Goal: Task Accomplishment & Management: Use online tool/utility

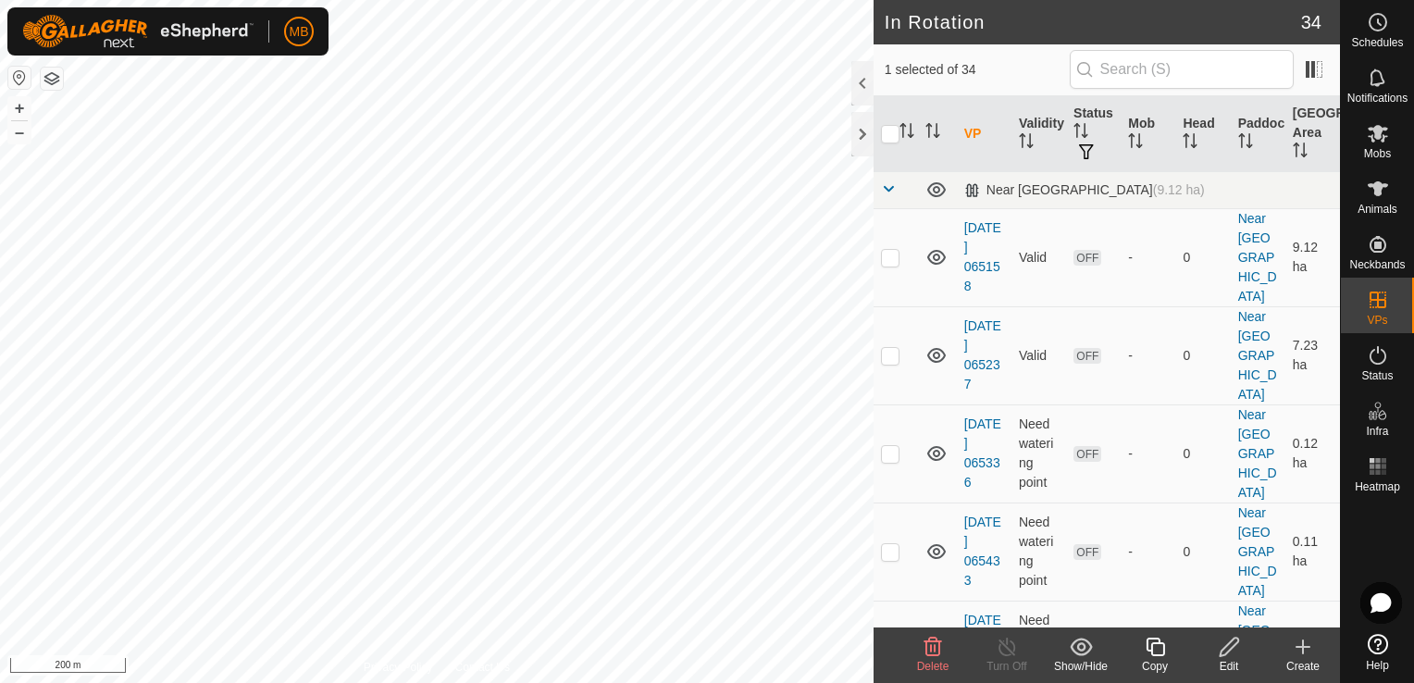
checkbox input "false"
checkbox input "true"
click at [1222, 661] on div "Edit" at bounding box center [1229, 666] width 74 height 17
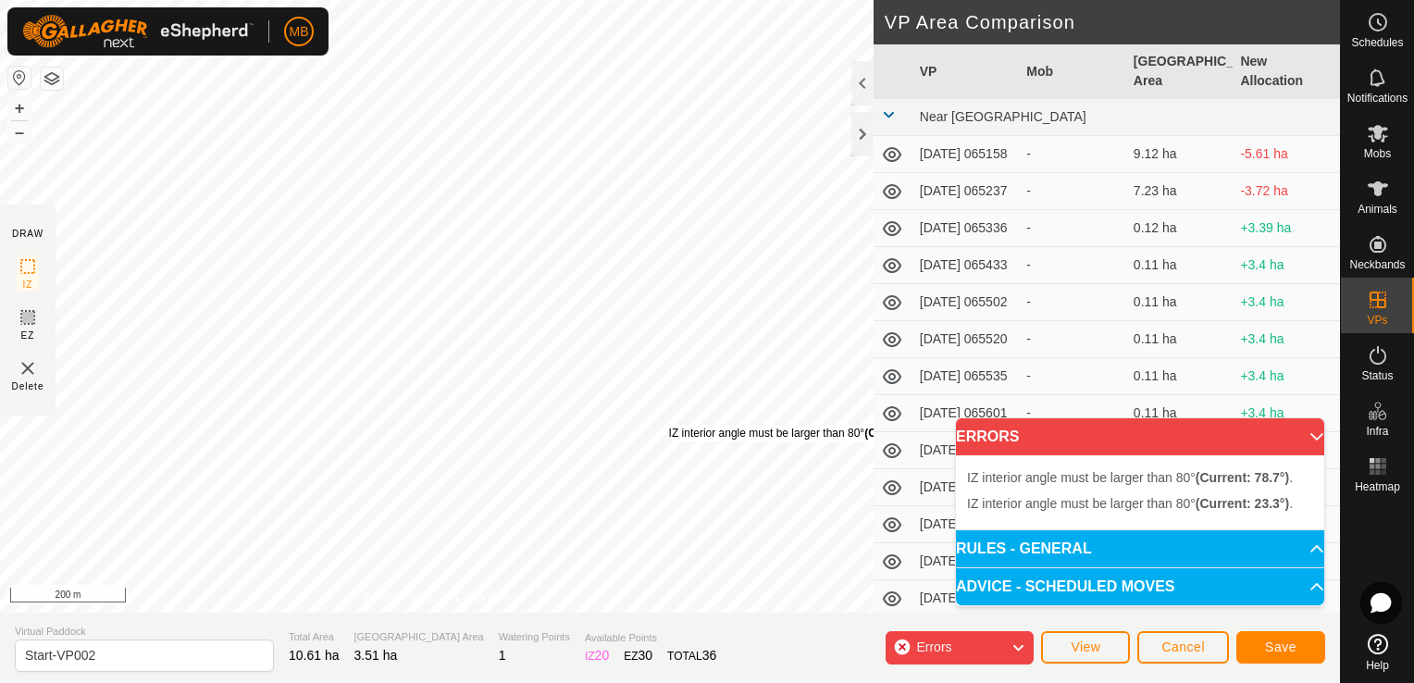
click at [669, 425] on div "IZ interior angle must be larger than 80° (Current: 23.3°) ." at bounding box center [809, 433] width 280 height 17
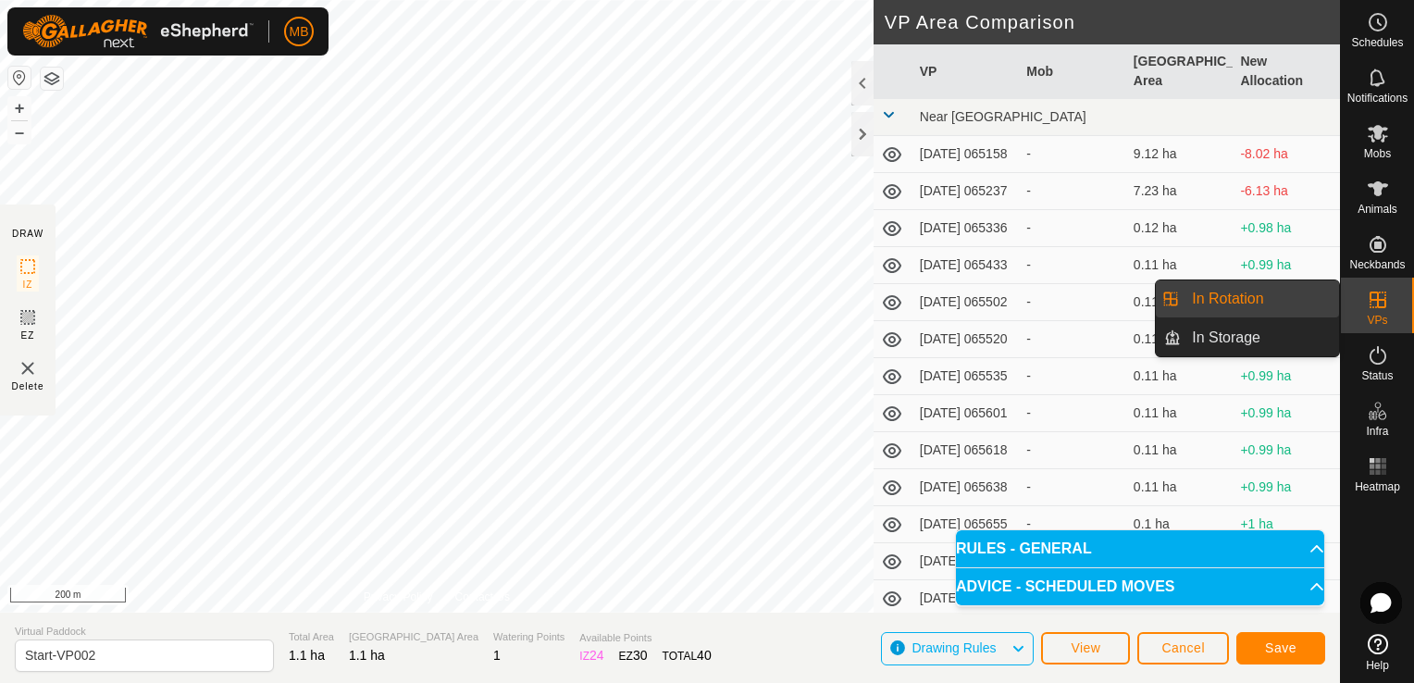
click at [1374, 293] on icon at bounding box center [1378, 300] width 22 height 22
click at [1259, 294] on link "In Rotation" at bounding box center [1260, 298] width 158 height 37
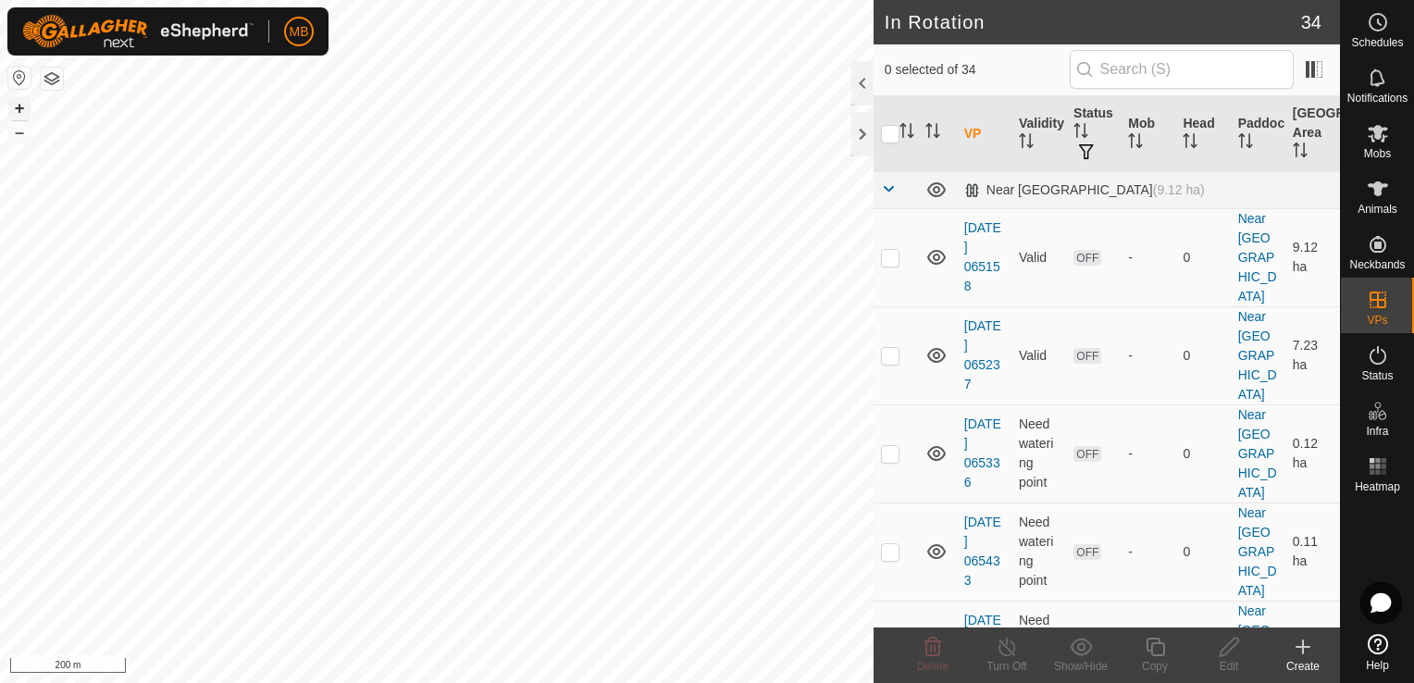
click at [19, 107] on button "+" at bounding box center [19, 108] width 22 height 22
click at [25, 102] on button "+" at bounding box center [19, 108] width 22 height 22
checkbox input "true"
click at [1232, 657] on icon at bounding box center [1229, 647] width 23 height 22
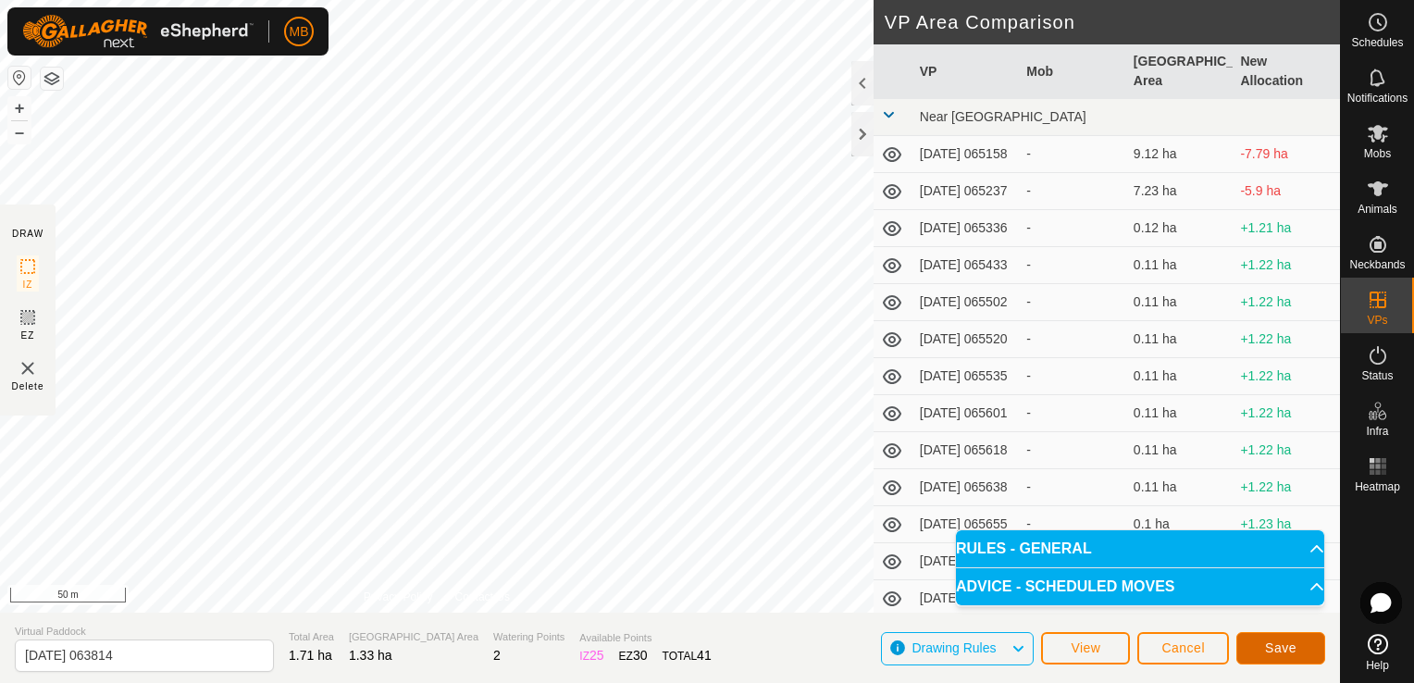
click at [1303, 651] on button "Save" at bounding box center [1281, 648] width 89 height 32
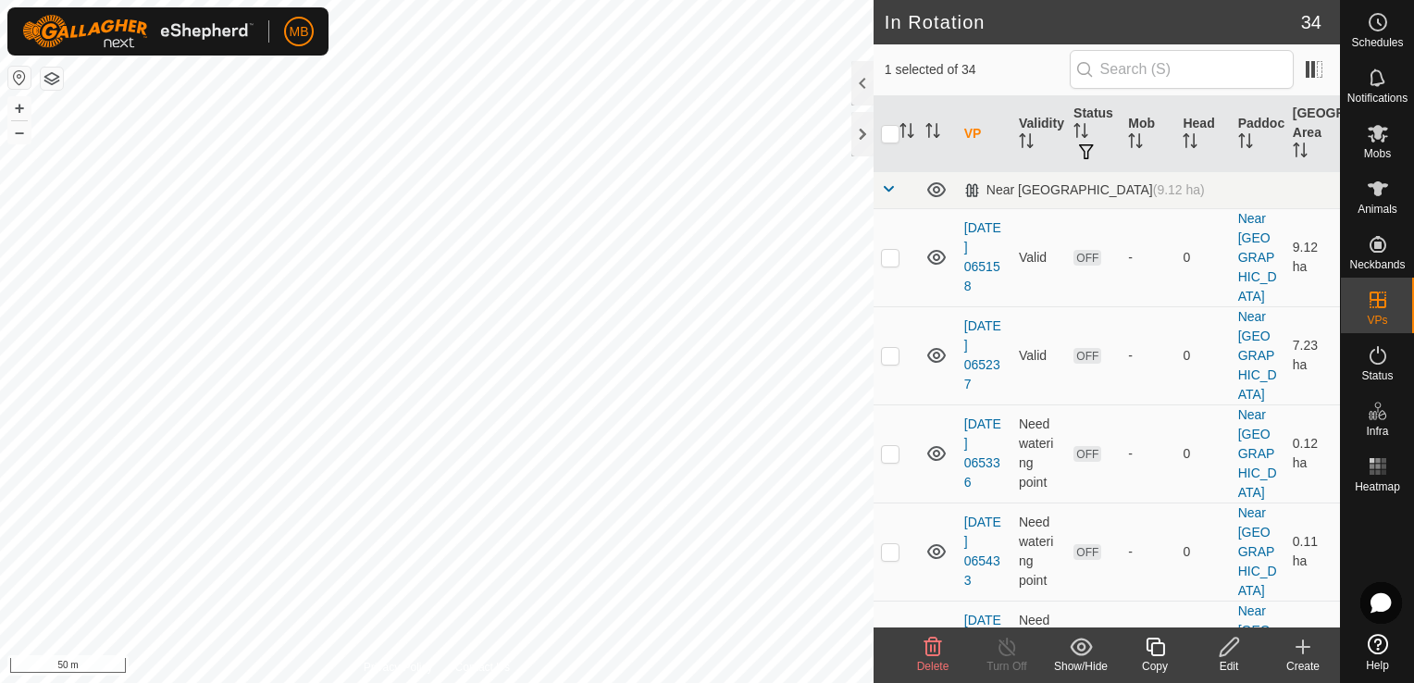
click at [925, 658] on div "Delete" at bounding box center [933, 666] width 74 height 17
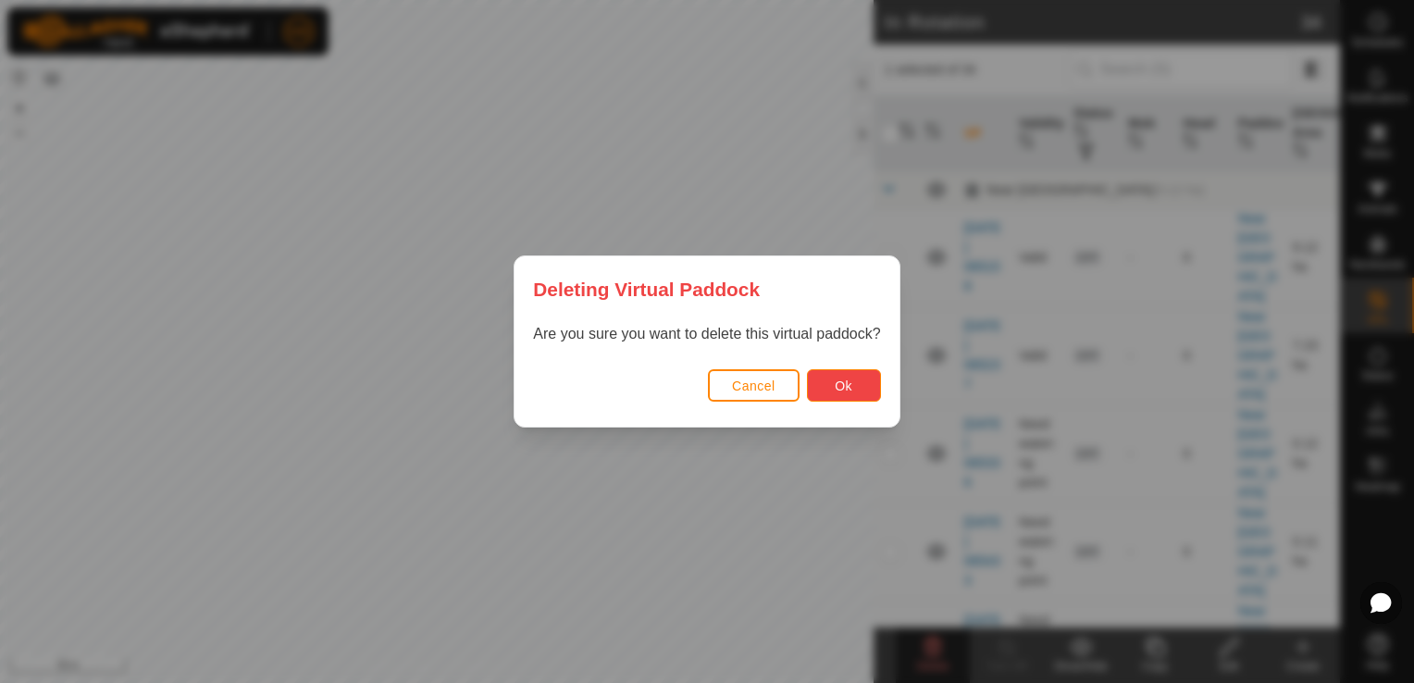
click at [832, 394] on button "Ok" at bounding box center [844, 385] width 74 height 32
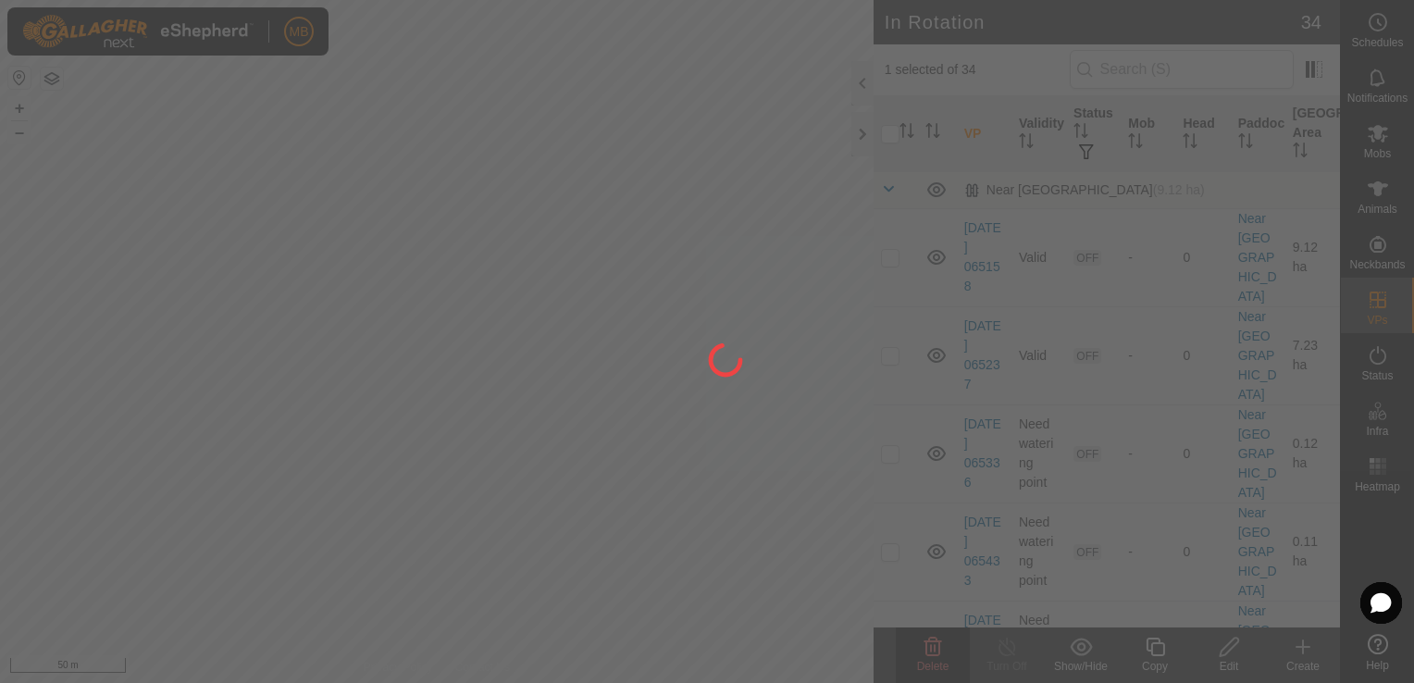
checkbox input "false"
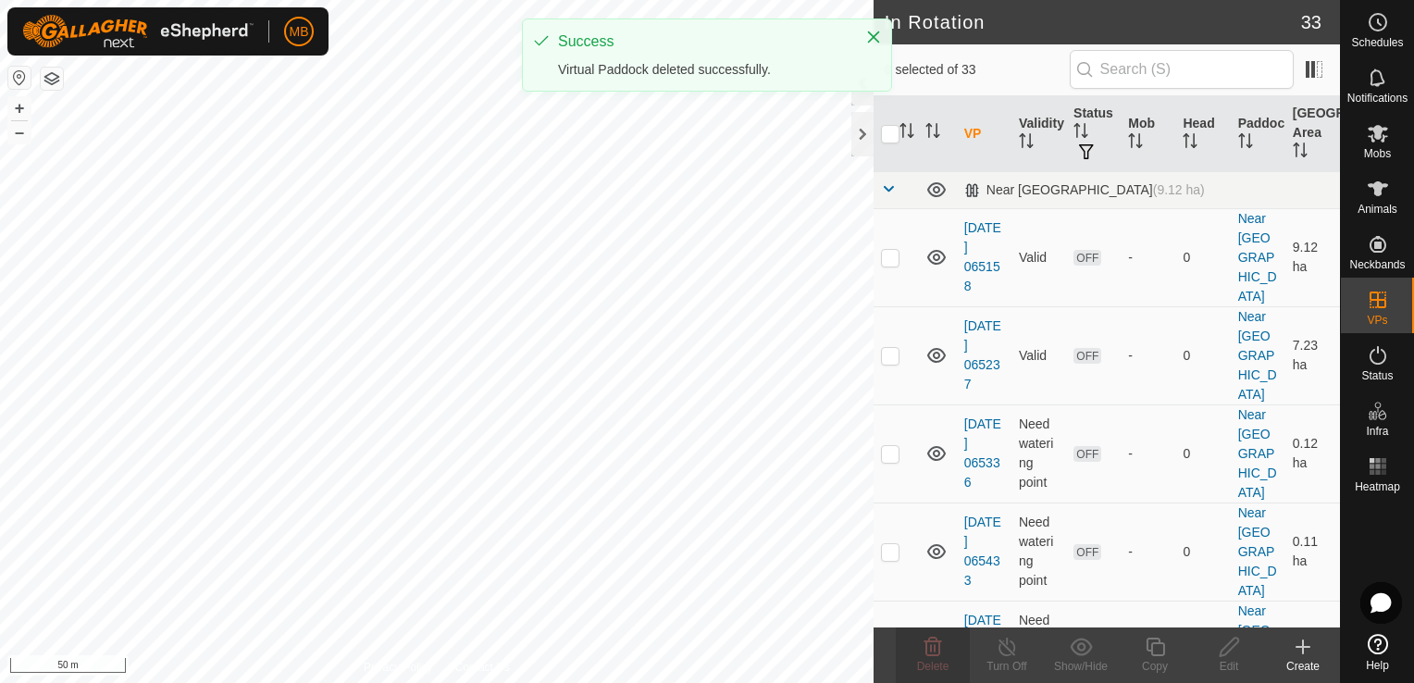
checkbox input "true"
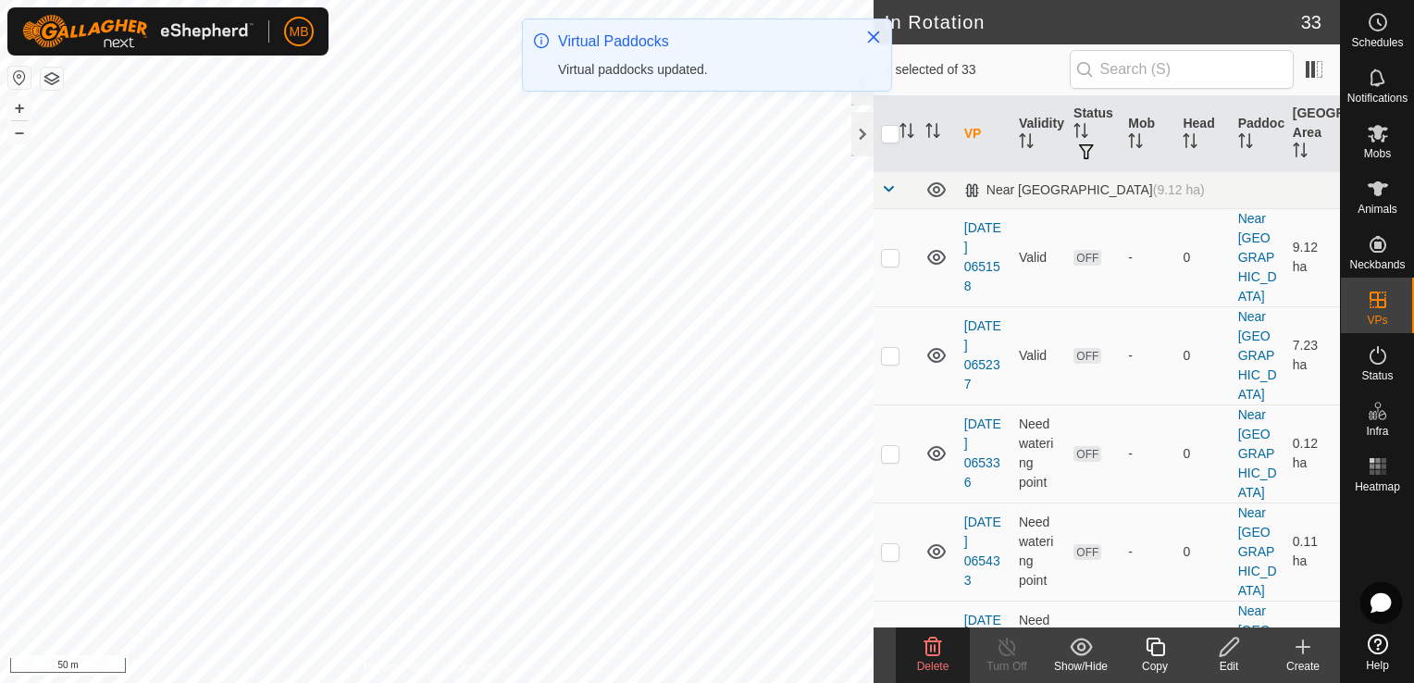
click at [940, 653] on icon at bounding box center [933, 647] width 22 height 22
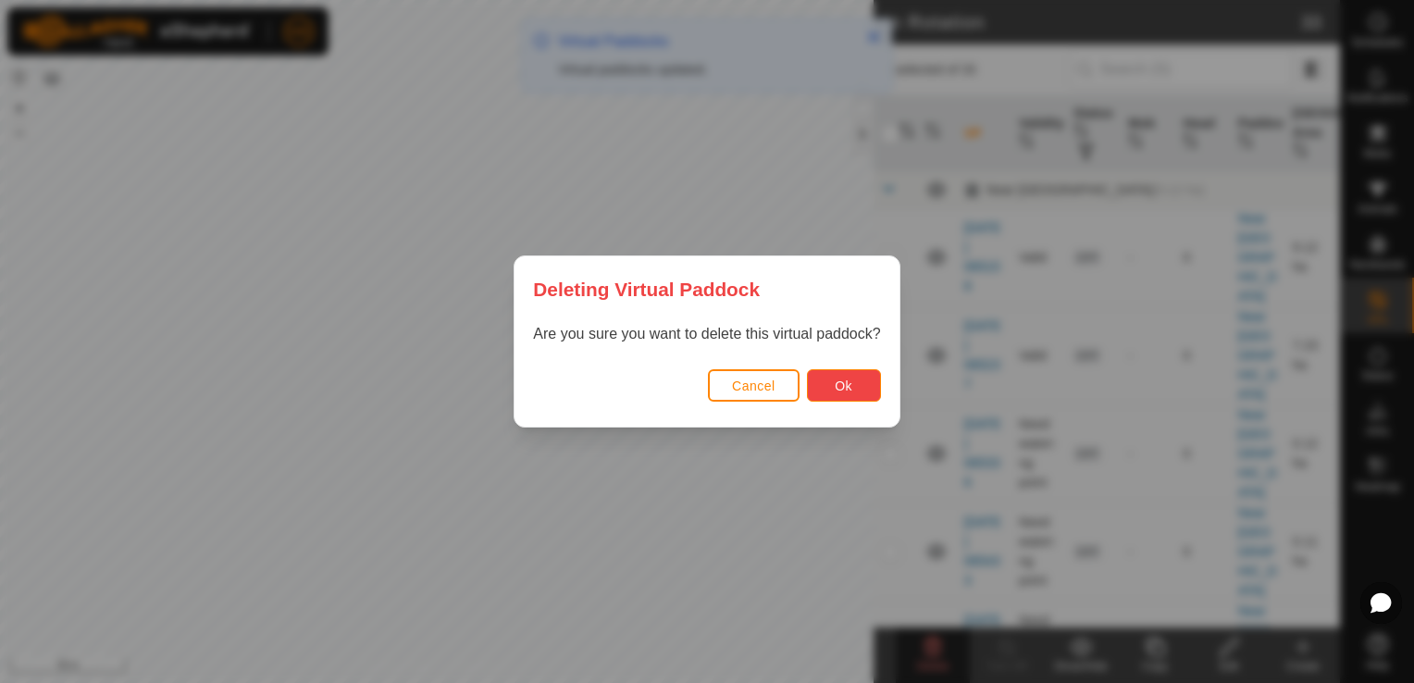
click at [857, 394] on button "Ok" at bounding box center [844, 385] width 74 height 32
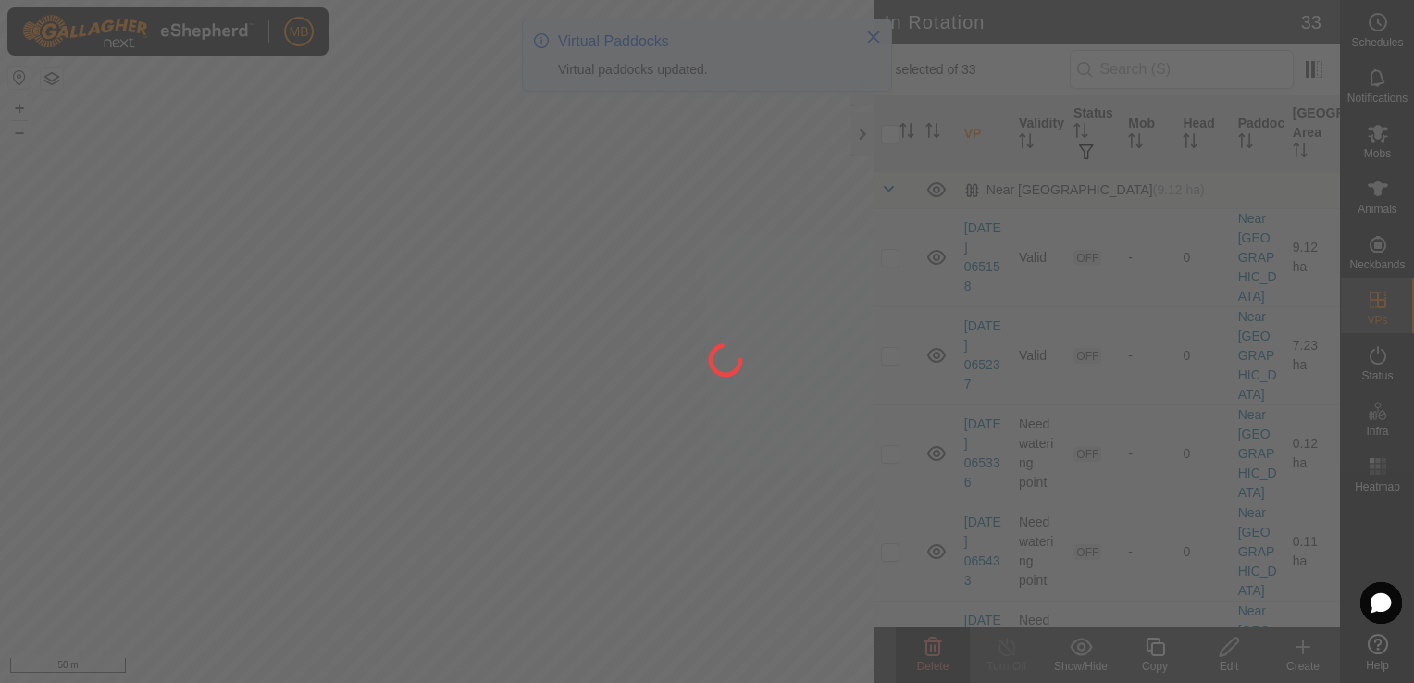
checkbox input "false"
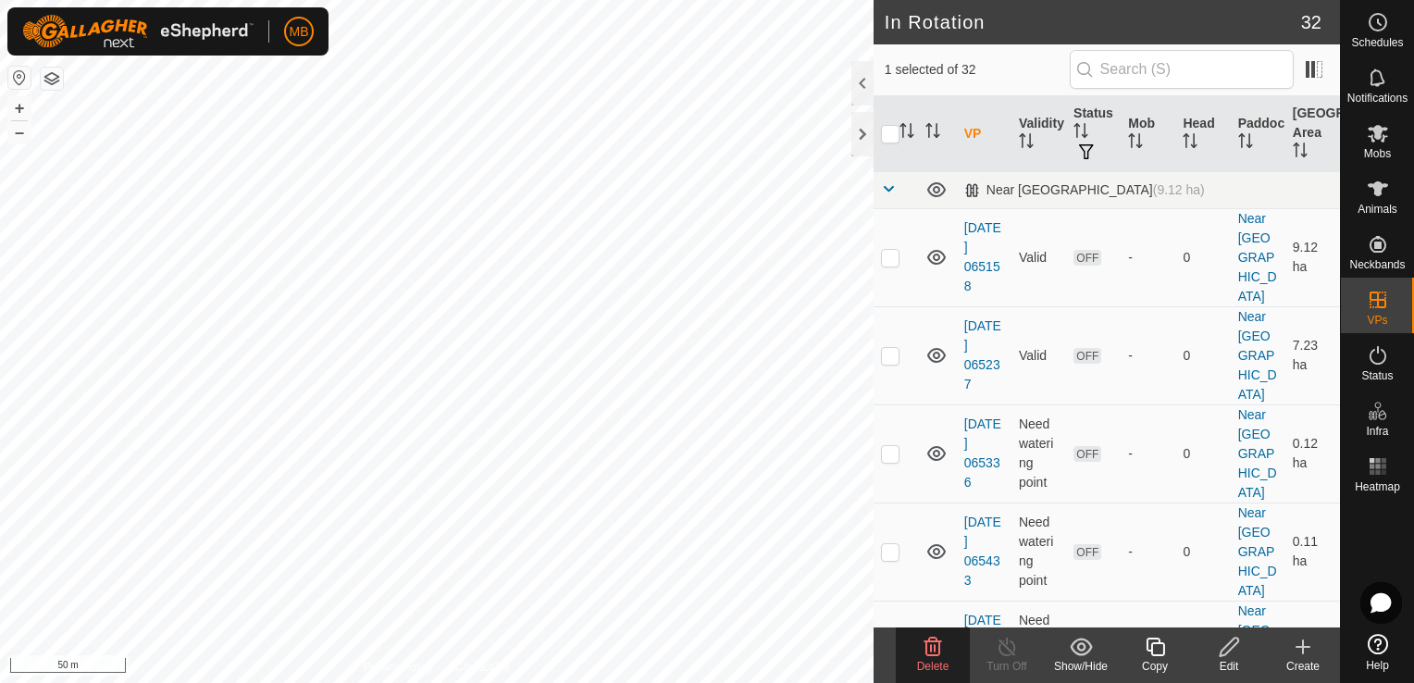
click at [925, 645] on icon at bounding box center [933, 647] width 22 height 22
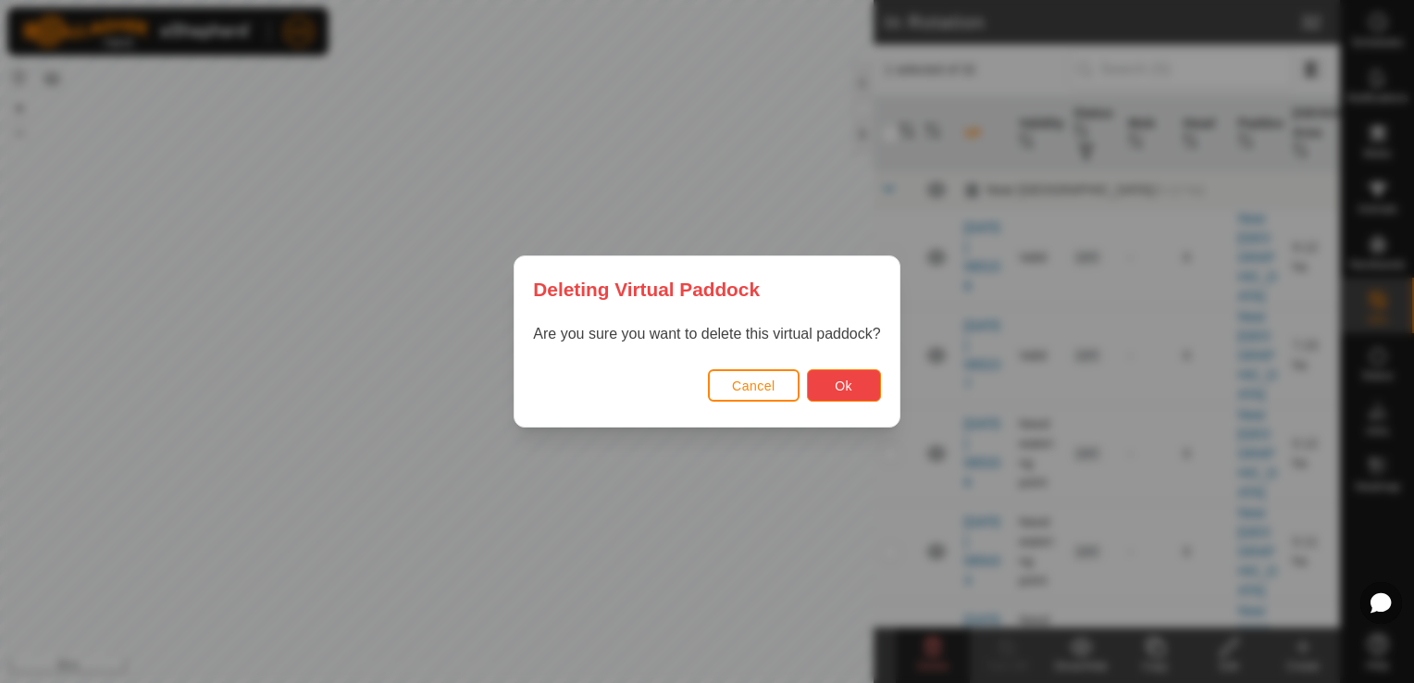
click at [852, 393] on button "Ok" at bounding box center [844, 385] width 74 height 32
checkbox input "false"
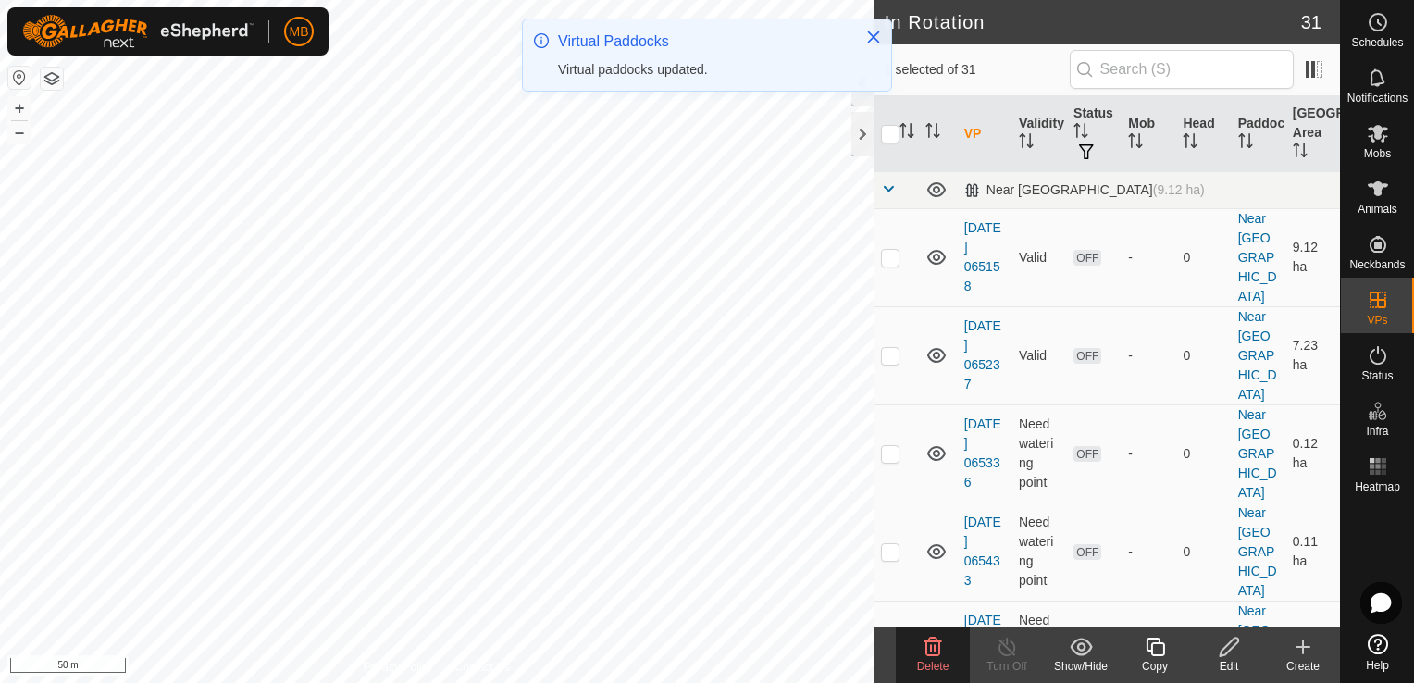
click at [929, 660] on span "Delete" at bounding box center [933, 666] width 32 height 13
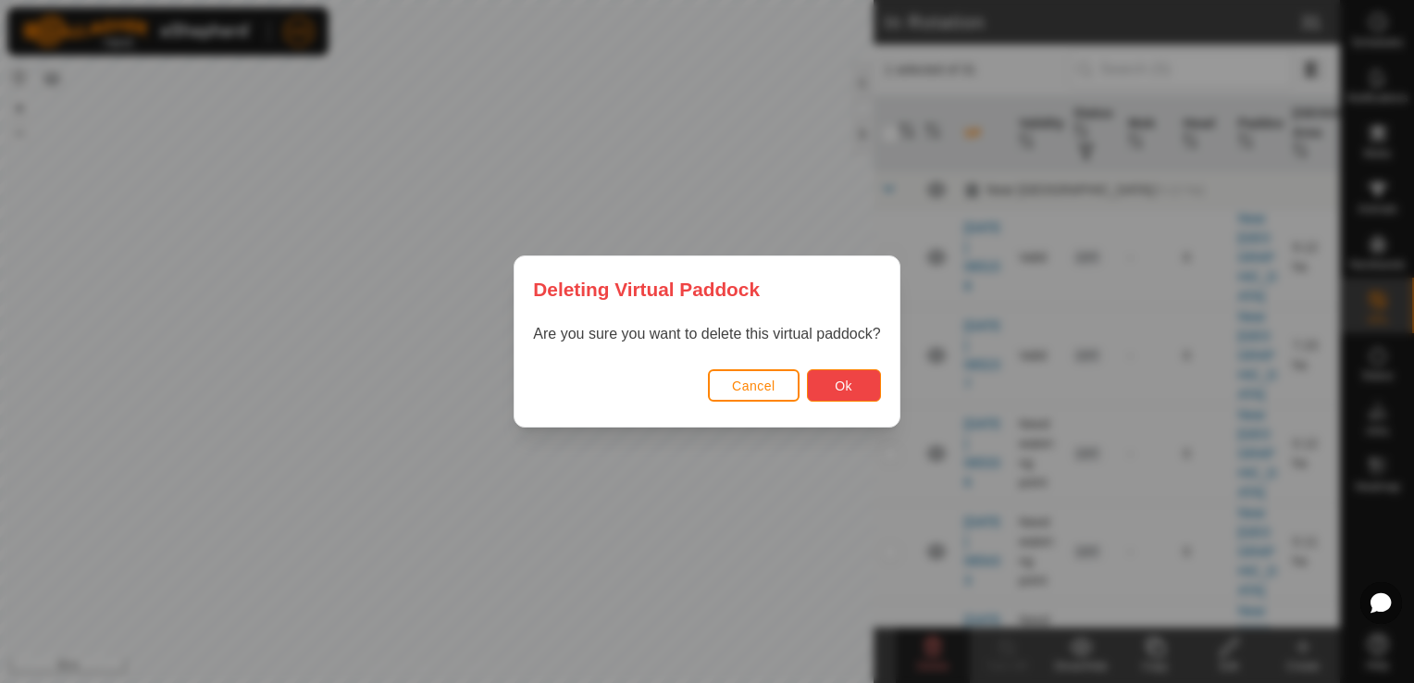
click at [851, 391] on span "Ok" at bounding box center [844, 386] width 18 height 15
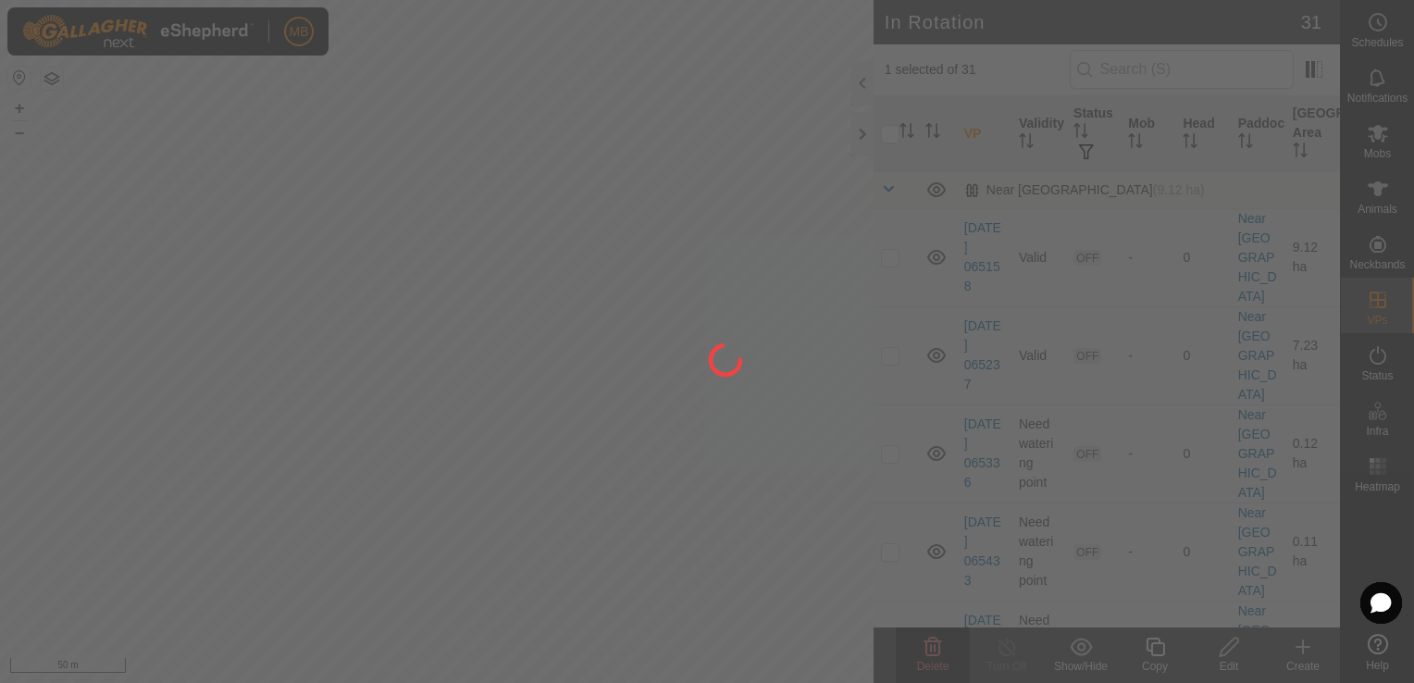
checkbox input "false"
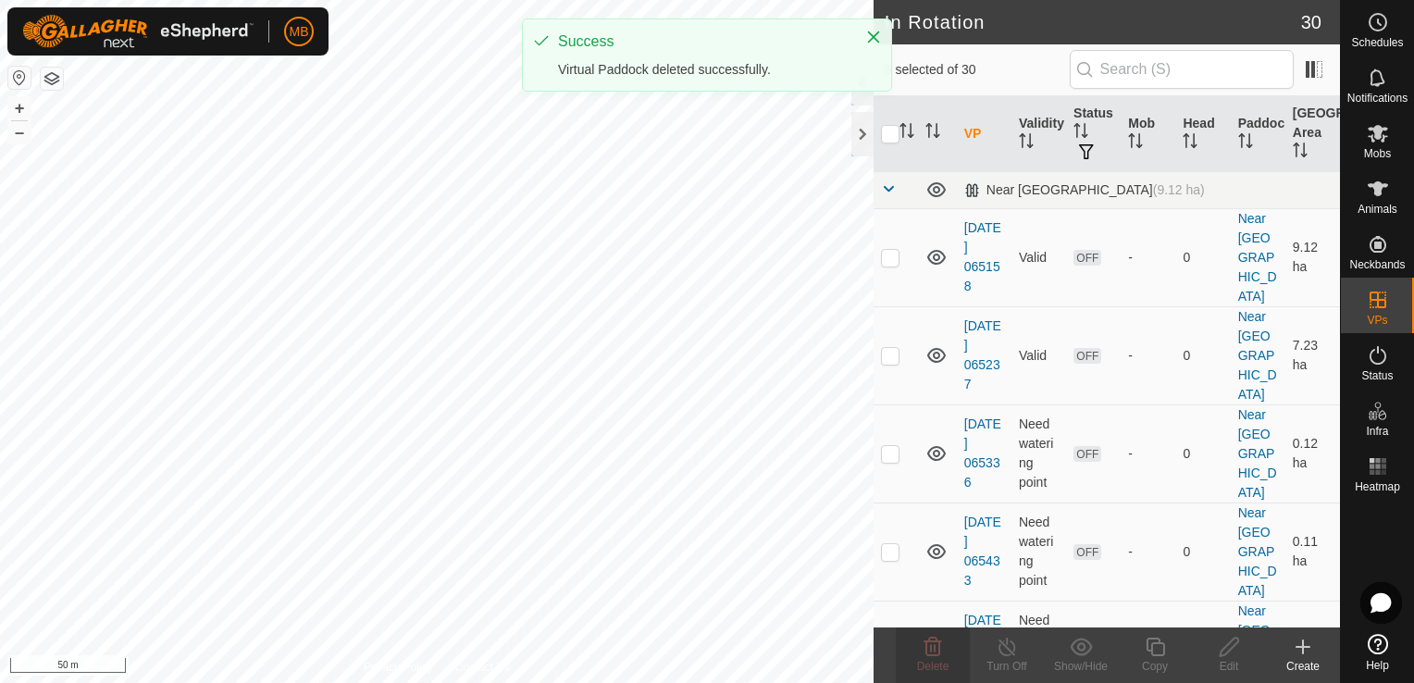
checkbox input "true"
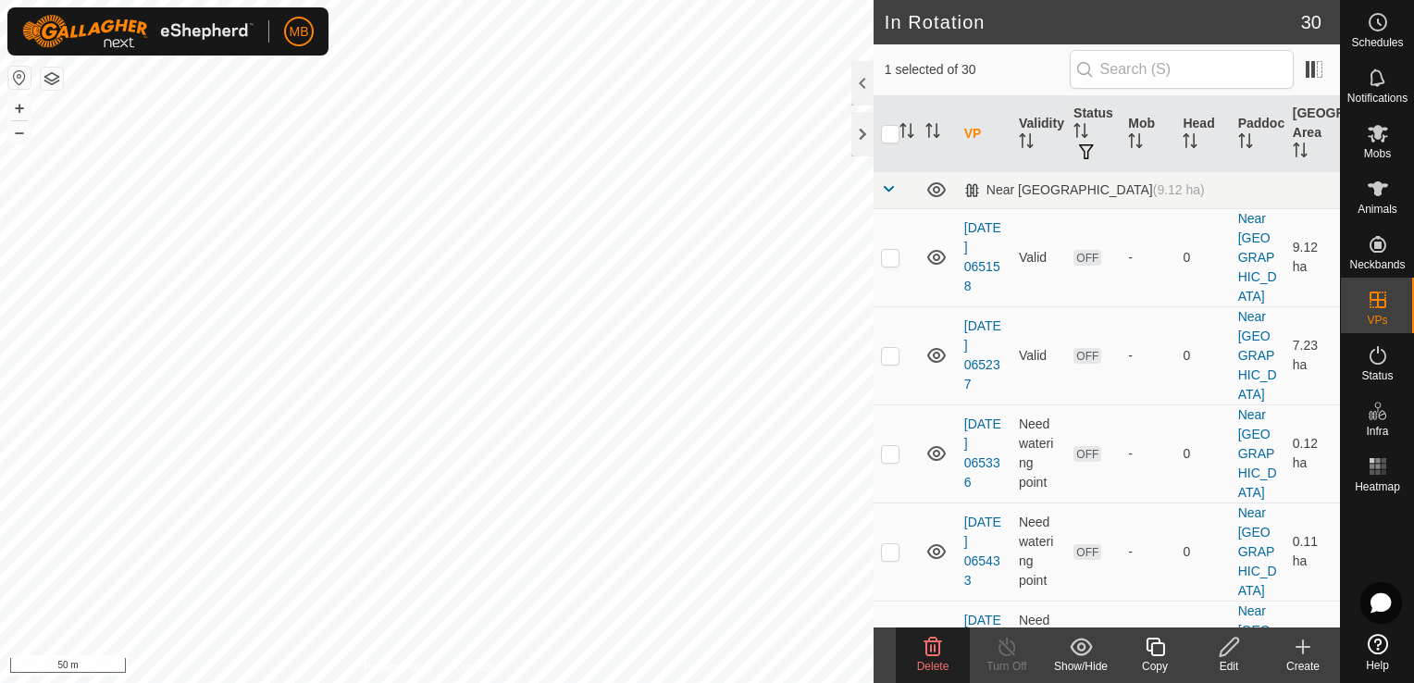
click at [1159, 653] on icon at bounding box center [1155, 647] width 23 height 22
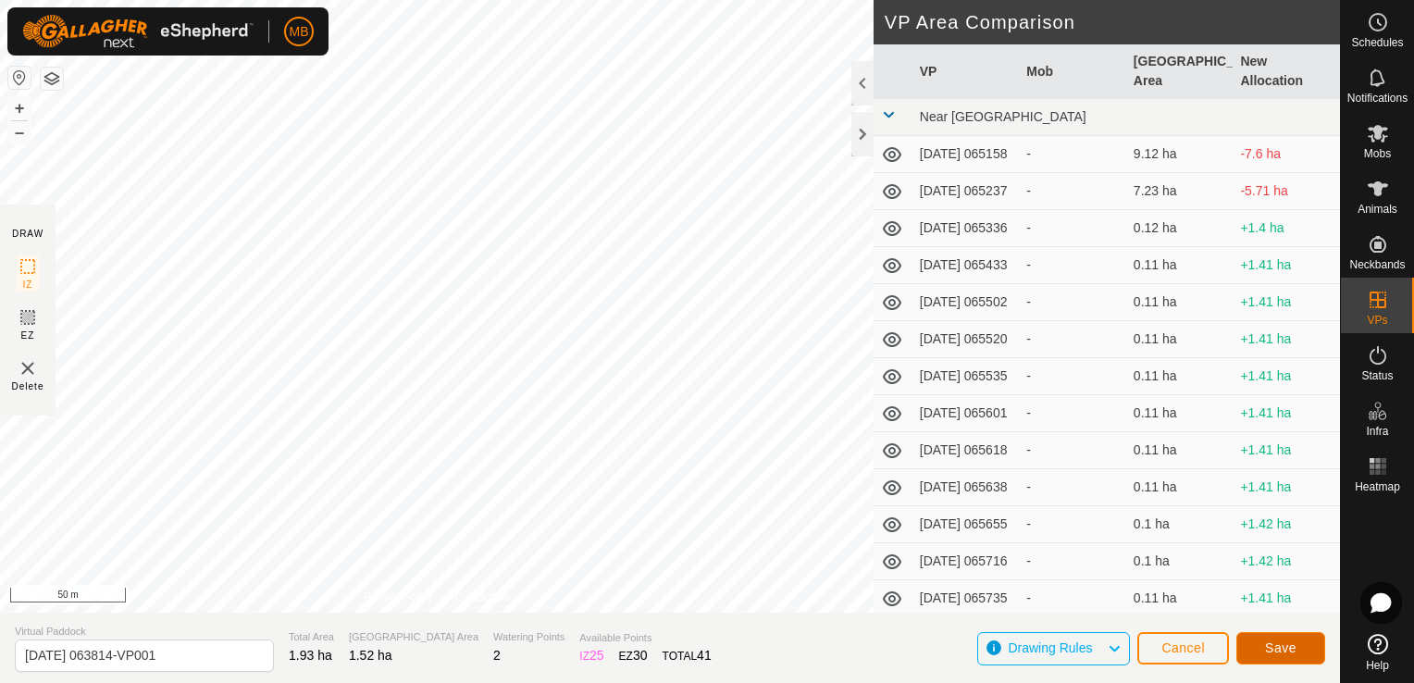
click at [1304, 653] on button "Save" at bounding box center [1281, 648] width 89 height 32
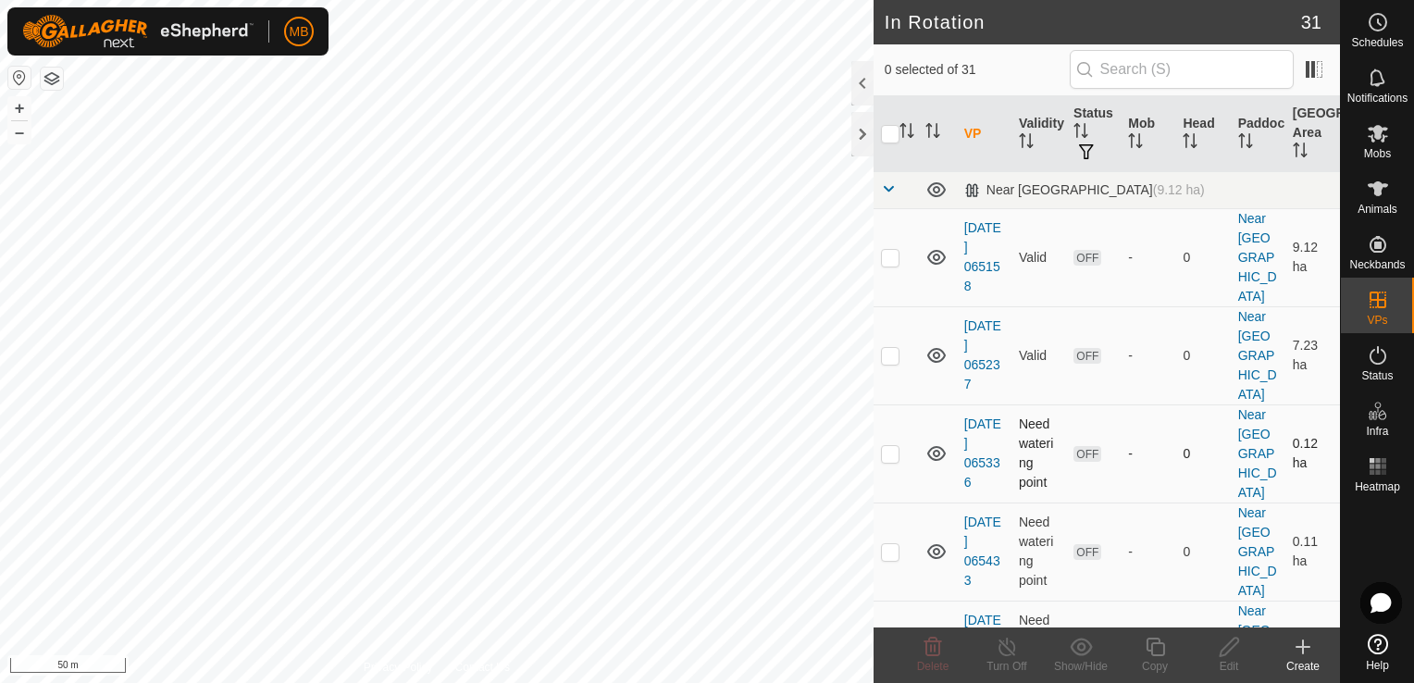
checkbox input "true"
click at [19, 136] on button "–" at bounding box center [19, 132] width 22 height 22
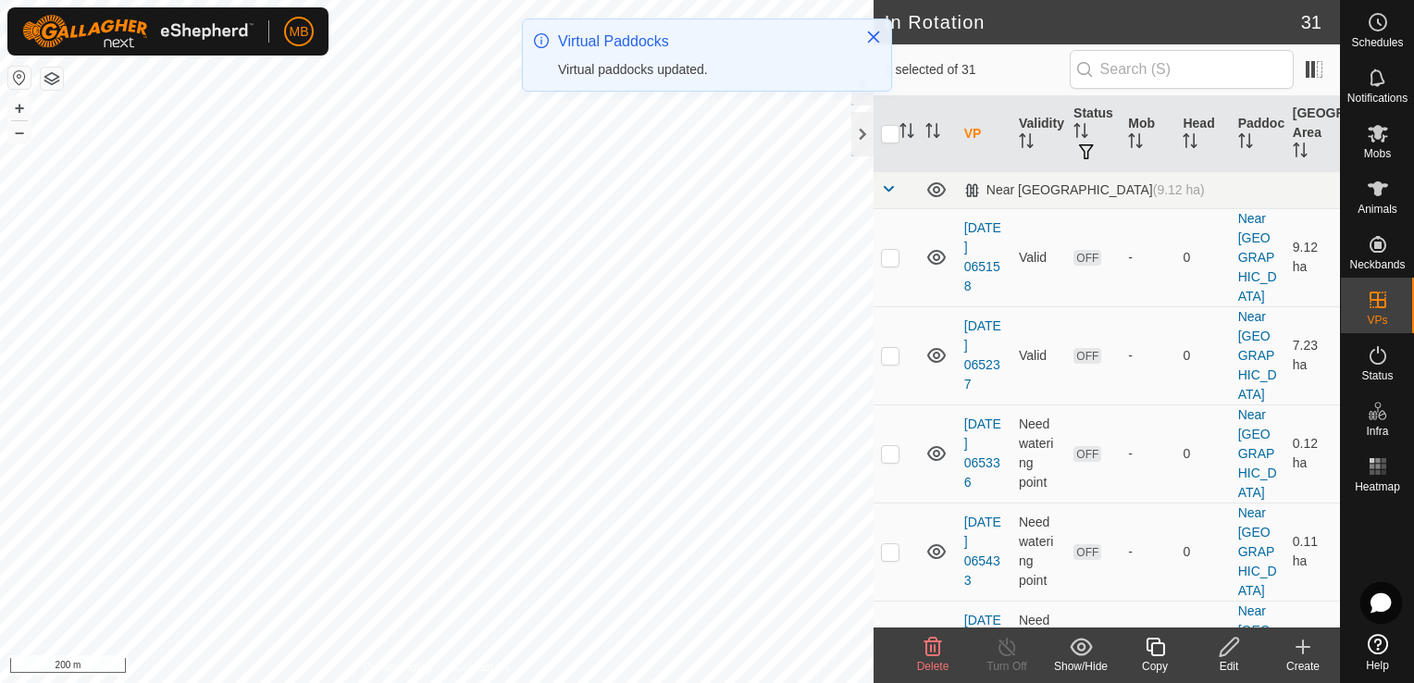
click at [1155, 650] on icon at bounding box center [1155, 647] width 23 height 22
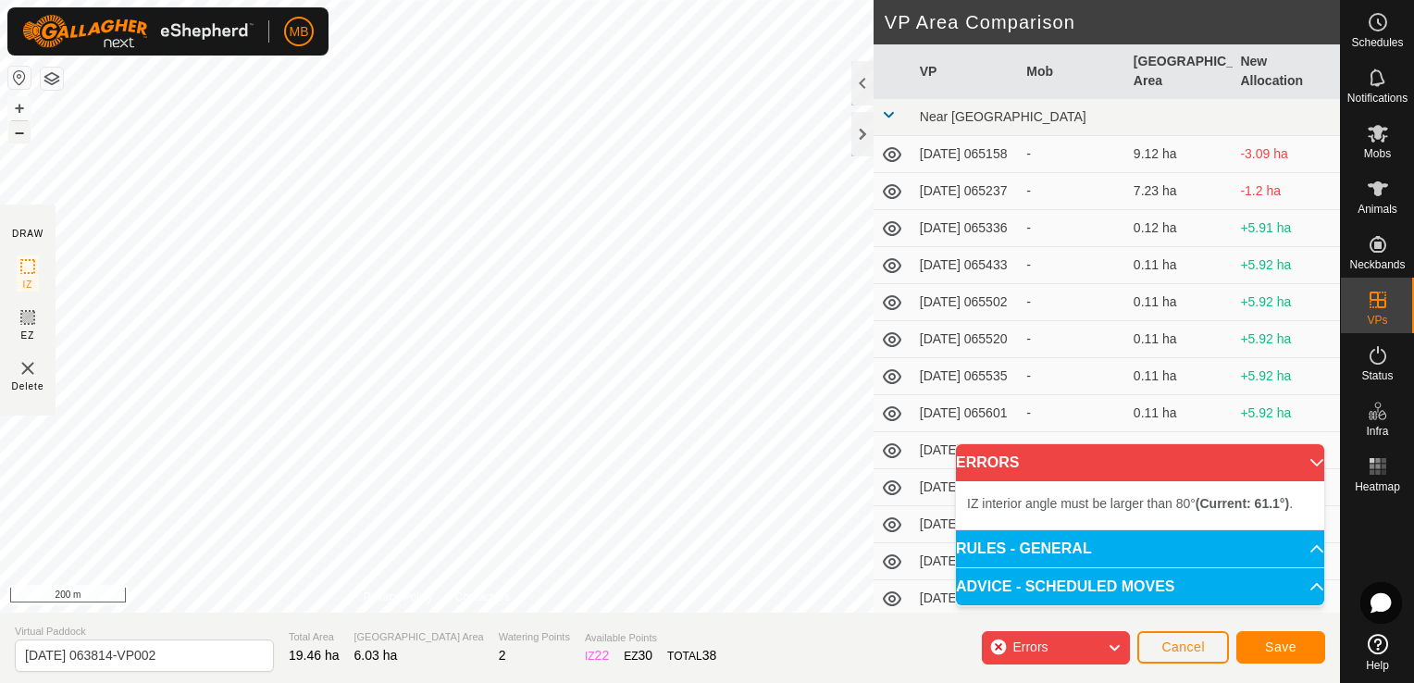
click at [14, 130] on button "–" at bounding box center [19, 132] width 22 height 22
click at [31, 102] on div "+ –" at bounding box center [19, 120] width 24 height 48
click at [17, 107] on button "+" at bounding box center [19, 108] width 22 height 22
click at [22, 104] on button "+" at bounding box center [19, 108] width 22 height 22
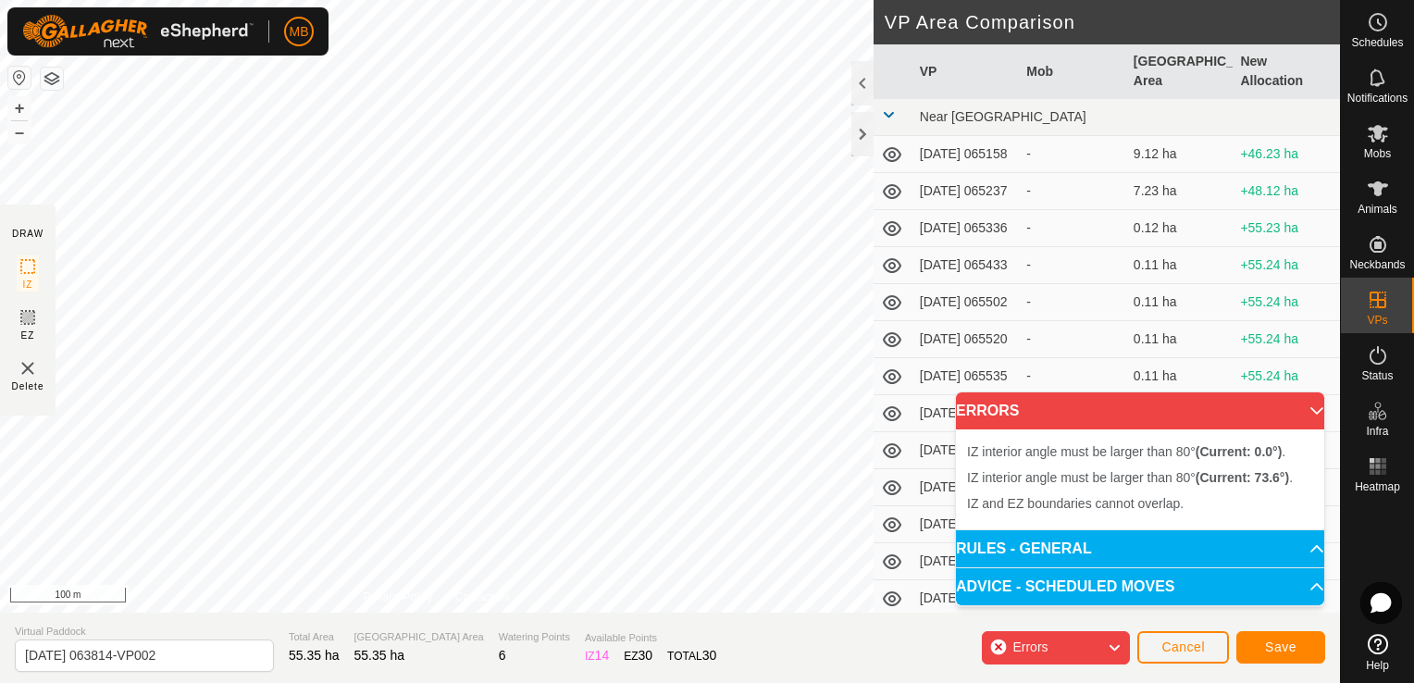
click at [6, 305] on div "DRAW IZ EZ Delete Privacy Policy Contact Us IZ interior angle must be larger th…" at bounding box center [670, 306] width 1340 height 613
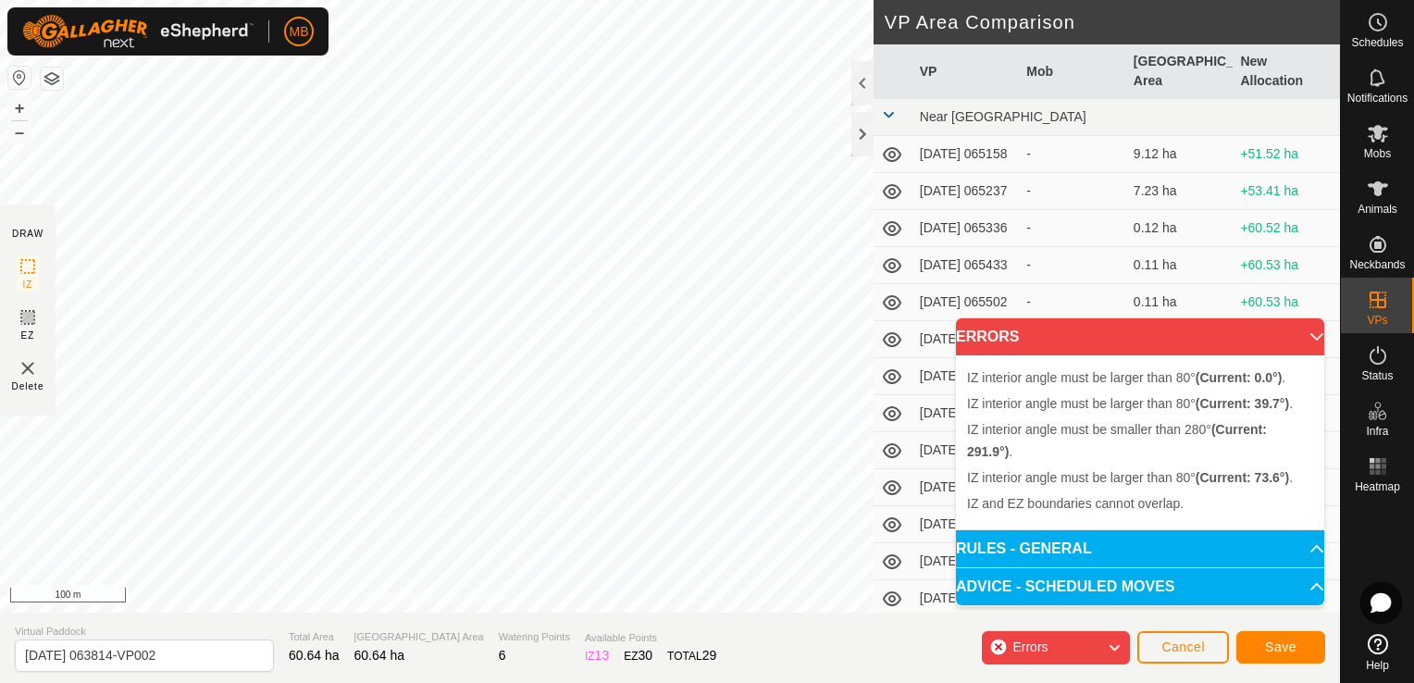
click at [86, 55] on div "MB Schedules Notifications Mobs Animals Neckbands VPs Status Infra Heatmap Help…" at bounding box center [707, 341] width 1414 height 683
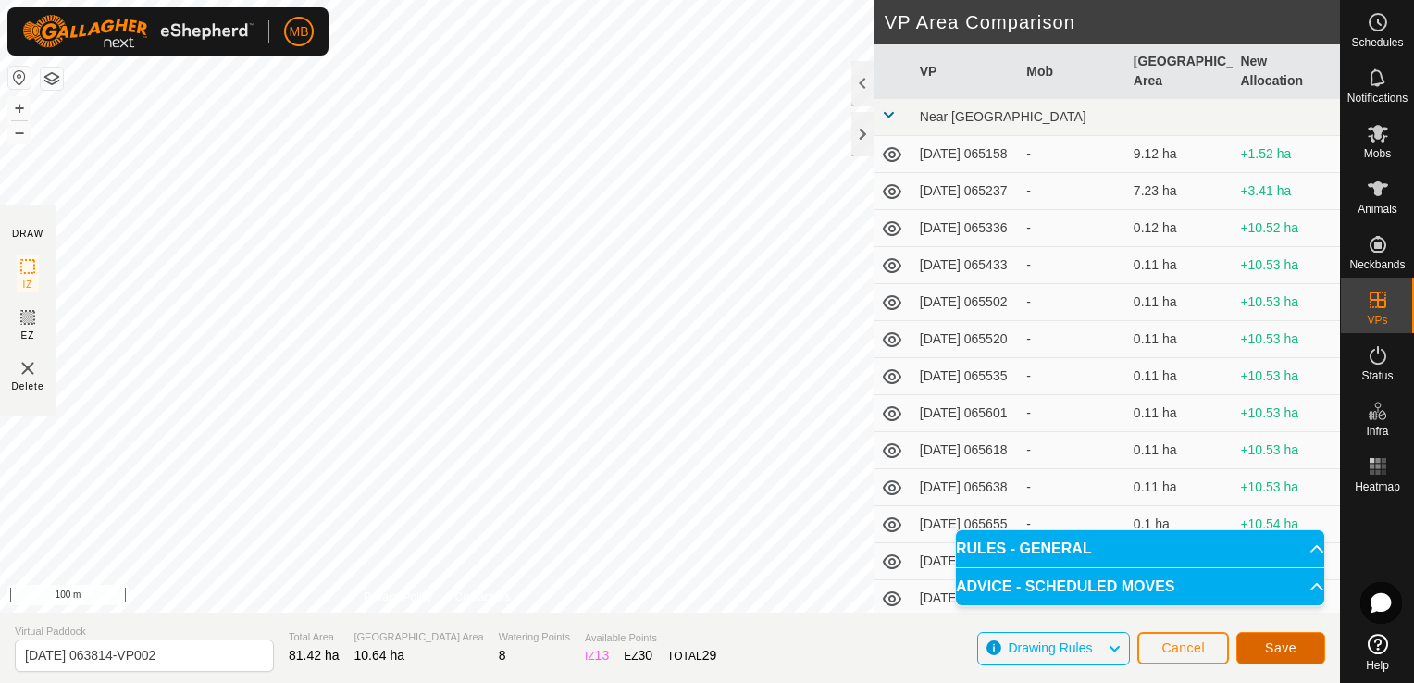
click at [1289, 655] on span "Save" at bounding box center [1280, 648] width 31 height 15
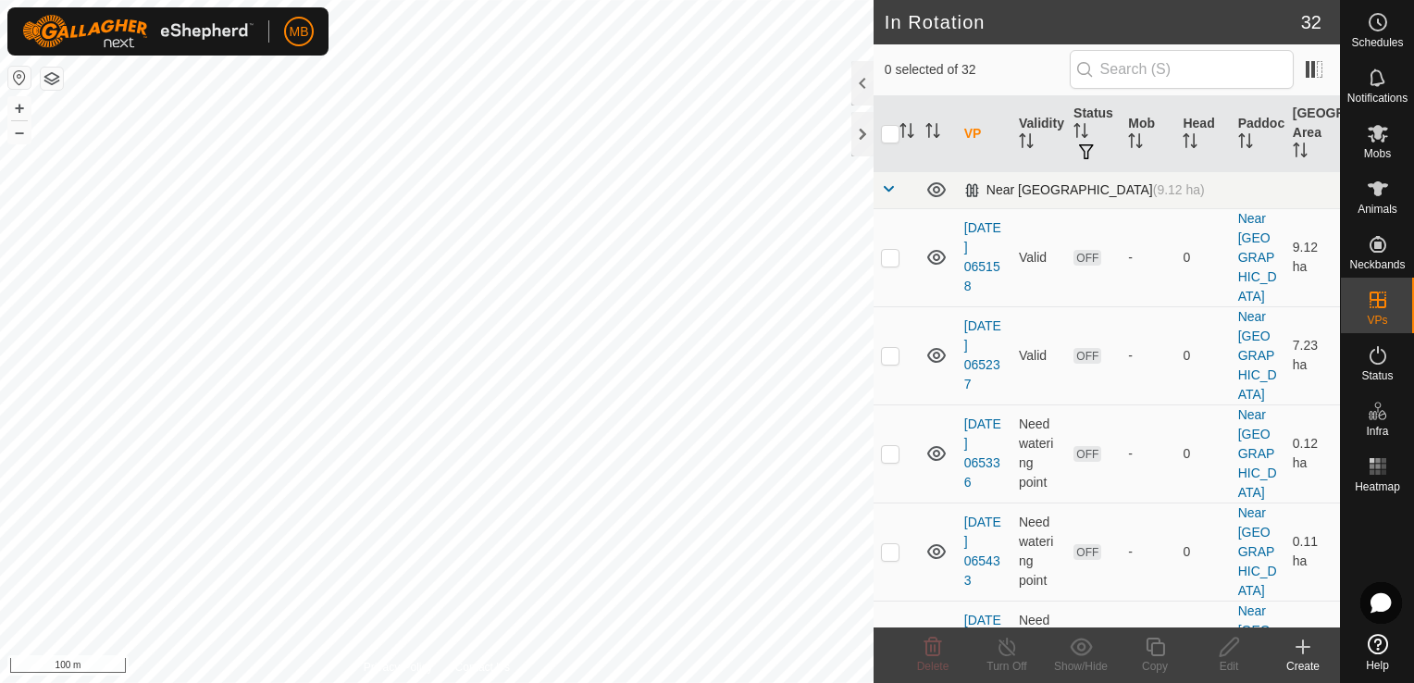
click at [886, 188] on span at bounding box center [888, 188] width 15 height 15
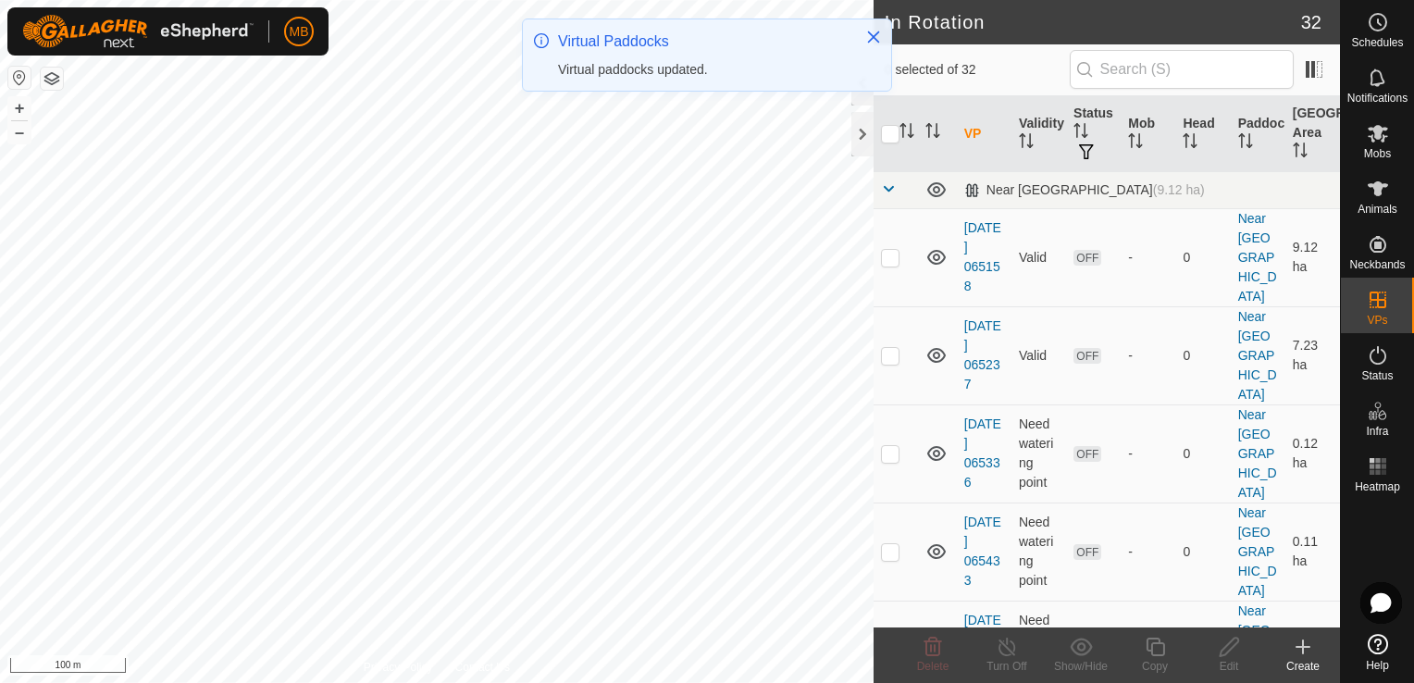
click at [885, 225] on td at bounding box center [896, 257] width 44 height 98
checkbox input "true"
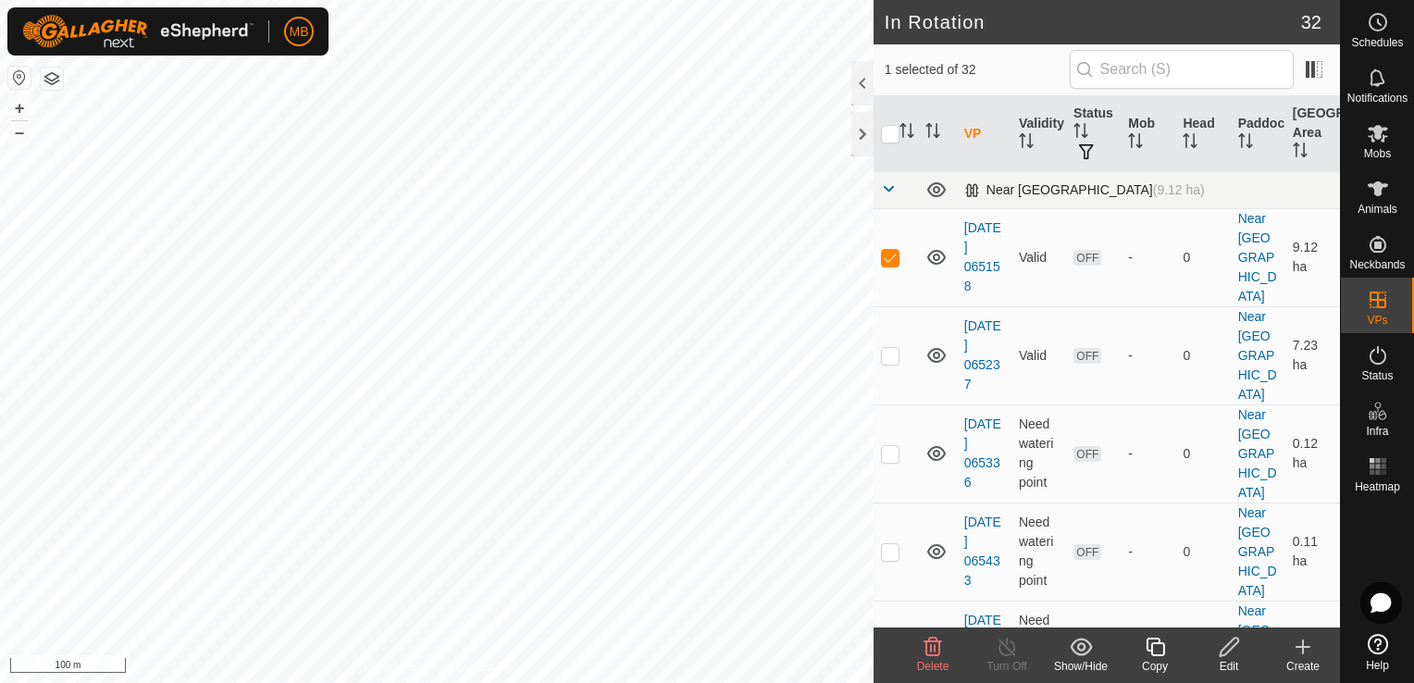
click at [883, 187] on span at bounding box center [888, 188] width 15 height 15
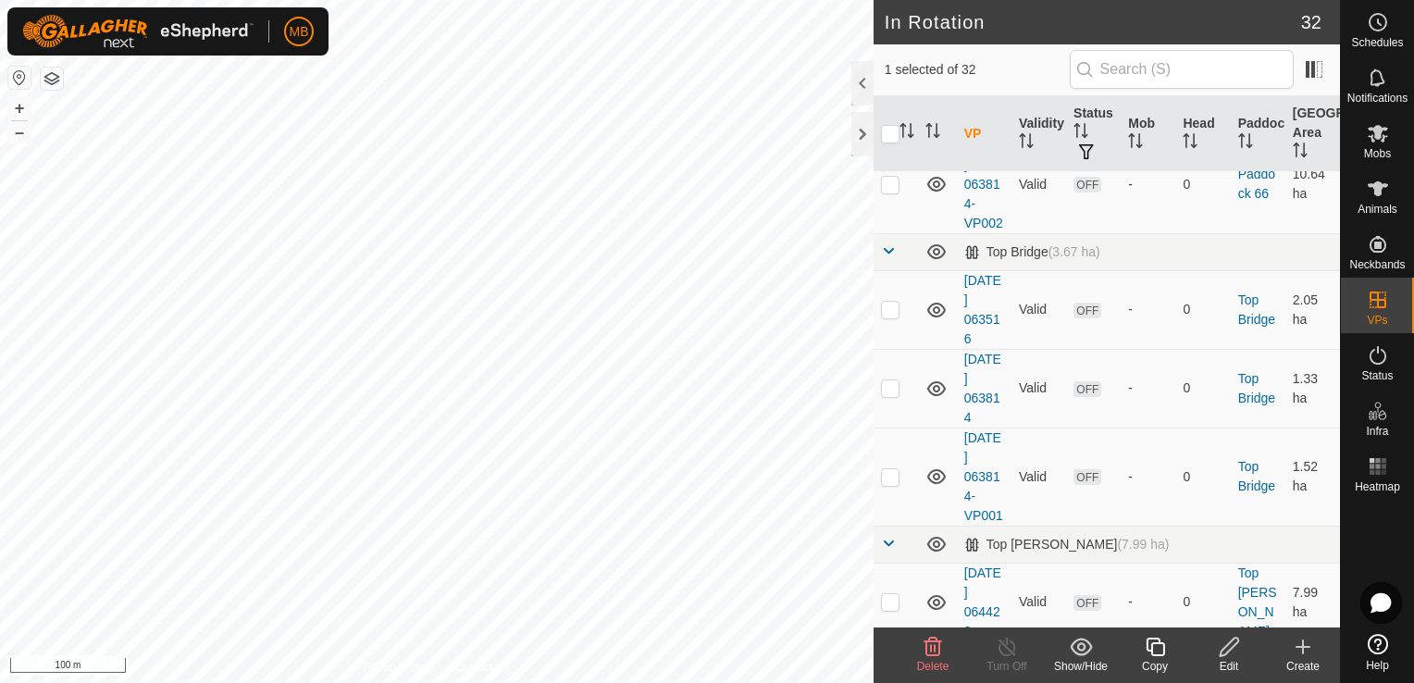
scroll to position [111, 0]
click at [895, 187] on p-checkbox at bounding box center [890, 183] width 19 height 15
checkbox input "true"
click at [894, 316] on p-checkbox at bounding box center [890, 308] width 19 height 15
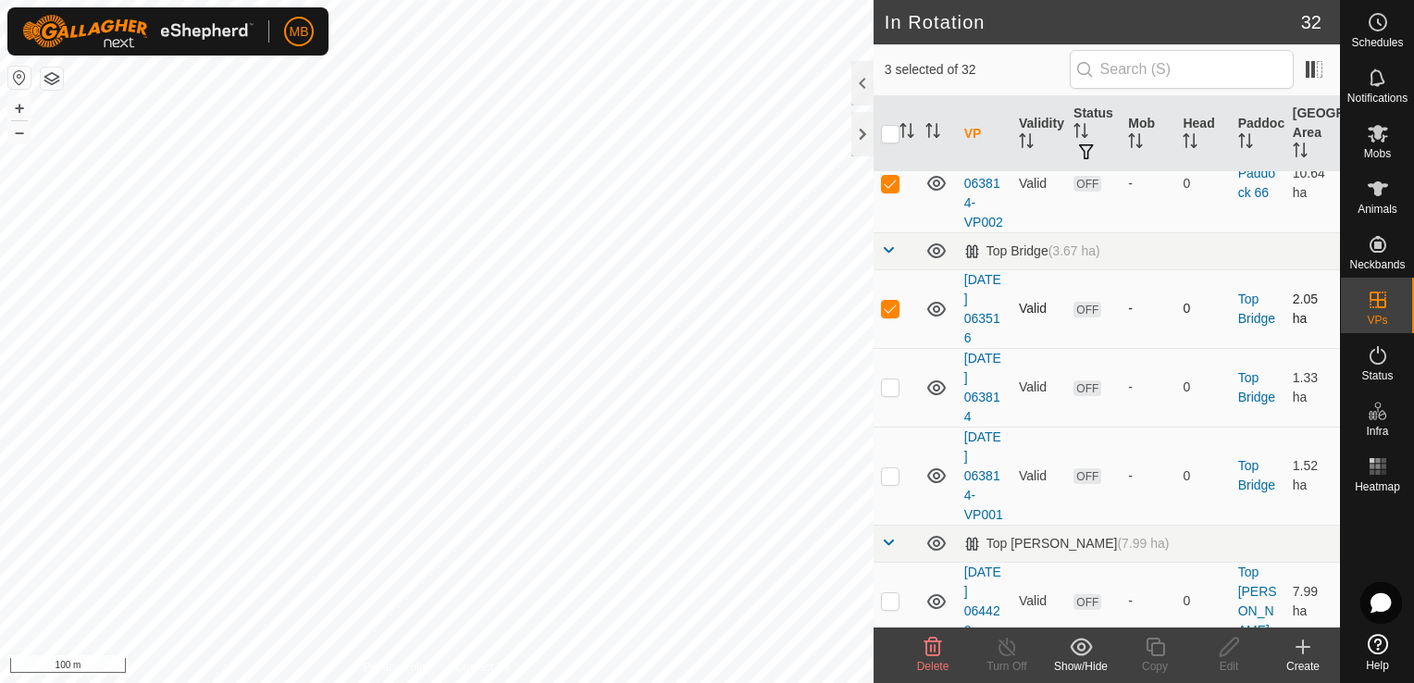
checkbox input "false"
click at [894, 394] on p-checkbox at bounding box center [890, 386] width 19 height 15
checkbox input "true"
click at [887, 483] on p-checkbox at bounding box center [890, 475] width 19 height 15
checkbox input "true"
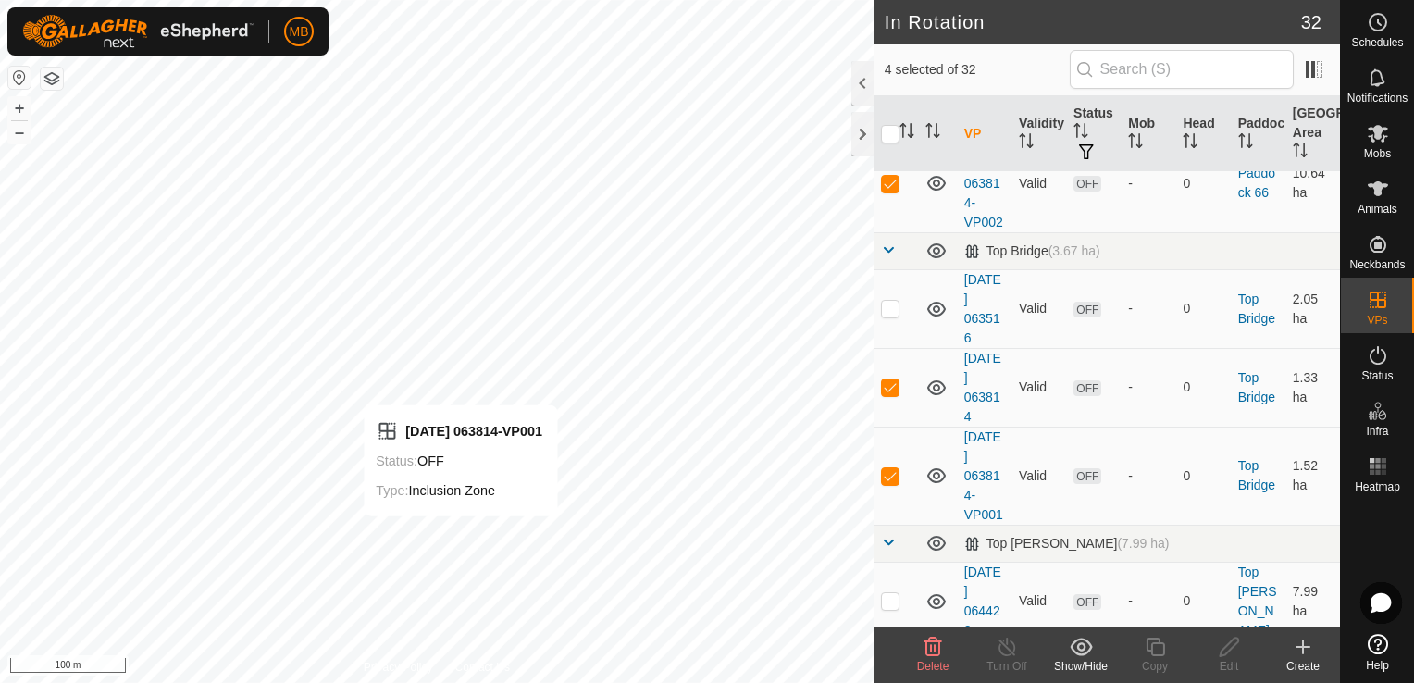
checkbox input "false"
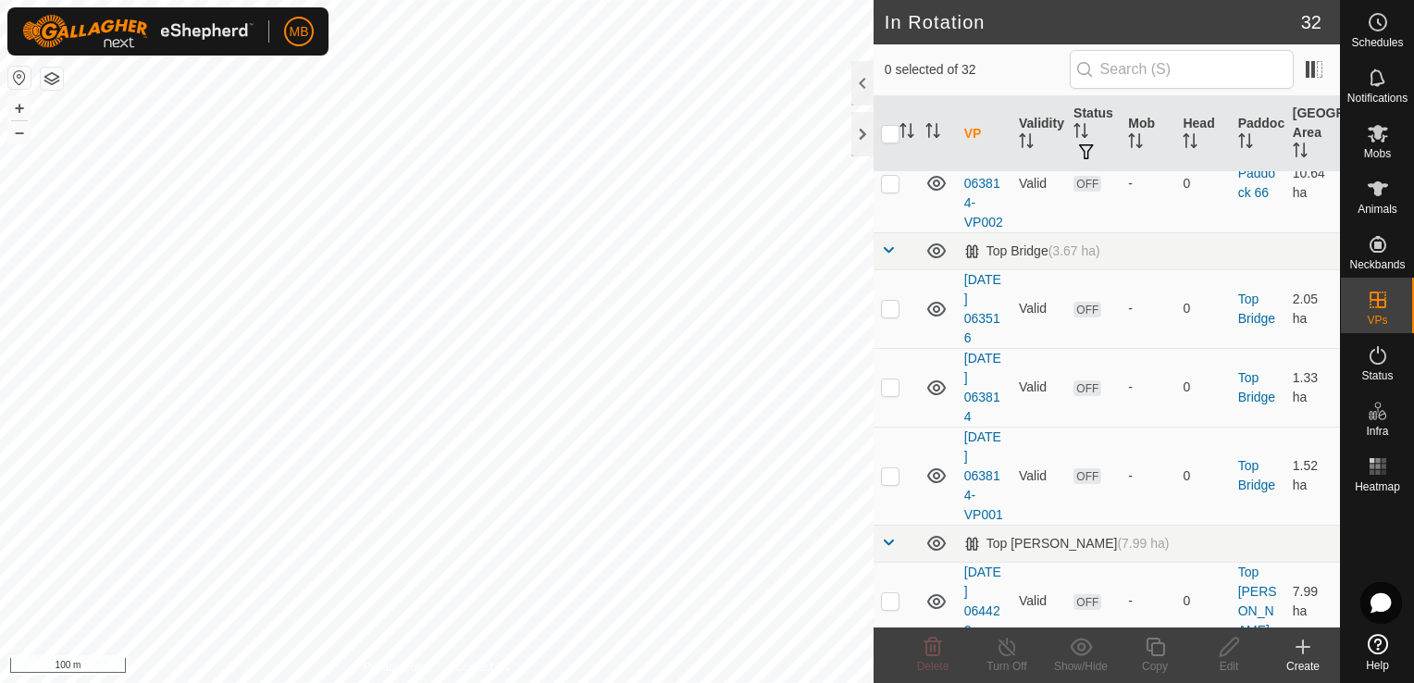
checkbox input "true"
checkbox input "false"
click at [889, 191] on p-checkbox at bounding box center [890, 183] width 19 height 15
checkbox input "false"
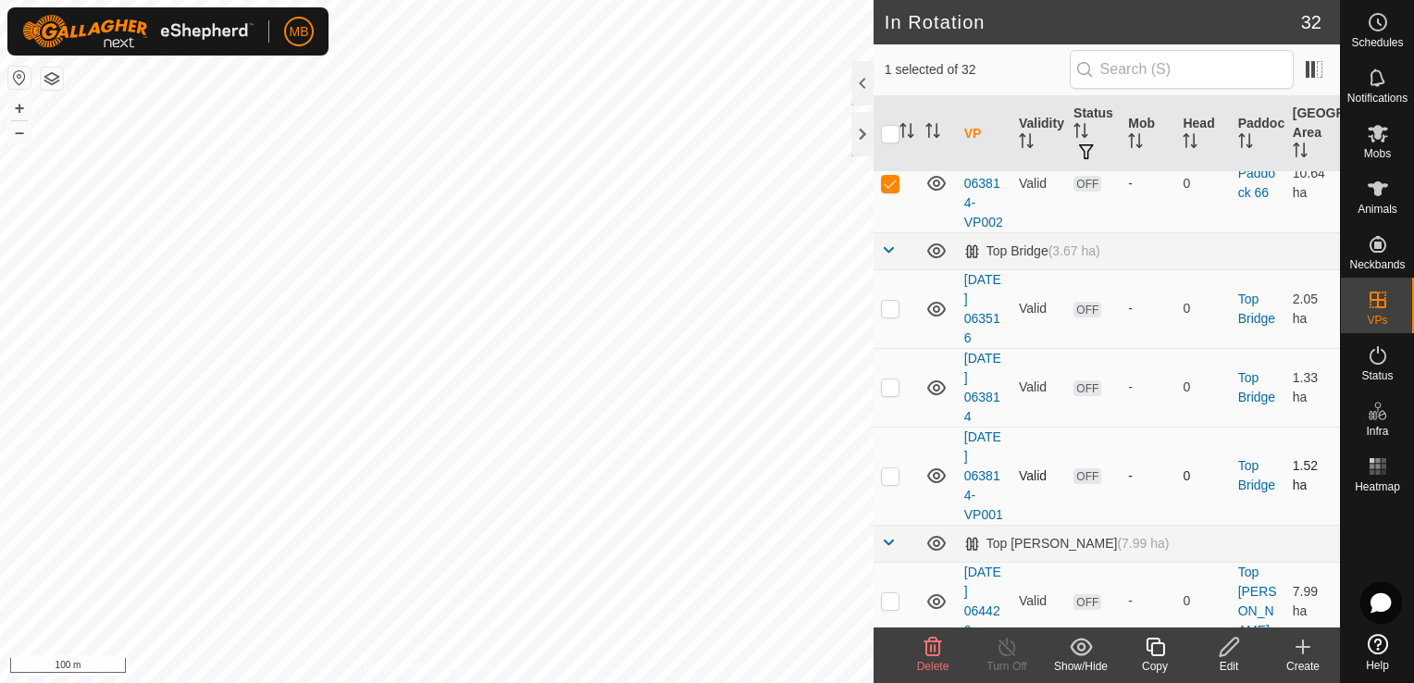
checkbox input "true"
checkbox input "false"
checkbox input "true"
checkbox input "false"
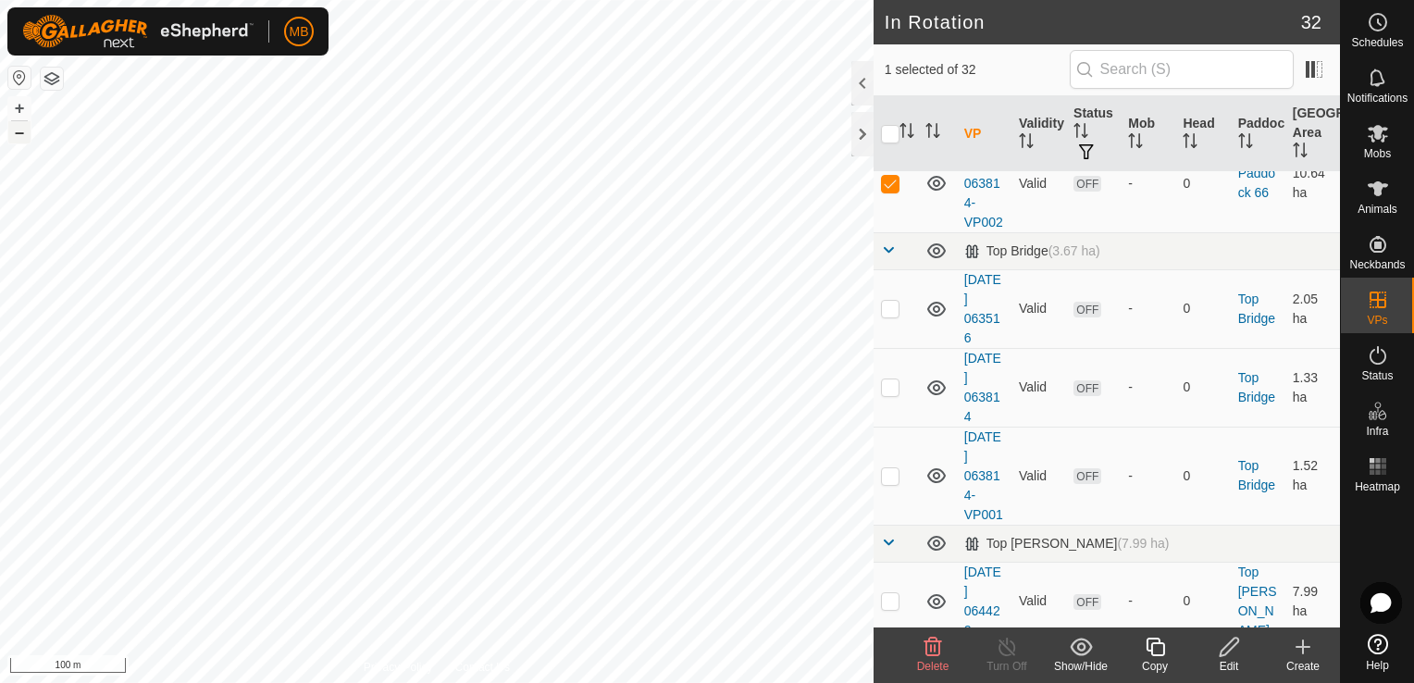
click at [22, 131] on button "–" at bounding box center [19, 132] width 22 height 22
click at [1385, 137] on icon at bounding box center [1378, 133] width 22 height 22
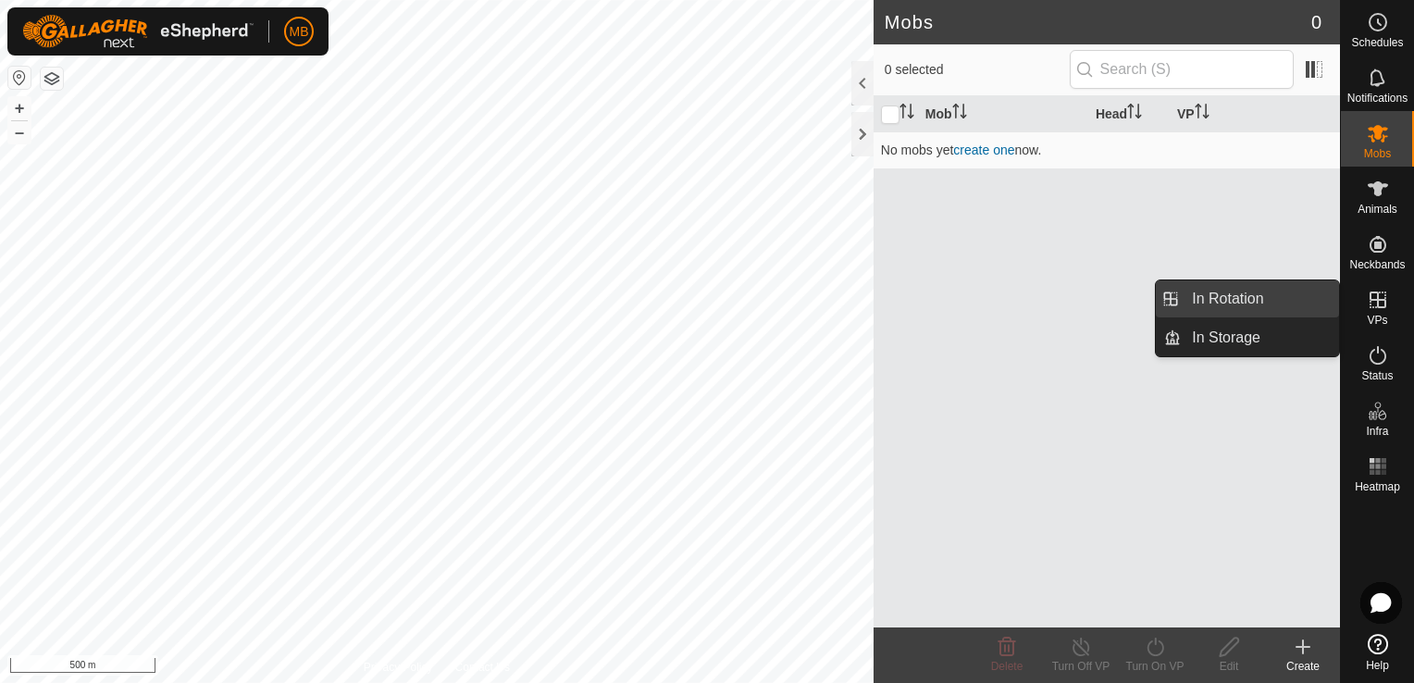
click at [1305, 304] on link "In Rotation" at bounding box center [1260, 298] width 158 height 37
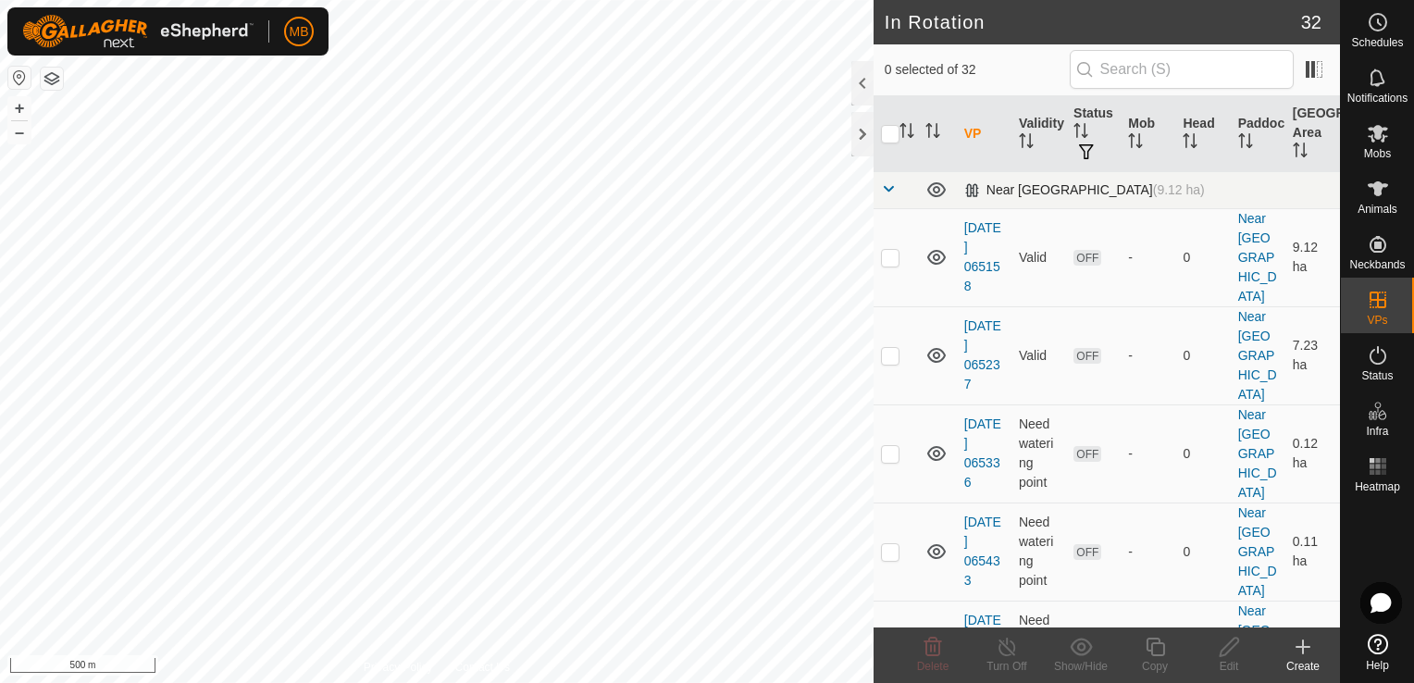
click at [887, 192] on span at bounding box center [888, 188] width 15 height 15
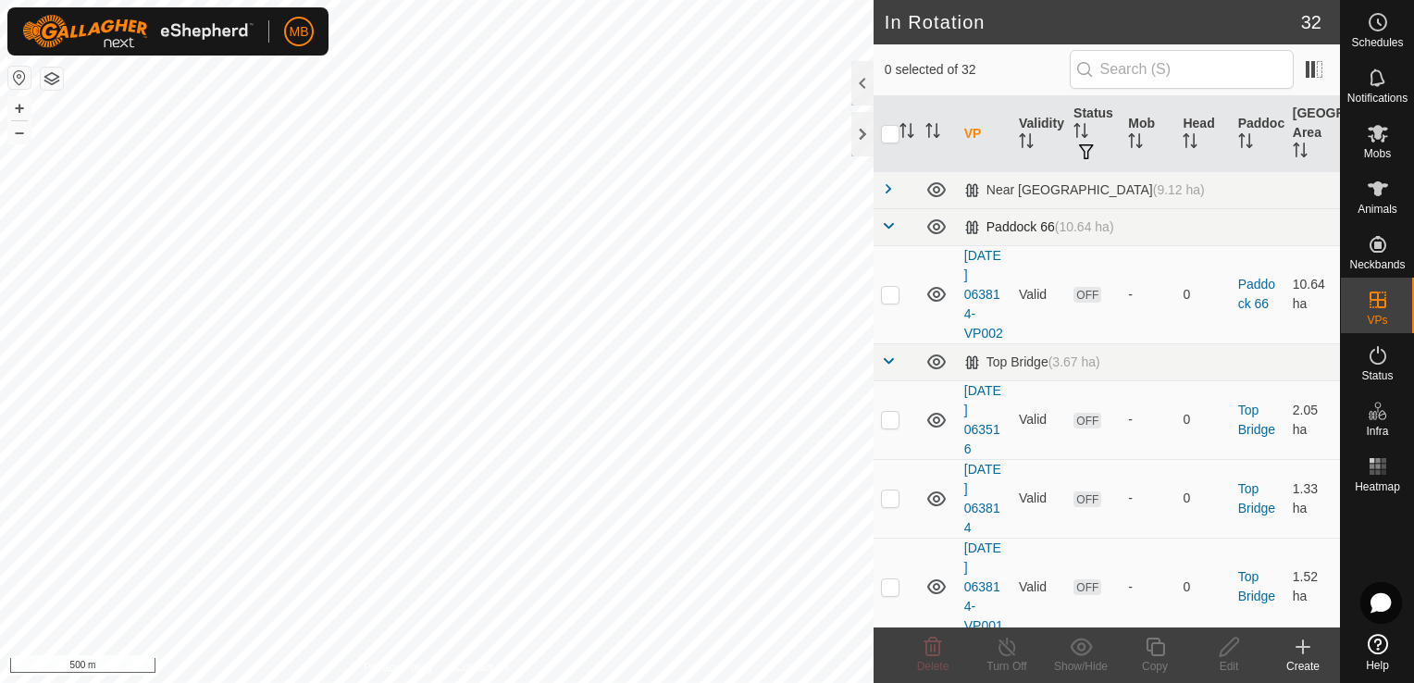
click at [886, 225] on span at bounding box center [888, 225] width 15 height 15
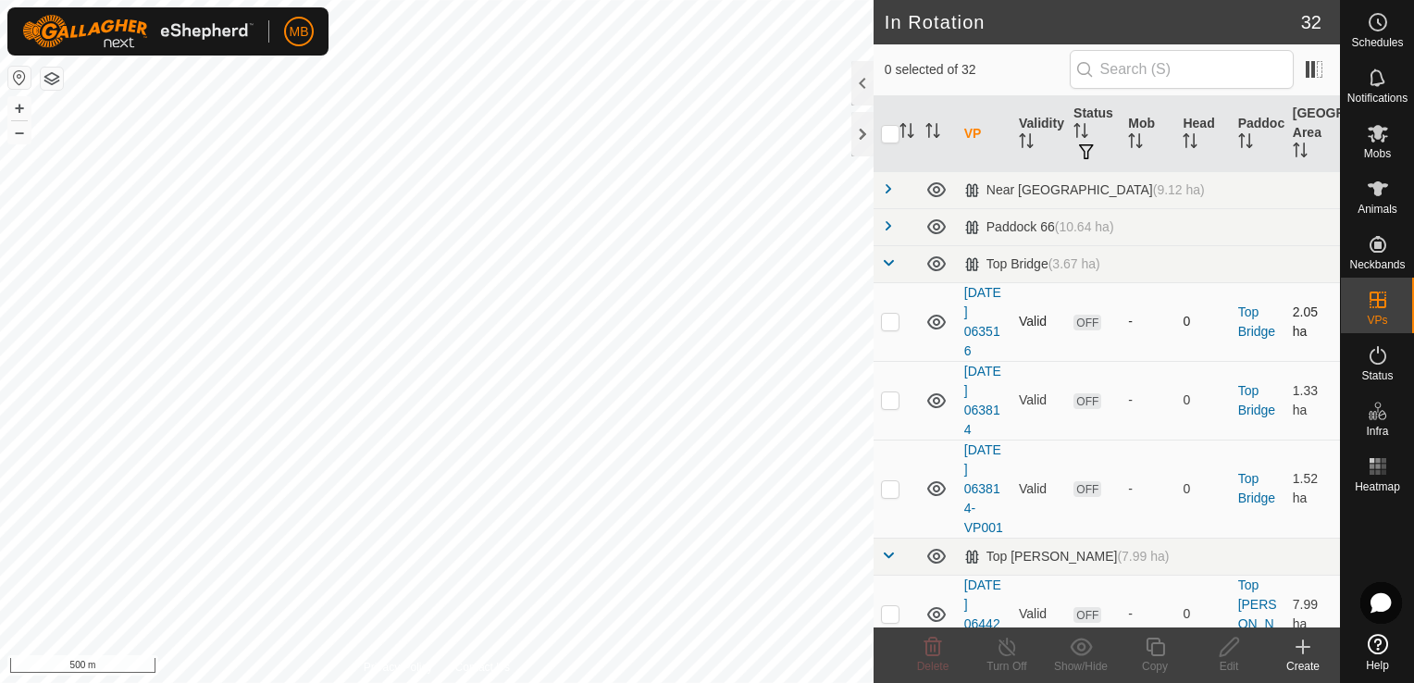
click at [889, 324] on p-checkbox at bounding box center [890, 321] width 19 height 15
checkbox input "true"
click at [887, 398] on p-checkbox at bounding box center [890, 399] width 19 height 15
checkbox input "true"
click at [890, 496] on p-checkbox at bounding box center [890, 488] width 19 height 15
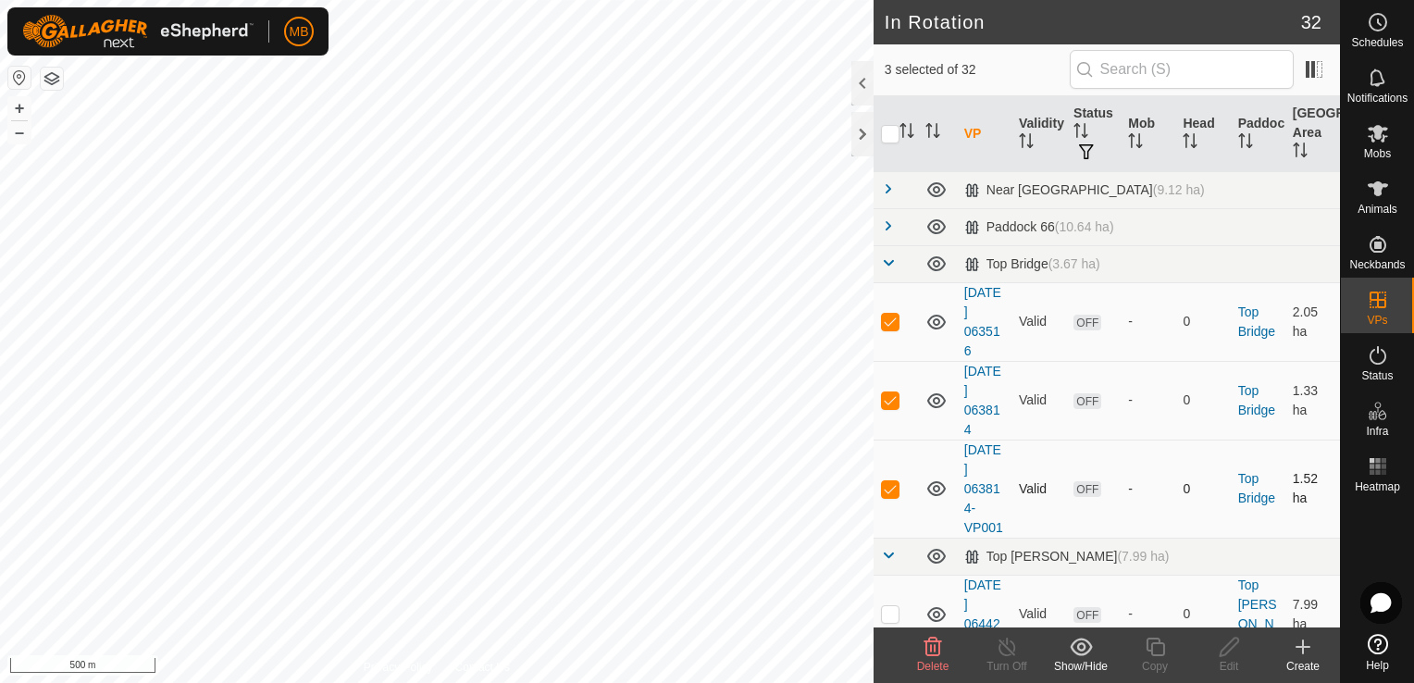
click at [890, 496] on p-checkbox at bounding box center [890, 488] width 19 height 15
checkbox input "false"
click at [17, 110] on button "+" at bounding box center [19, 108] width 22 height 22
checkbox input "false"
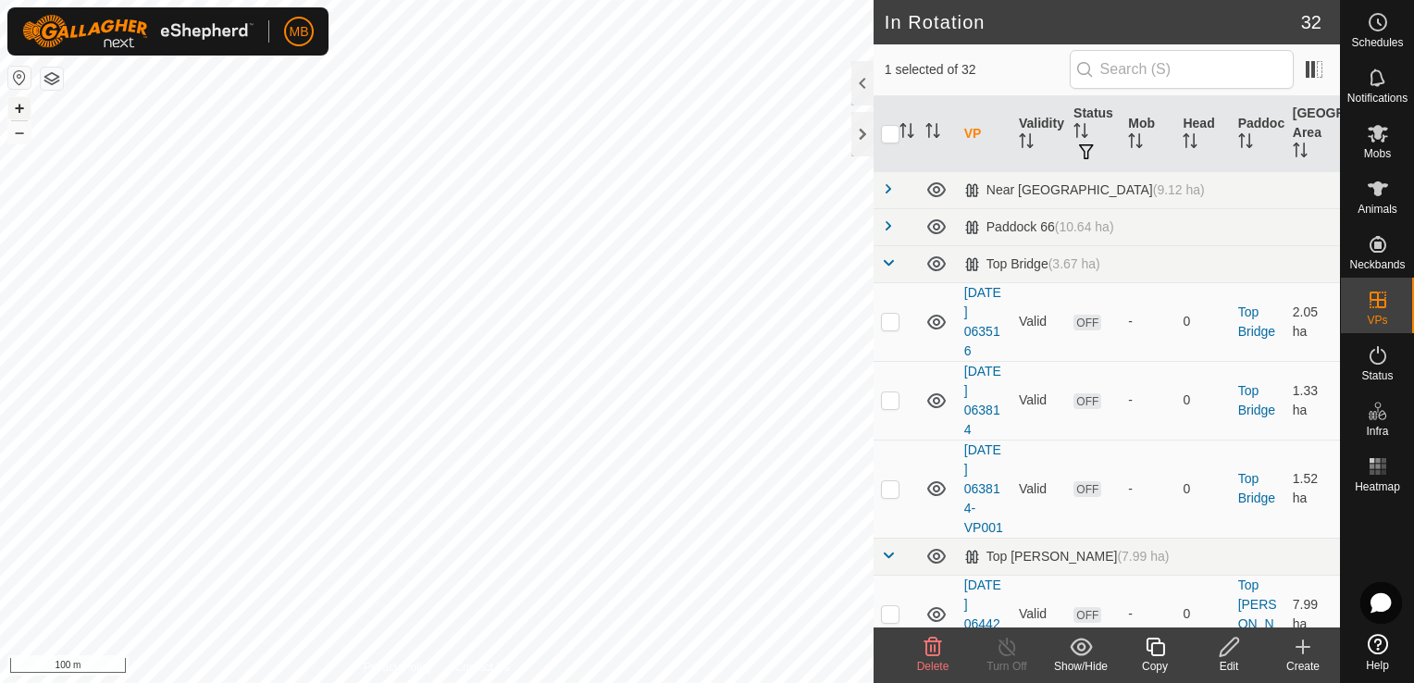
checkbox input "true"
click at [886, 496] on p-checkbox at bounding box center [890, 488] width 19 height 15
checkbox input "true"
click at [894, 320] on p-checkbox at bounding box center [890, 321] width 19 height 15
checkbox input "false"
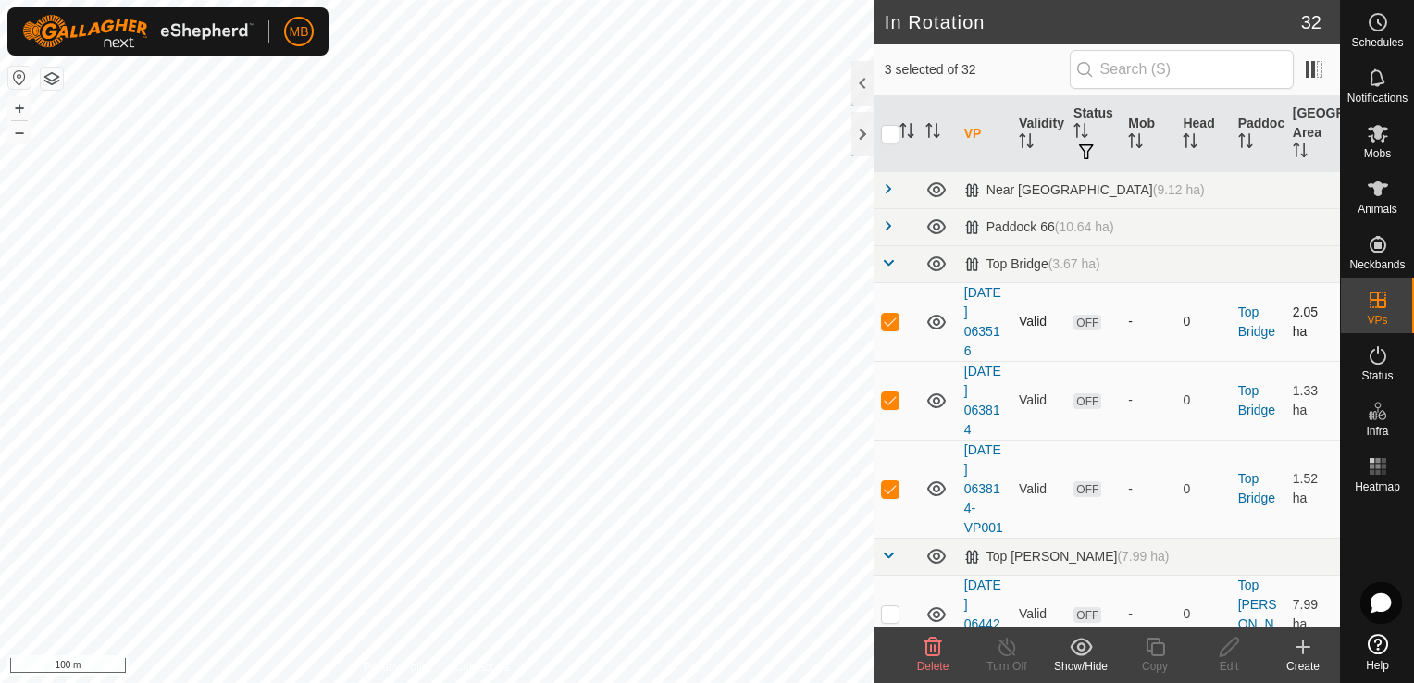
checkbox input "false"
click at [1077, 328] on span "OFF" at bounding box center [1088, 323] width 28 height 16
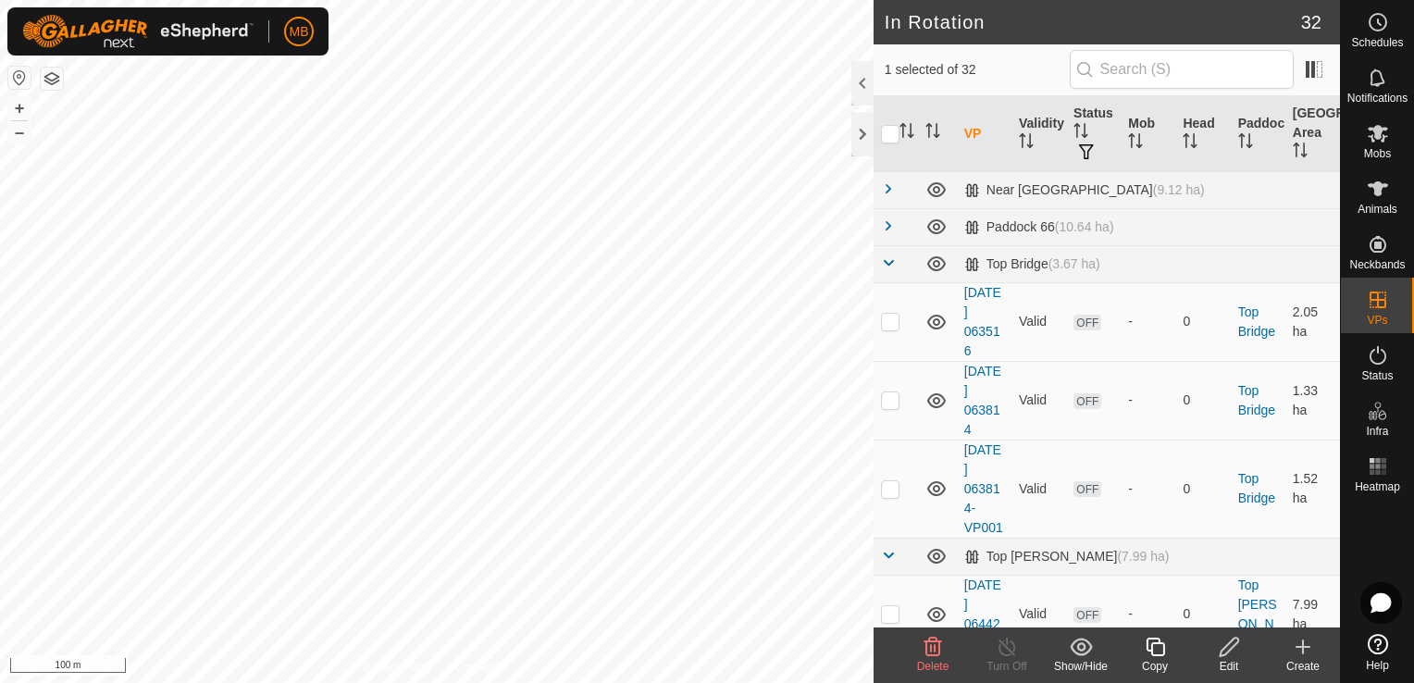
click at [1377, 647] on icon at bounding box center [1378, 644] width 20 height 20
click at [1365, 132] on es-mob-svg-icon at bounding box center [1378, 133] width 33 height 30
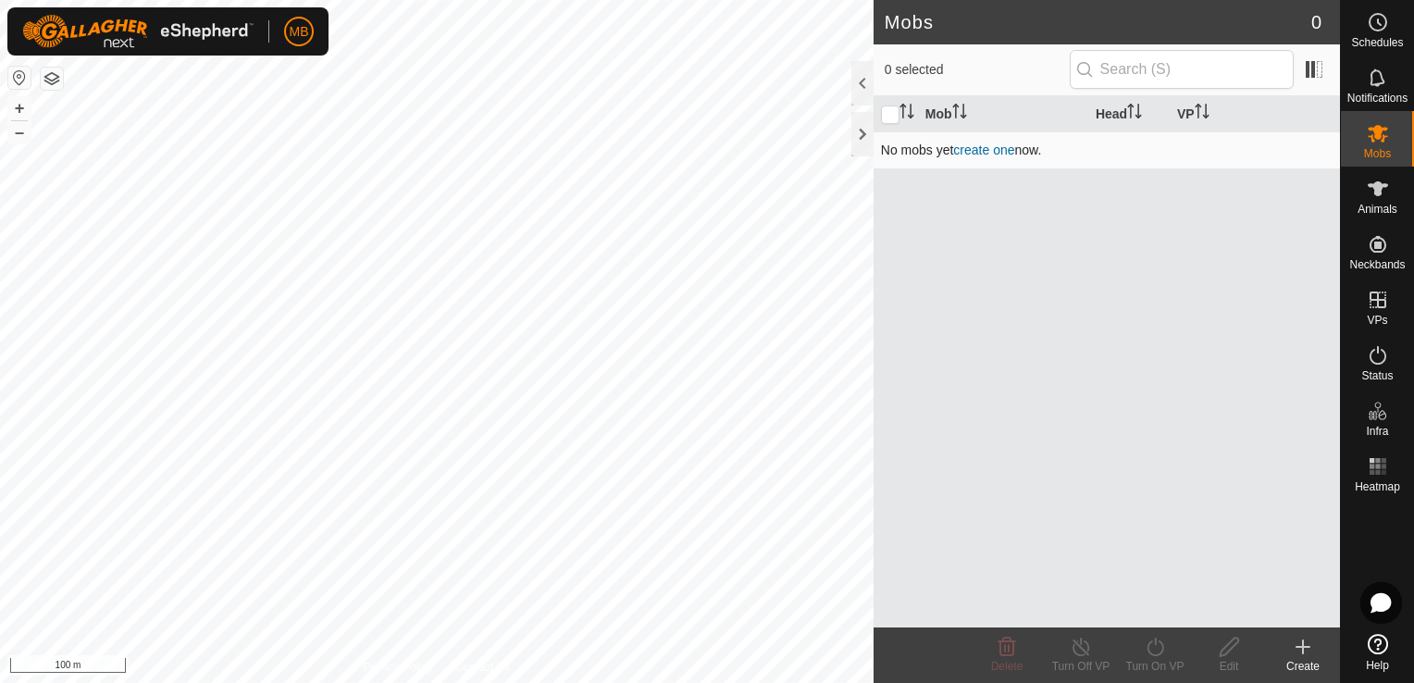
click at [994, 153] on link "create one" at bounding box center [983, 150] width 61 height 15
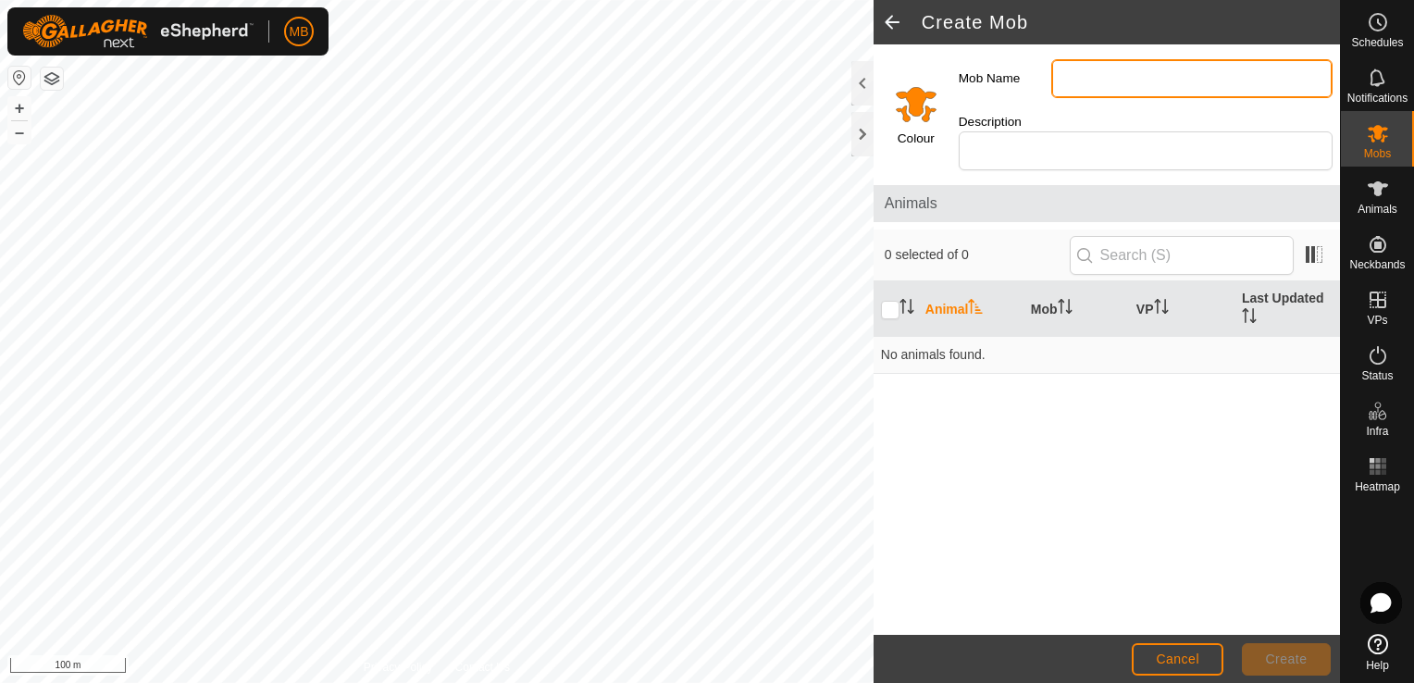
click at [1096, 72] on input "Mob Name" at bounding box center [1191, 78] width 281 height 39
type input "Stud R1 Heifers"
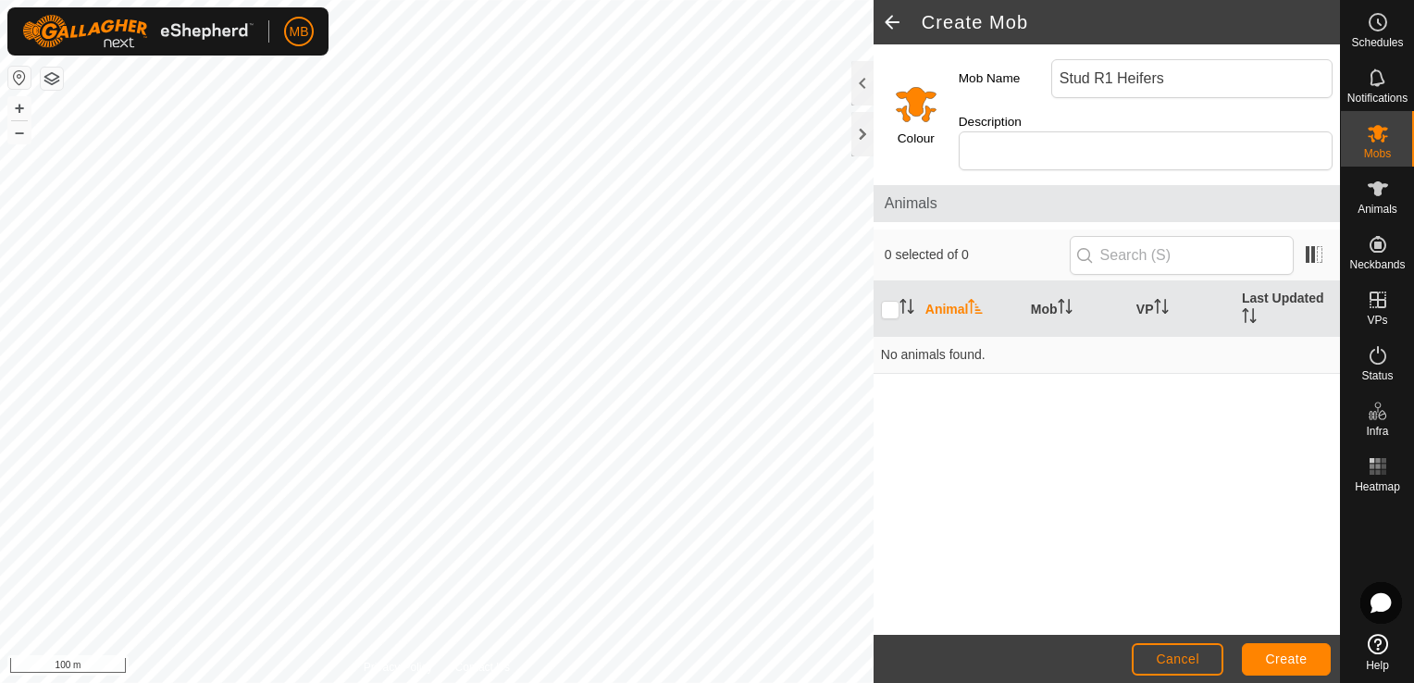
click at [917, 104] on input "Select a color" at bounding box center [916, 103] width 44 height 44
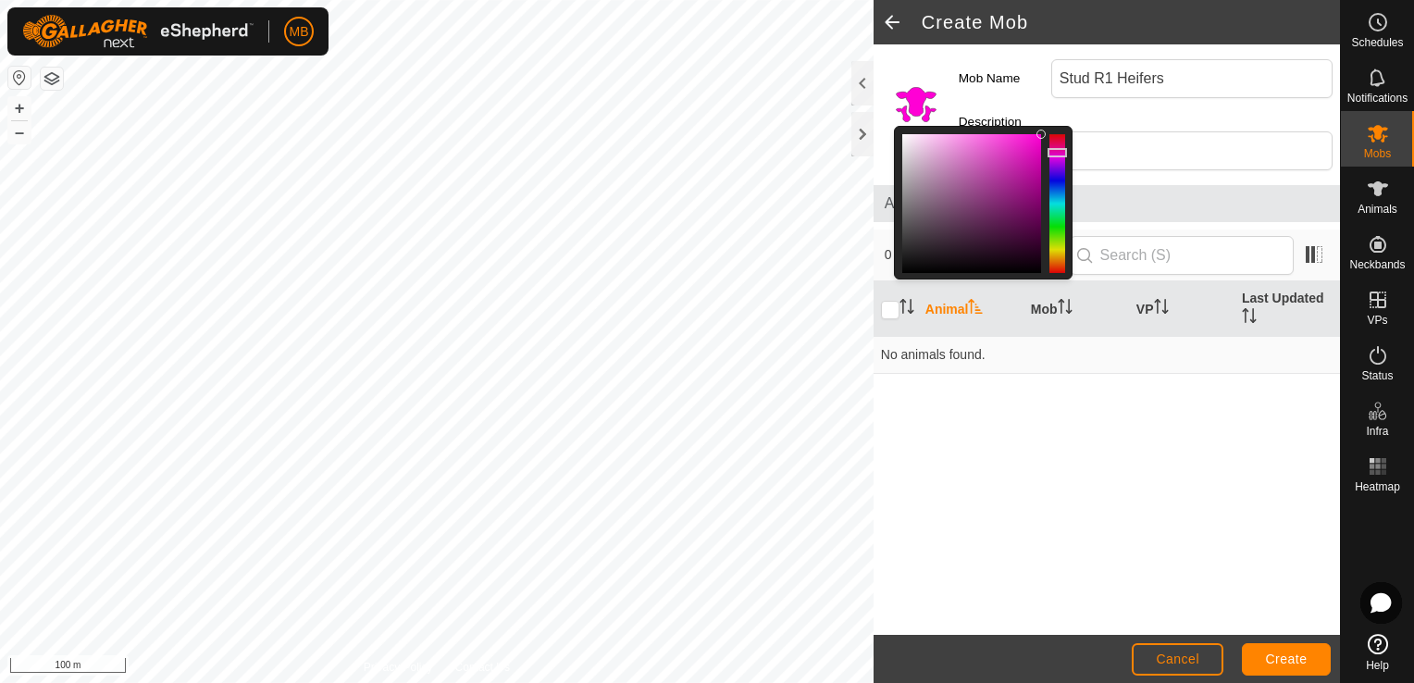
click at [1057, 143] on div at bounding box center [1058, 203] width 16 height 139
click at [1275, 660] on span "Create" at bounding box center [1287, 659] width 42 height 15
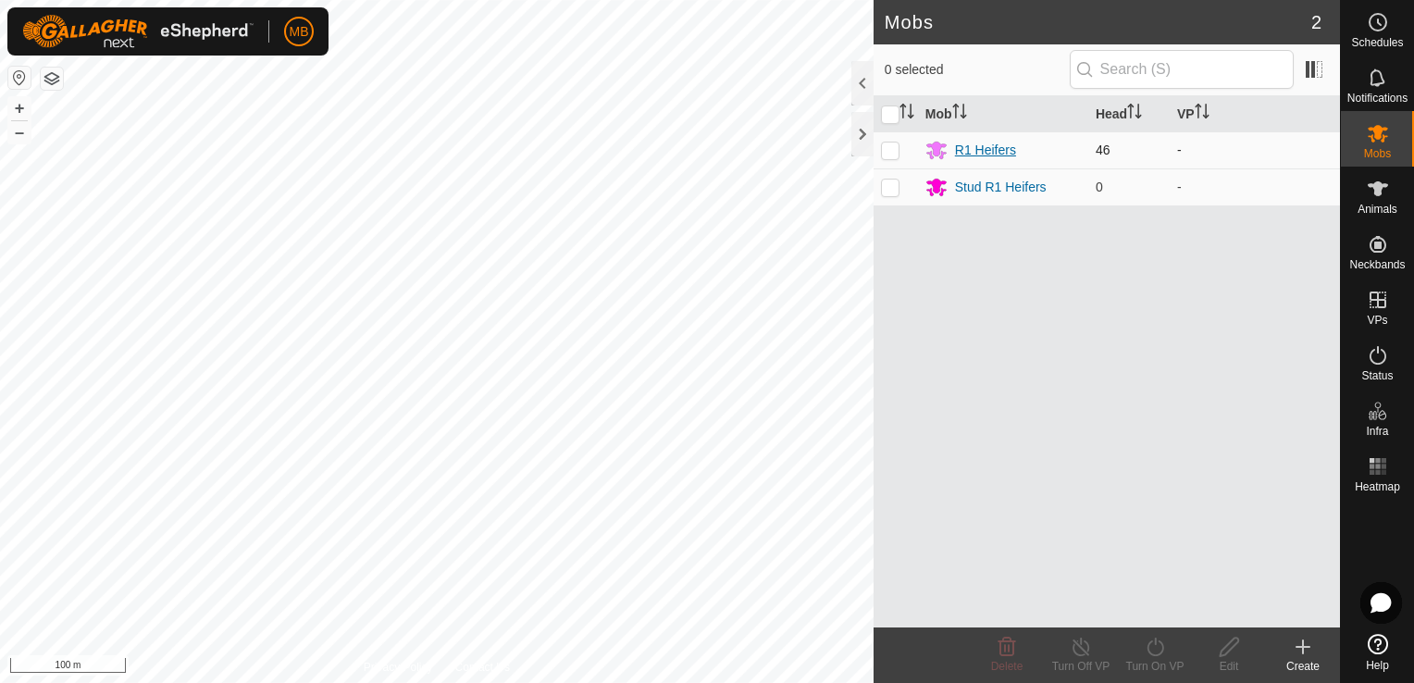
click at [981, 141] on div "R1 Heifers" at bounding box center [985, 150] width 61 height 19
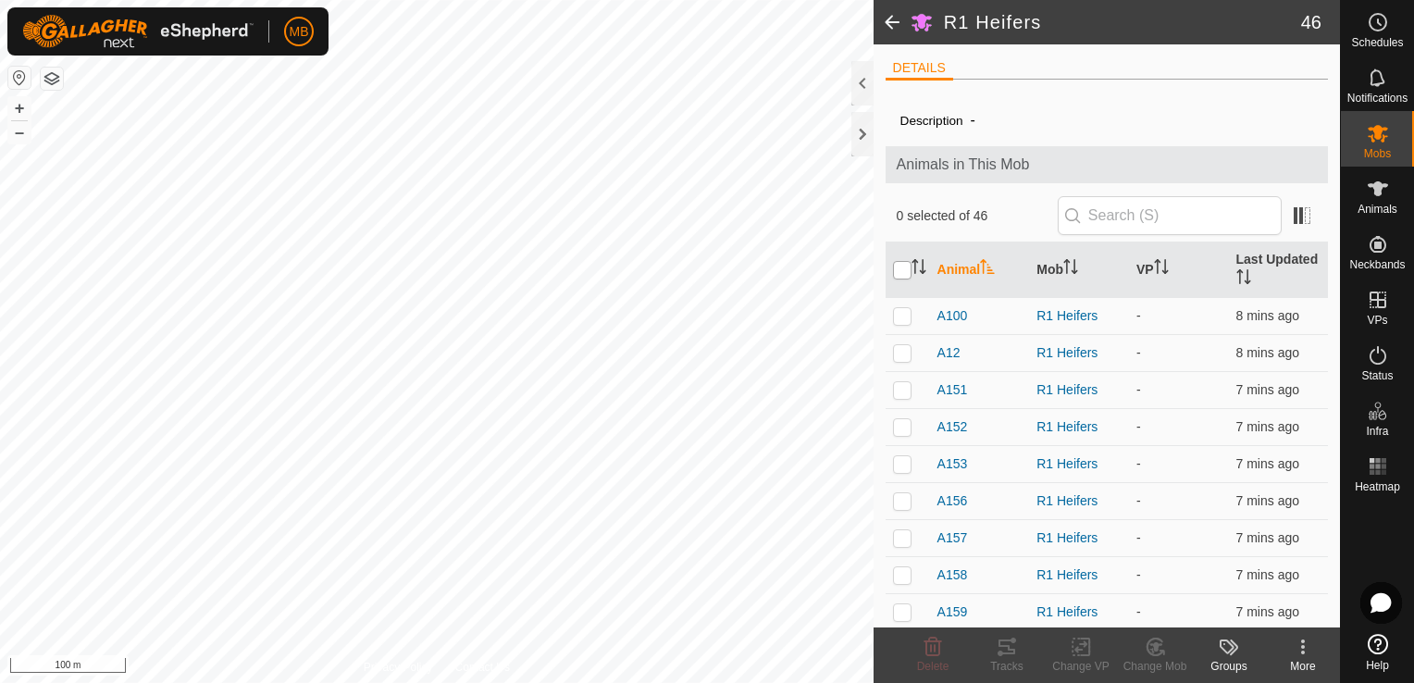
click at [903, 269] on input "checkbox" at bounding box center [902, 270] width 19 height 19
checkbox input "true"
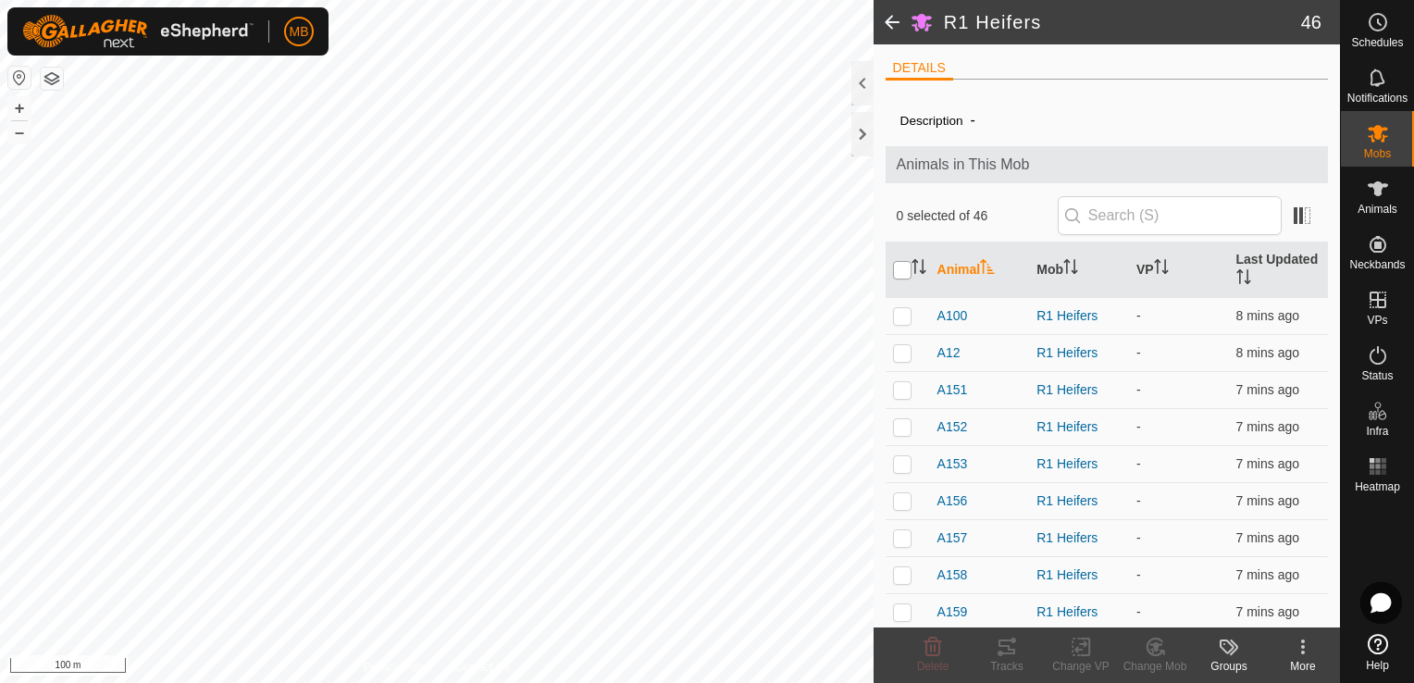
checkbox input "true"
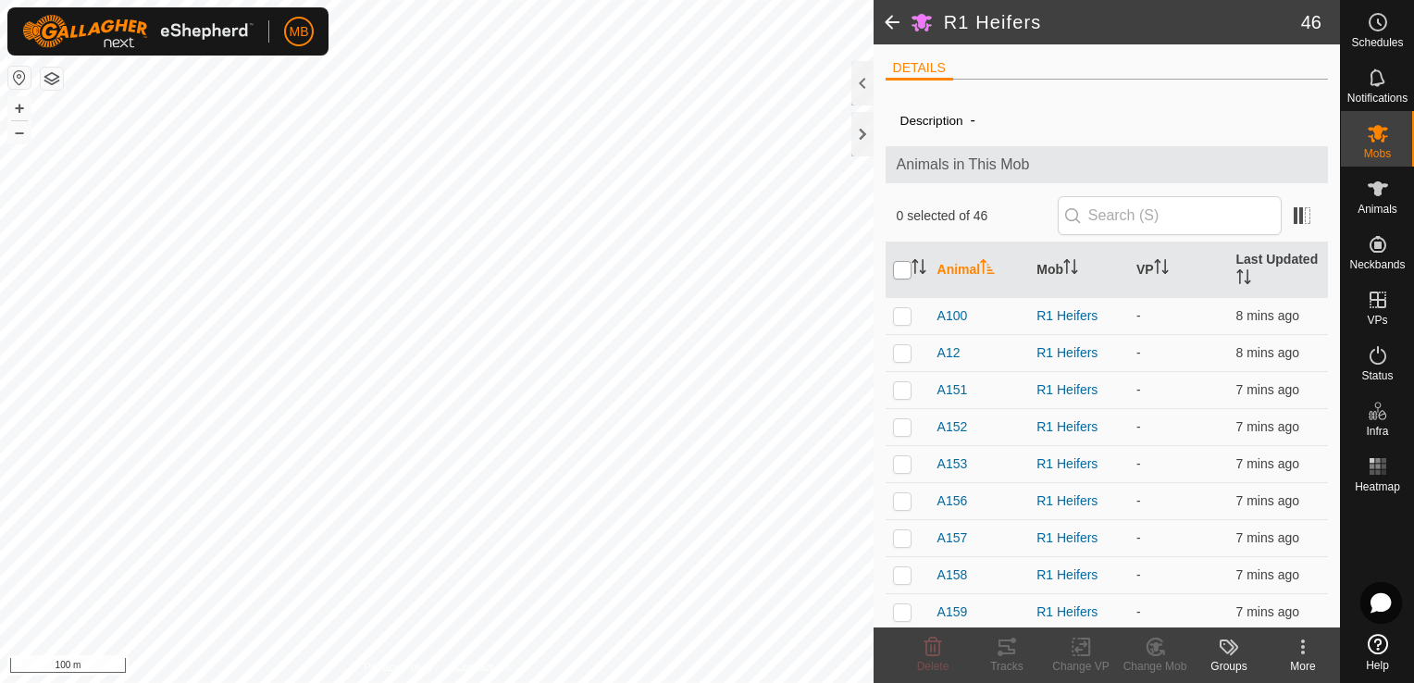
checkbox input "true"
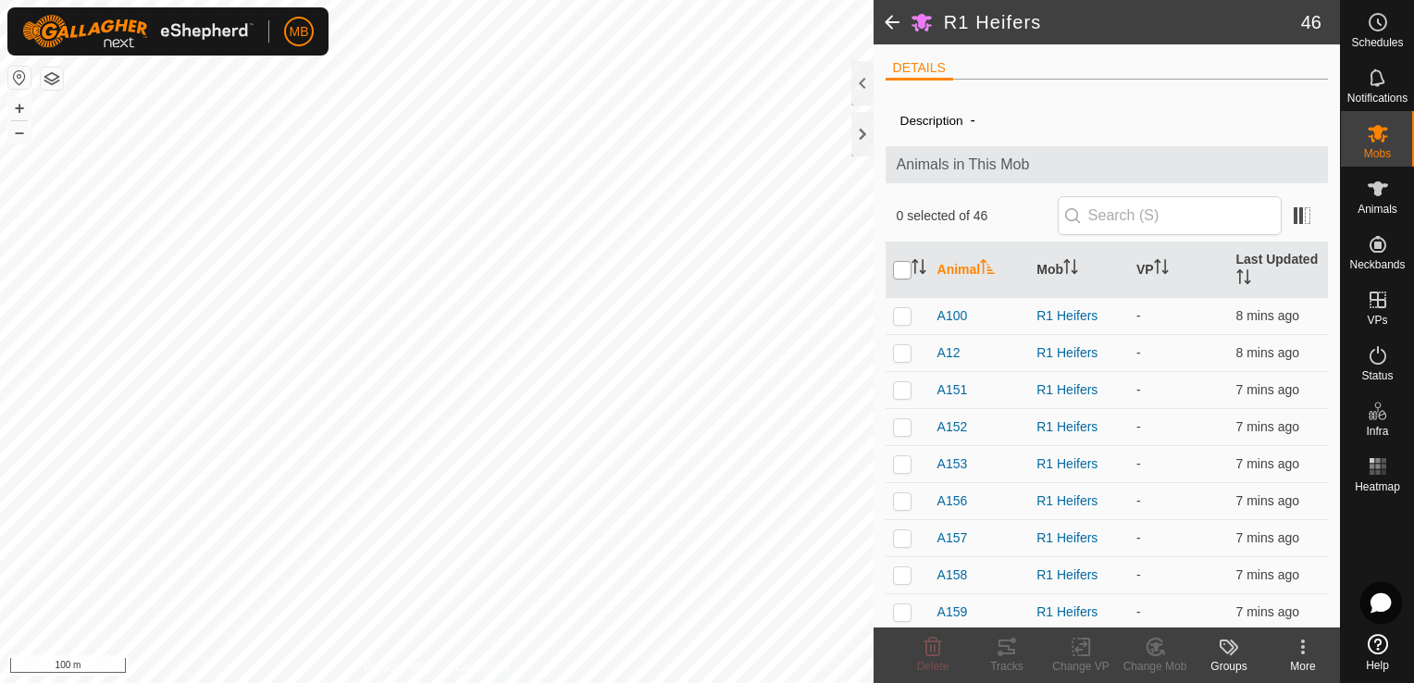
checkbox input "true"
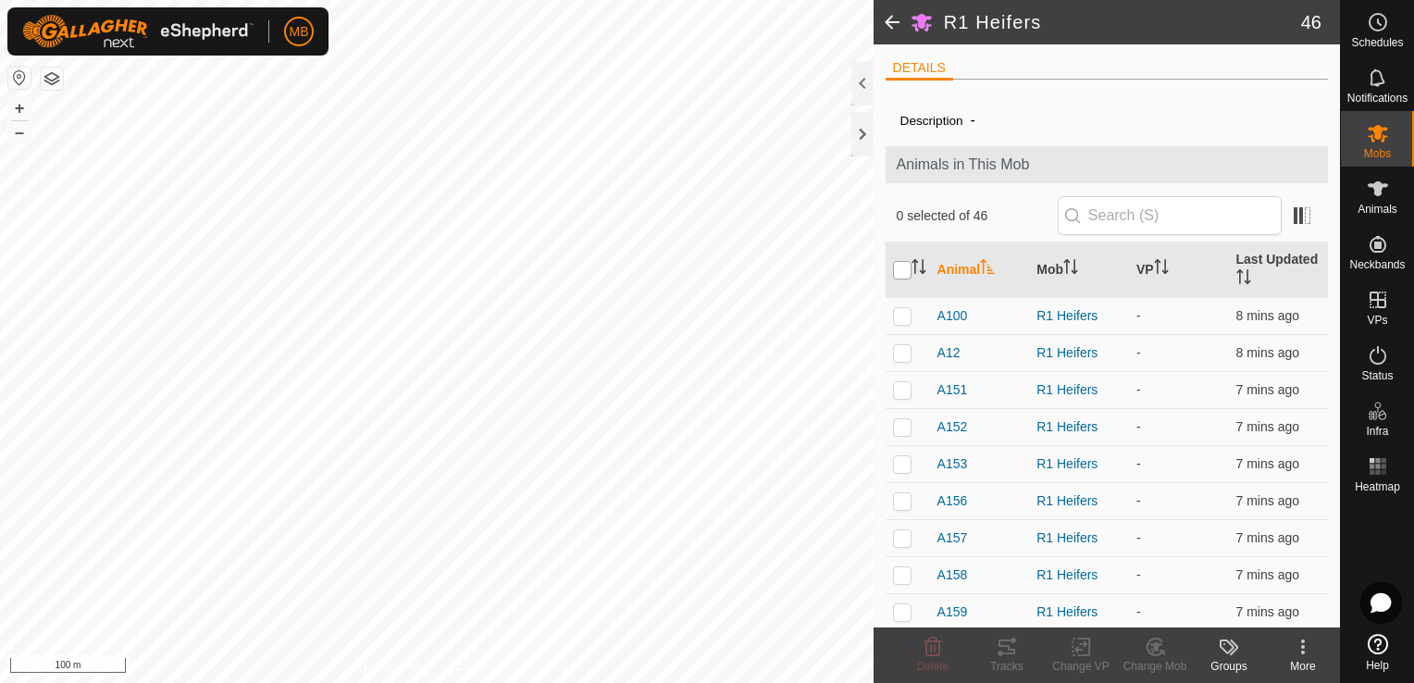
checkbox input "true"
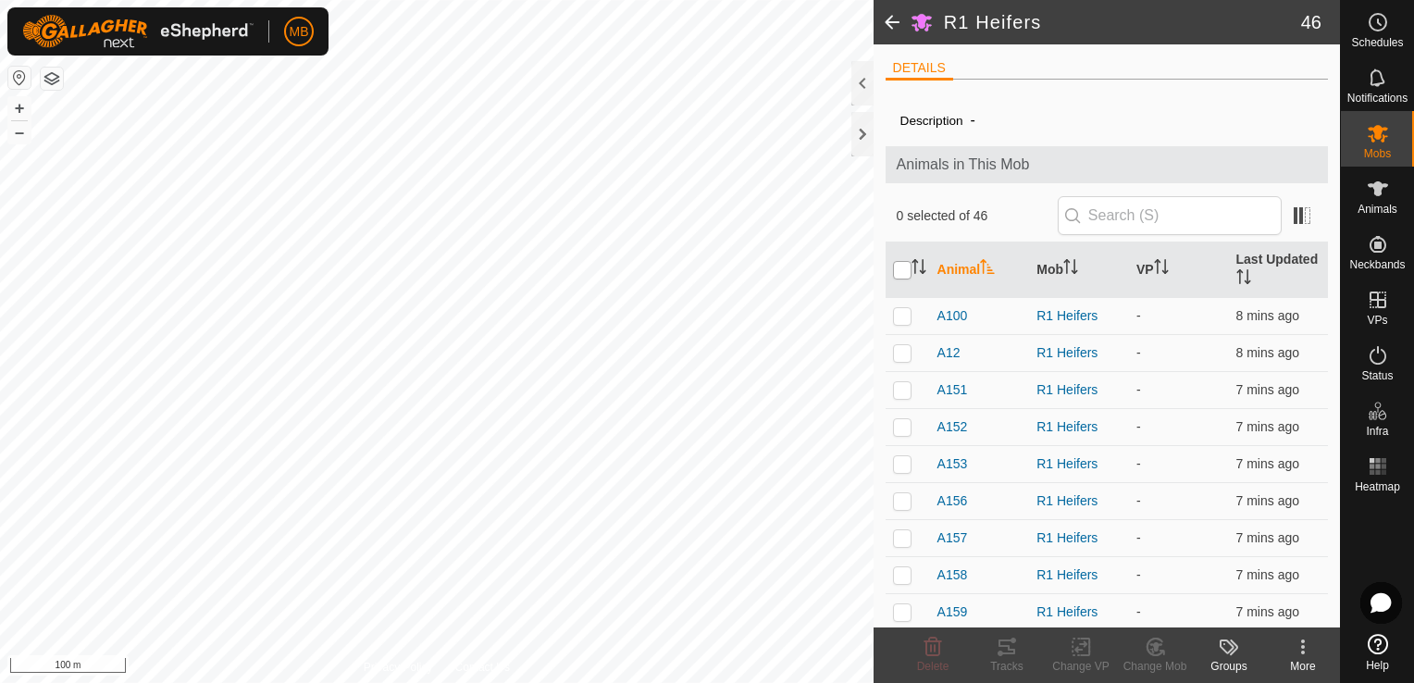
checkbox input "true"
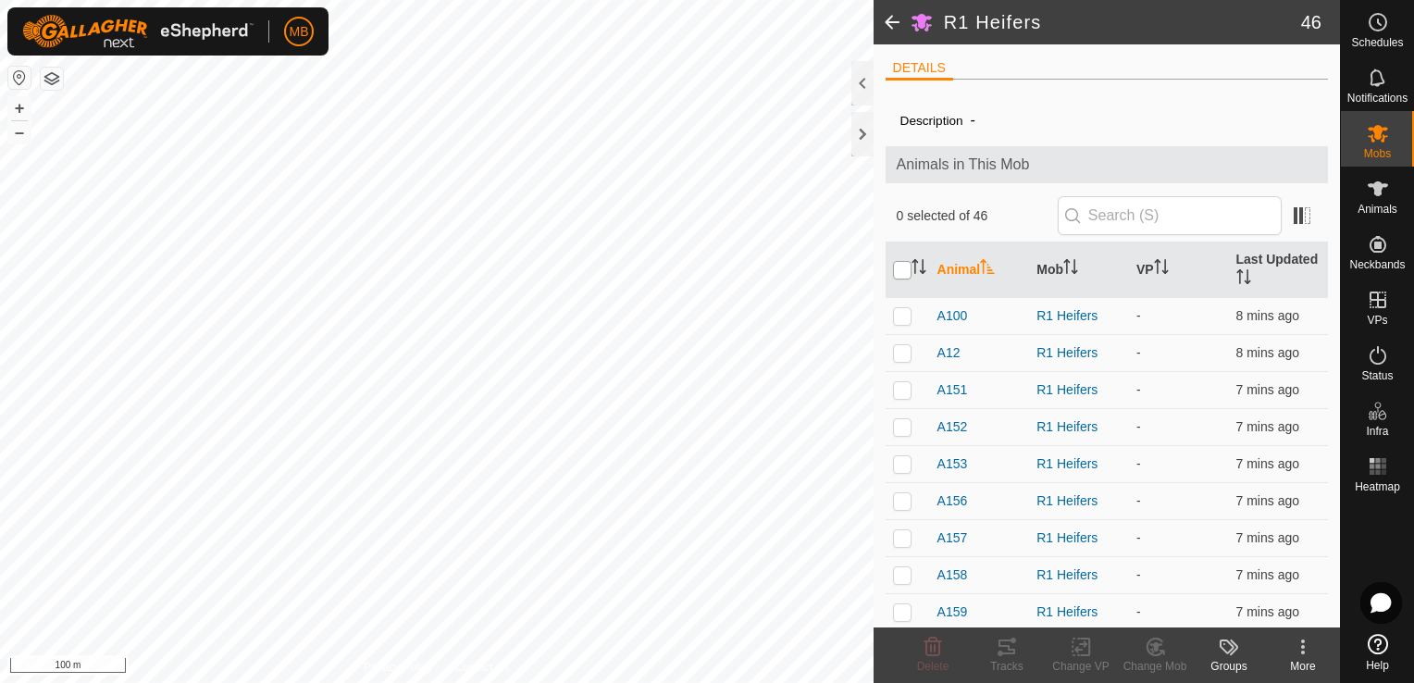
checkbox input "true"
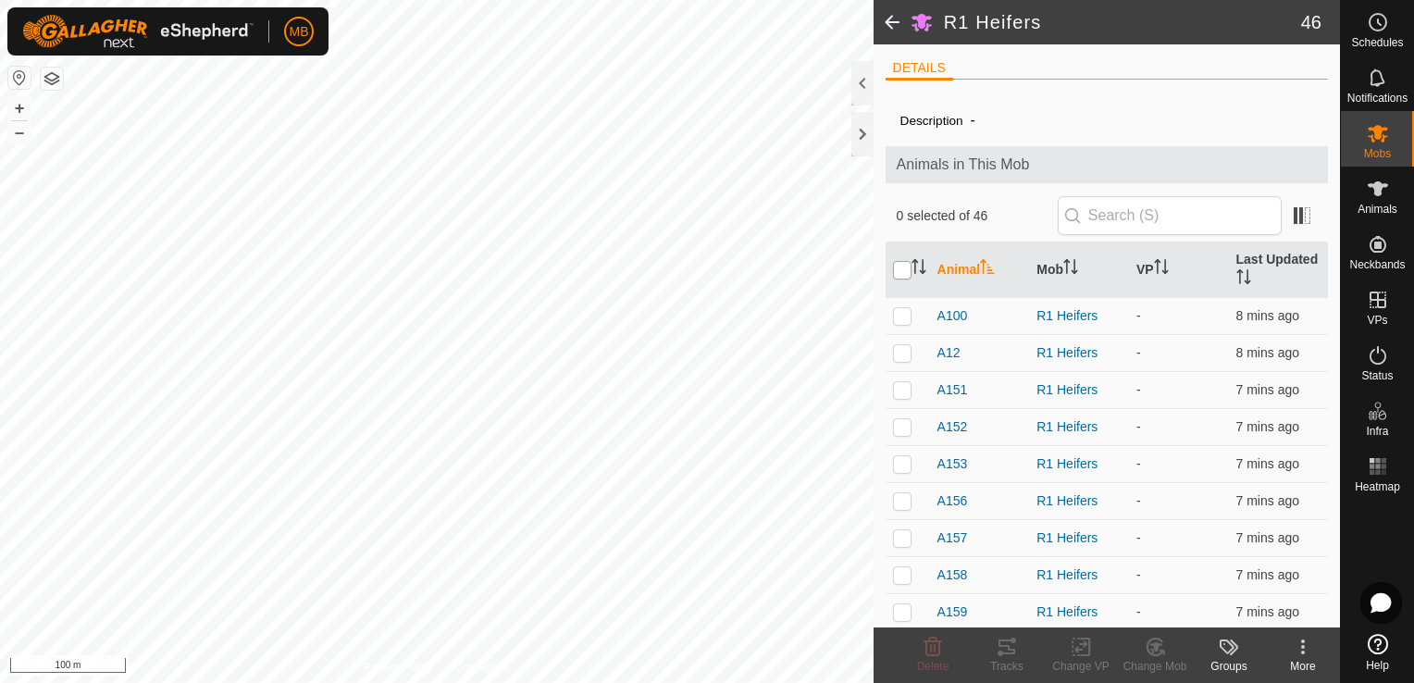
checkbox input "true"
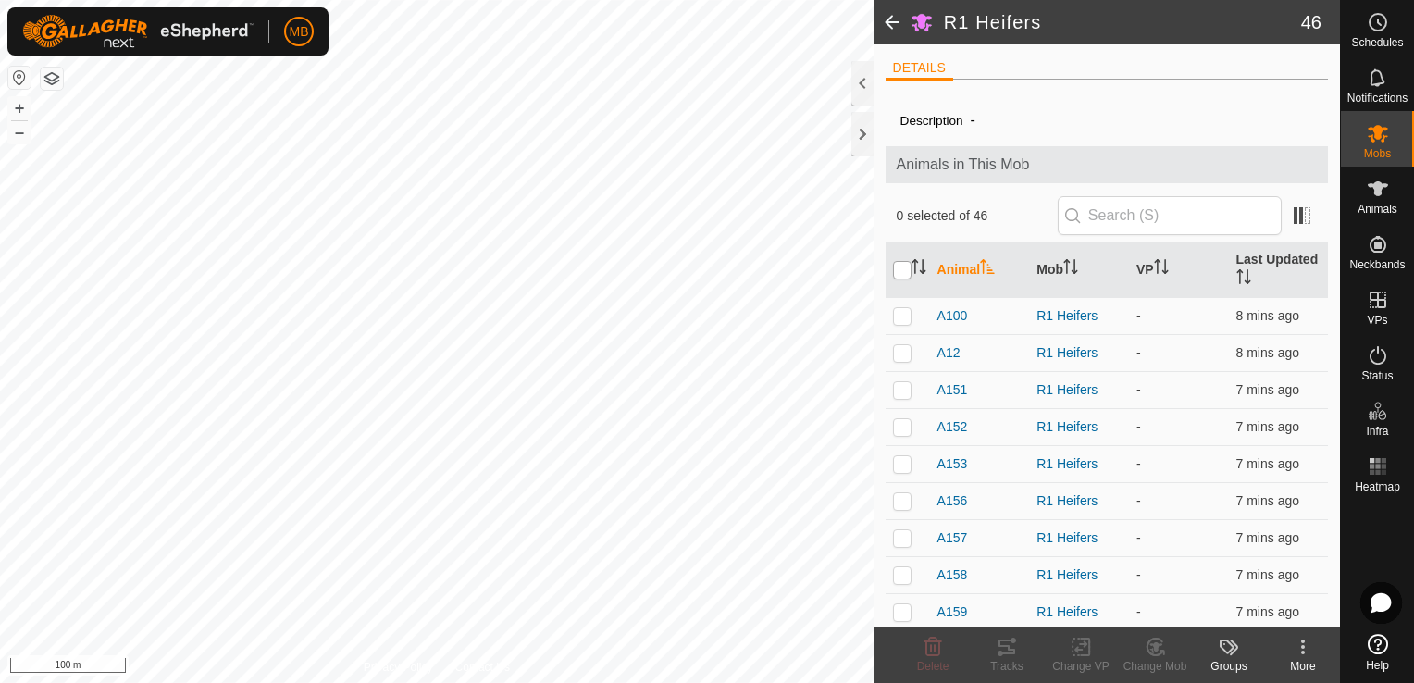
checkbox input "true"
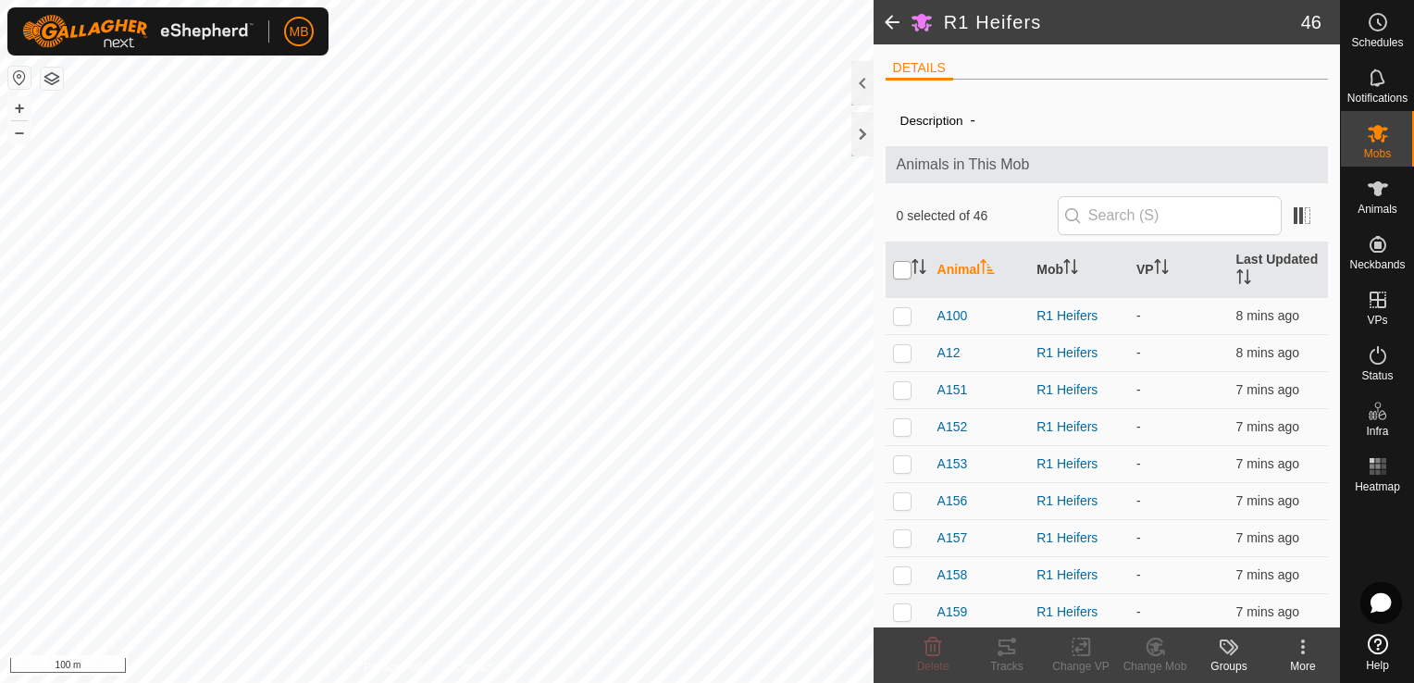
checkbox input "true"
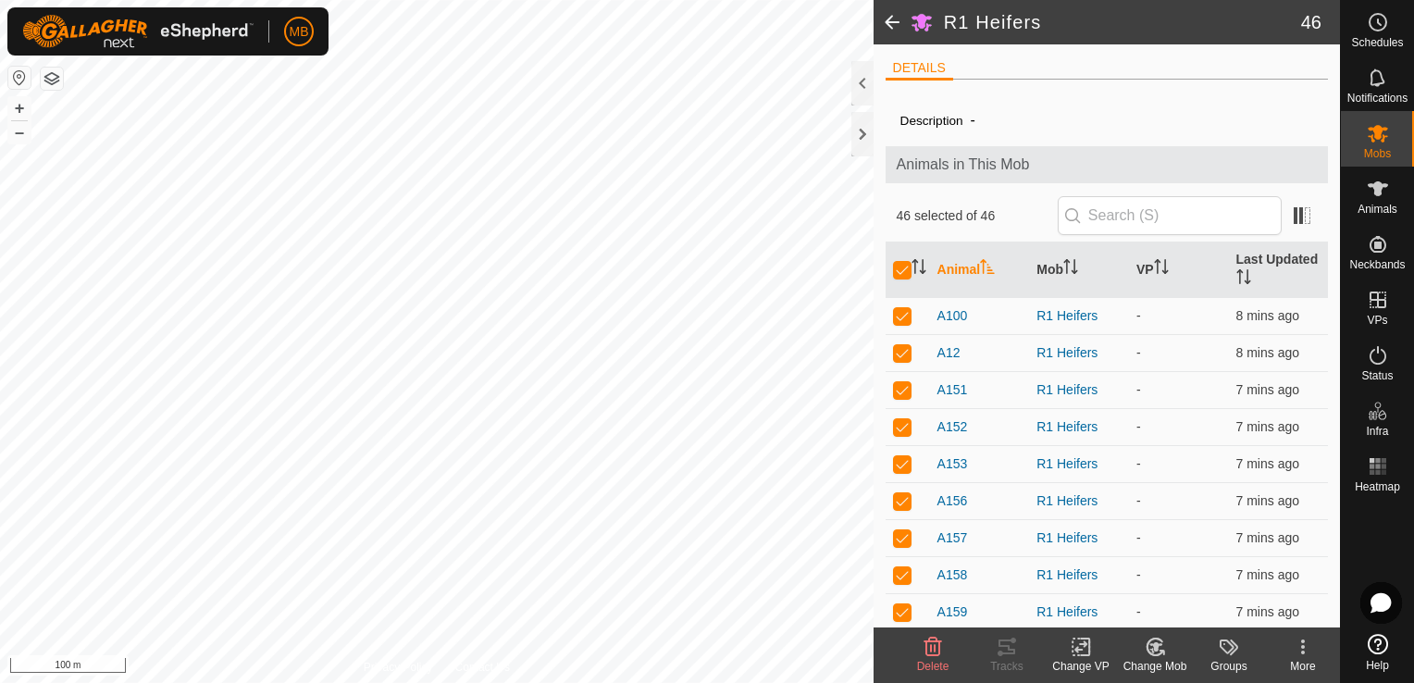
click at [1089, 661] on div "Change VP" at bounding box center [1081, 666] width 74 height 17
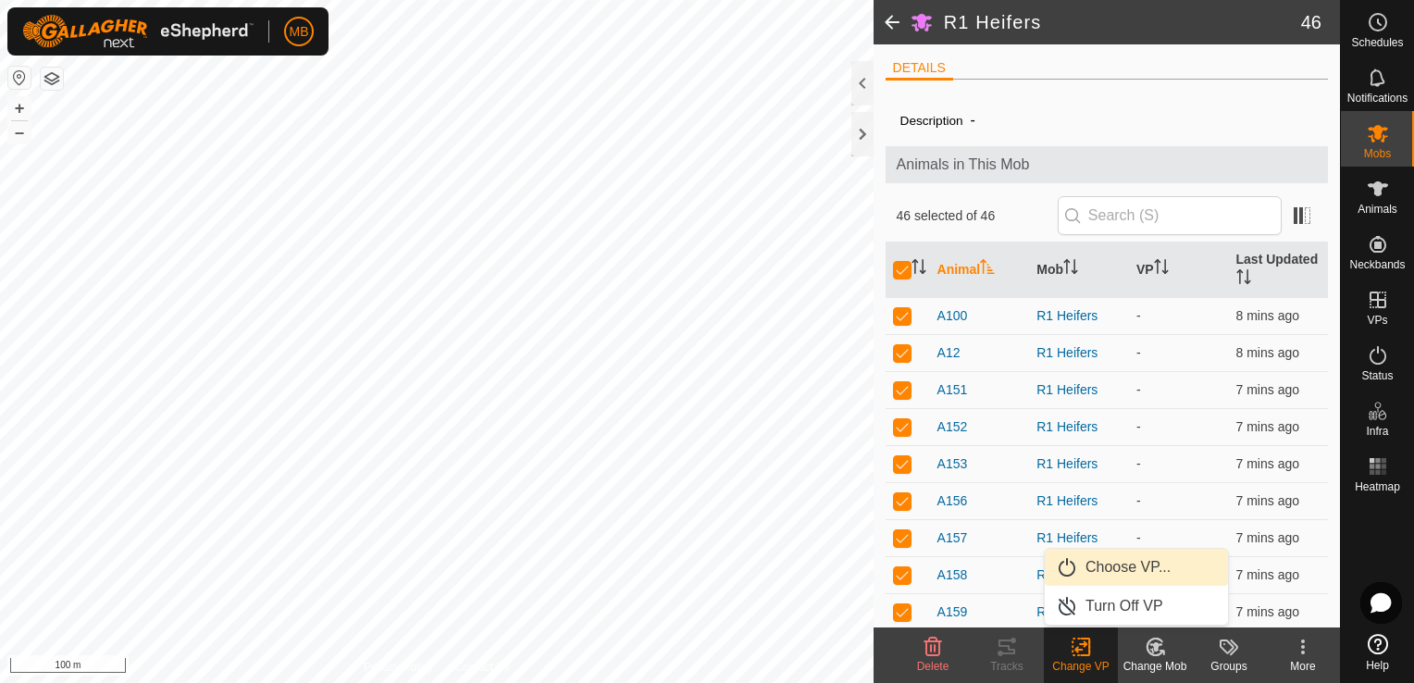
click at [1122, 565] on link "Choose VP..." at bounding box center [1136, 567] width 183 height 37
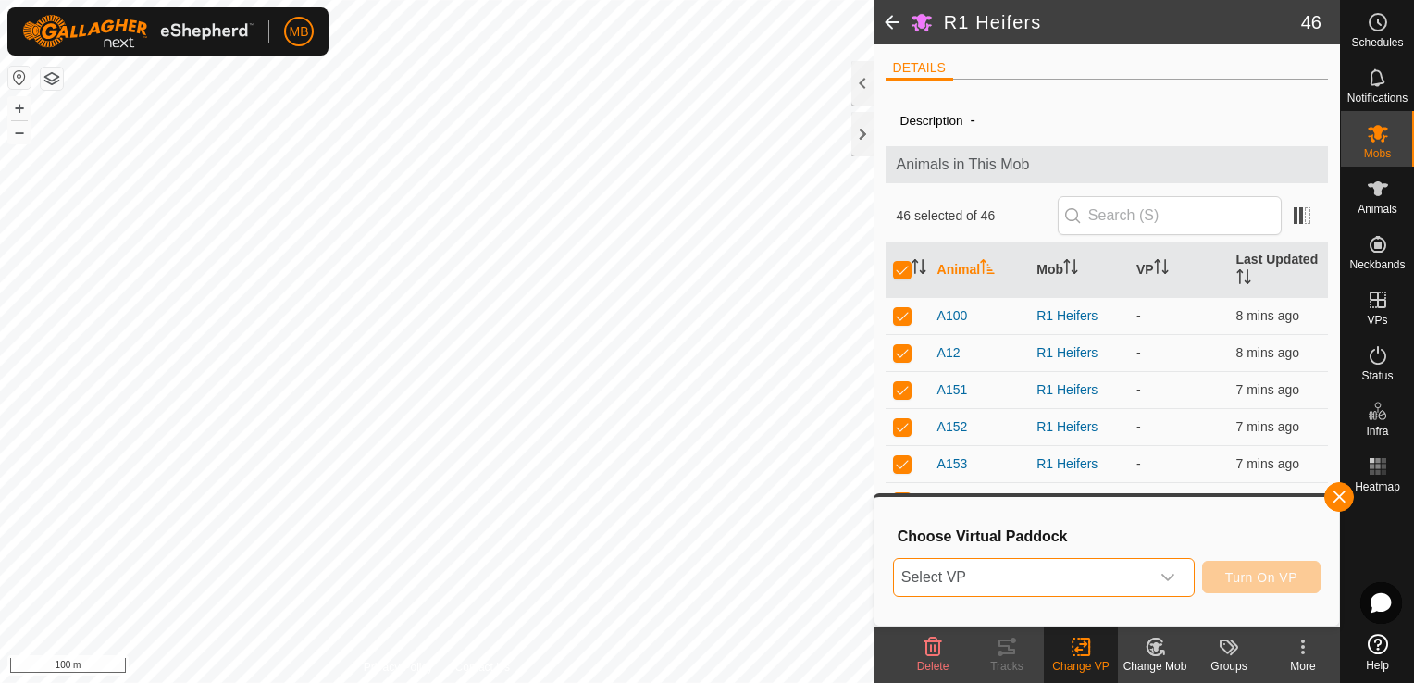
click at [1107, 573] on span "Select VP" at bounding box center [1021, 577] width 255 height 37
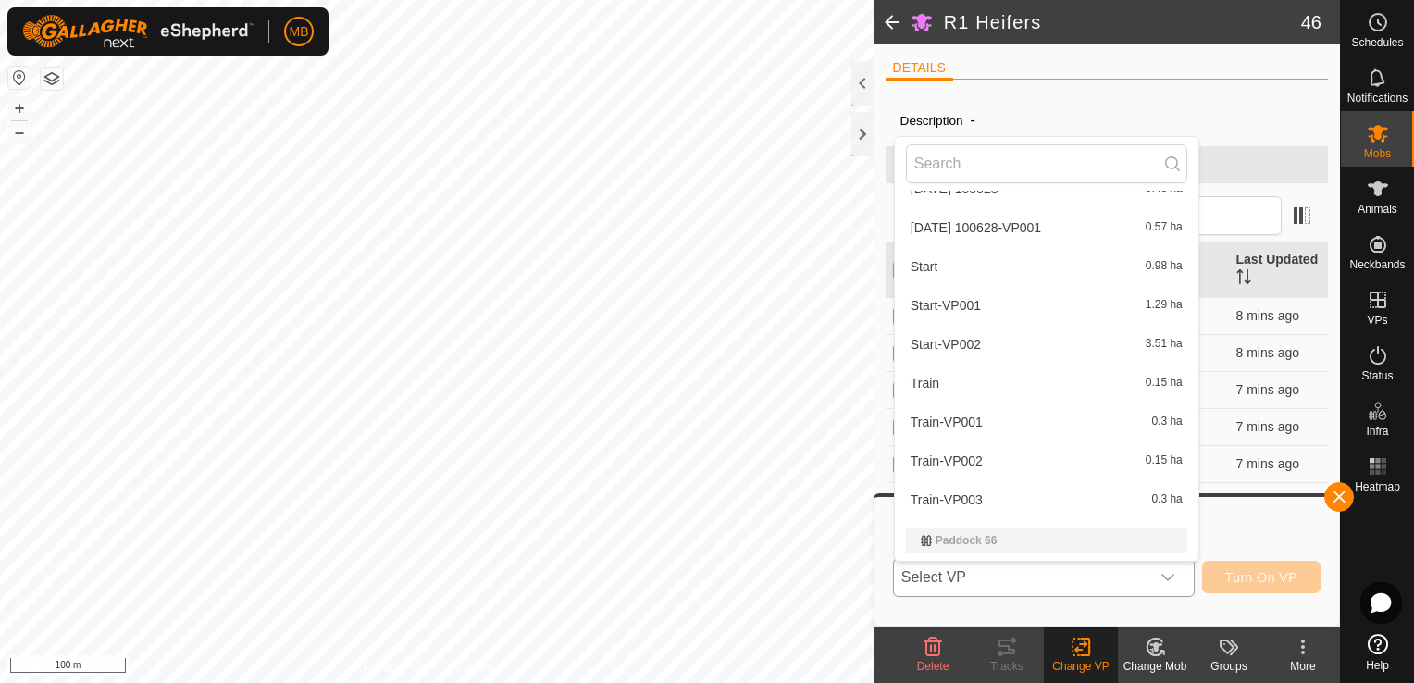
scroll to position [785, 0]
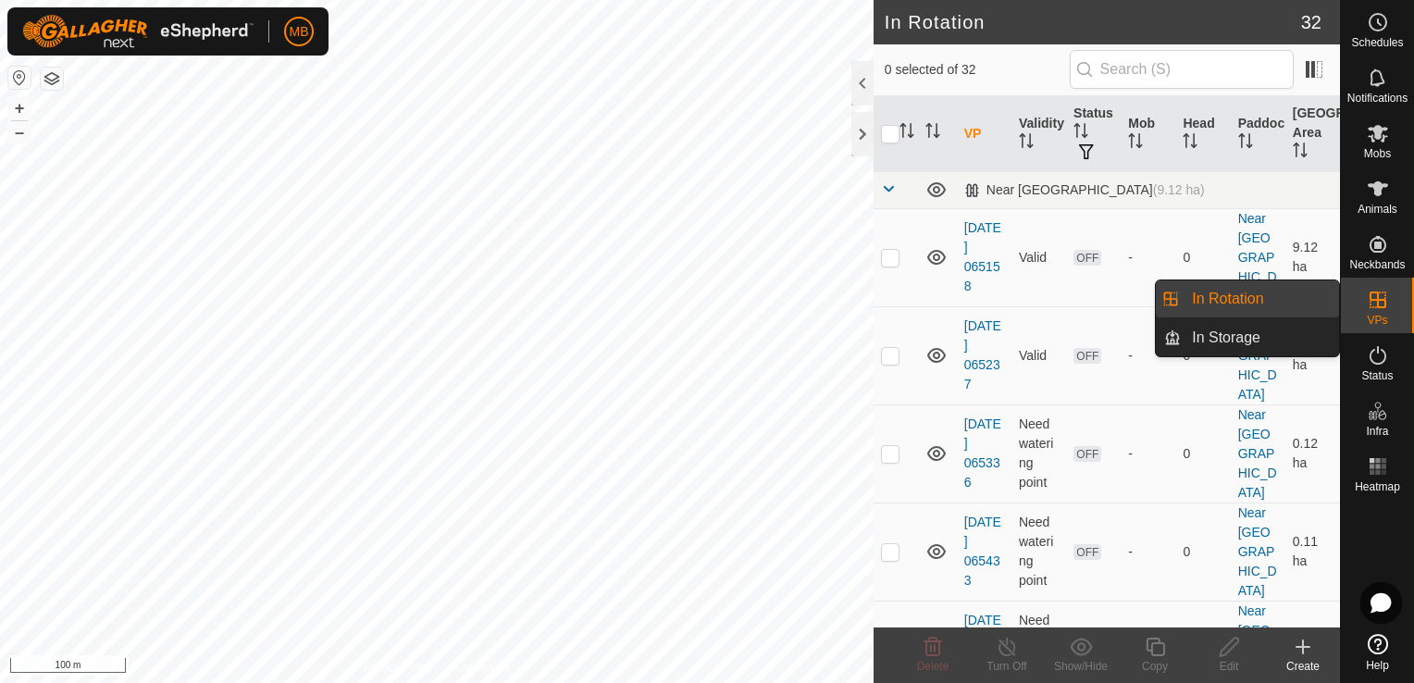
click at [1371, 315] on span "VPs" at bounding box center [1377, 320] width 20 height 11
click at [1263, 306] on link "In Rotation" at bounding box center [1260, 298] width 158 height 37
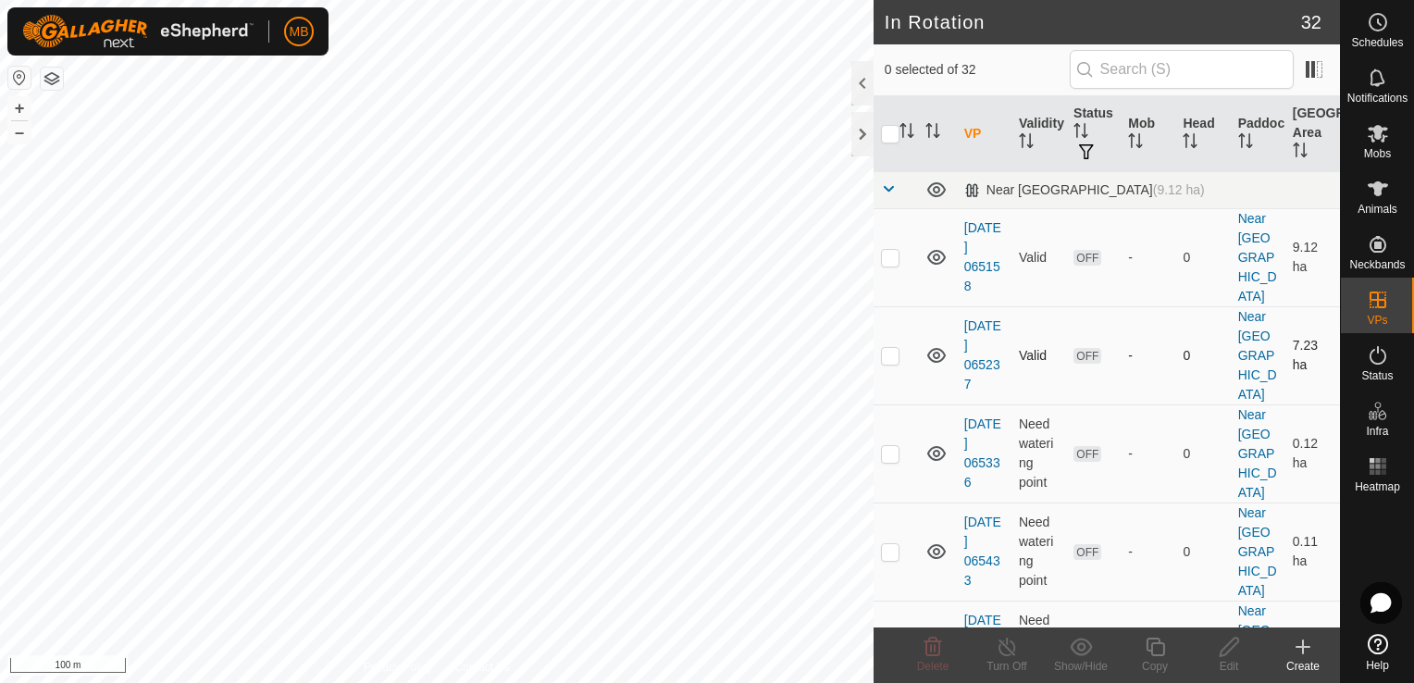
checkbox input "true"
checkbox input "false"
click at [1234, 661] on div "Edit" at bounding box center [1229, 666] width 74 height 17
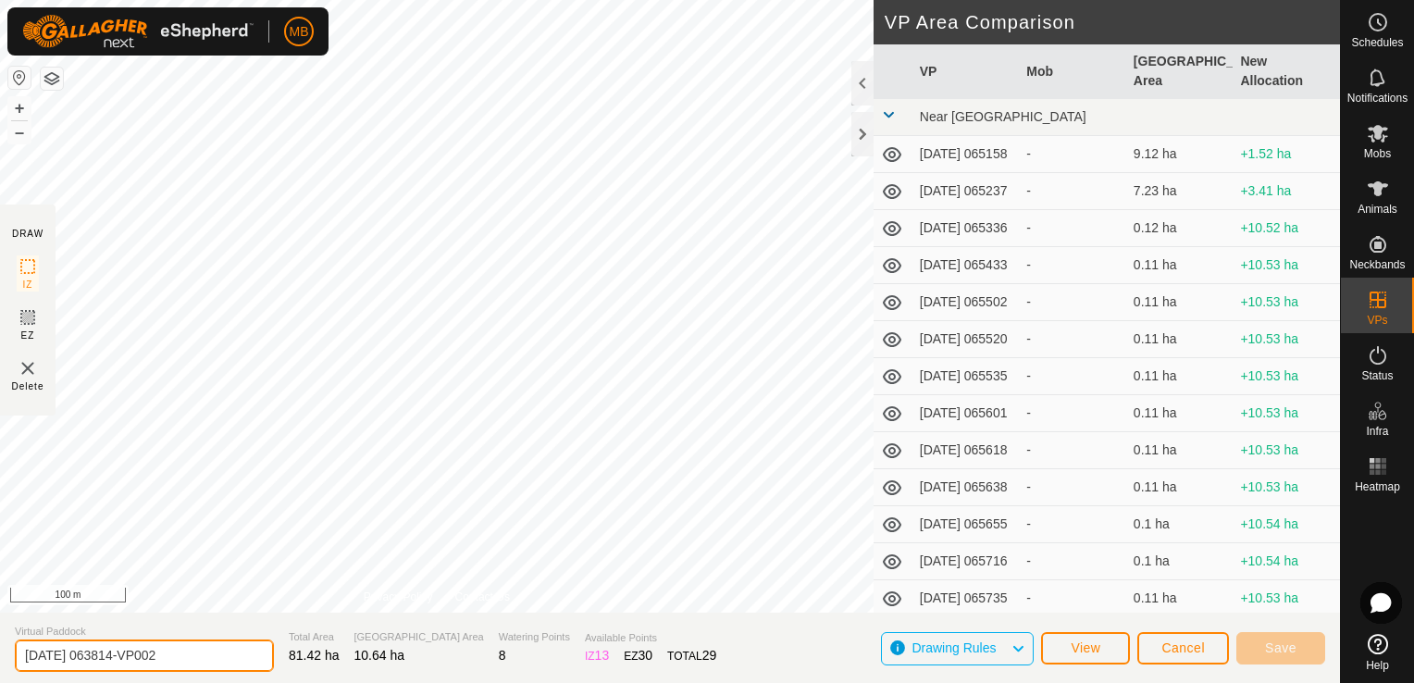
click at [238, 658] on input "[DATE] 063814-VP002" at bounding box center [144, 656] width 259 height 32
type input "2"
type input "Start Lane"
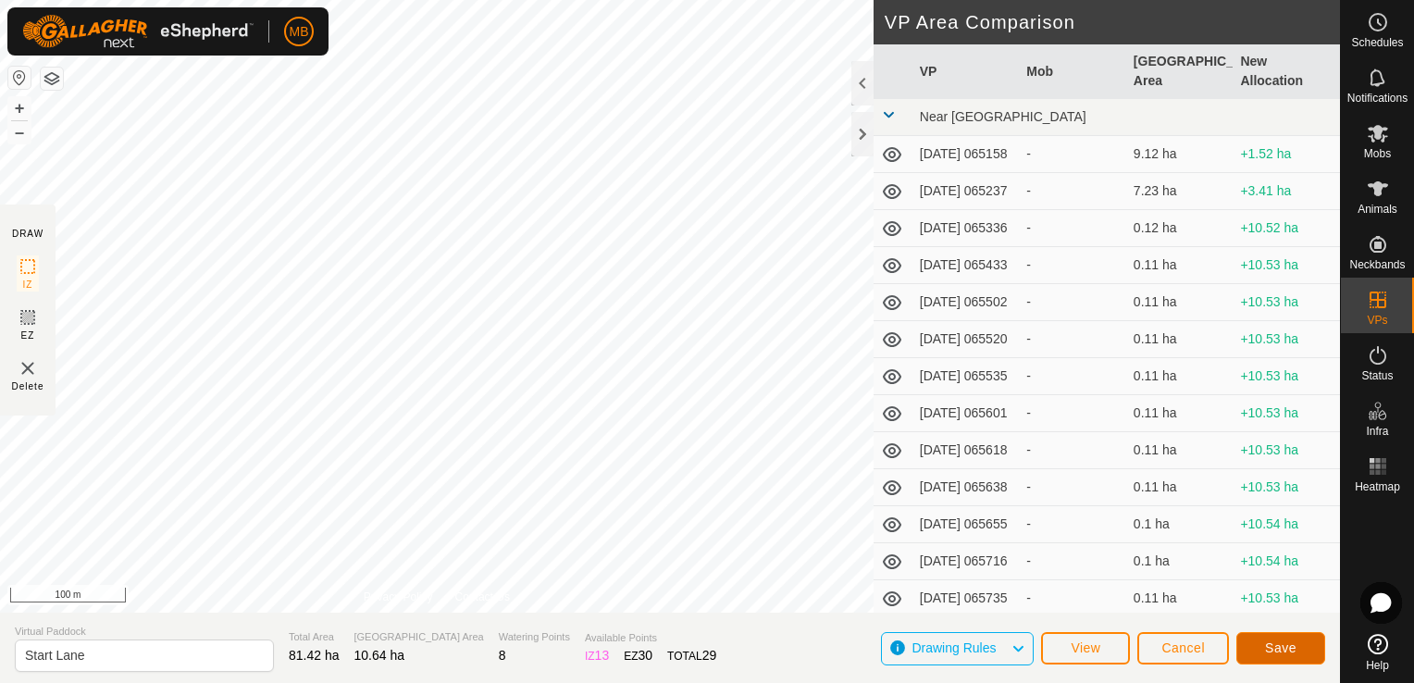
click at [1266, 655] on span "Save" at bounding box center [1280, 648] width 31 height 15
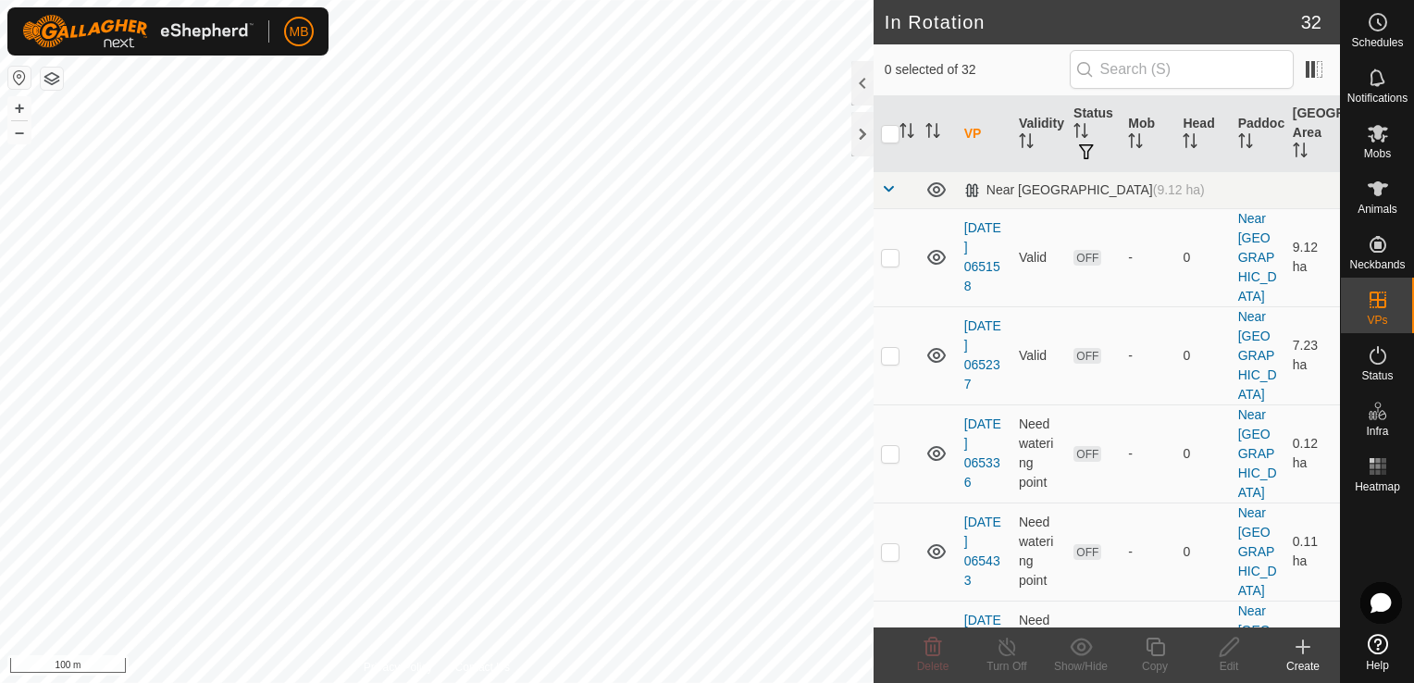
checkbox input "true"
click at [1228, 659] on div "Edit" at bounding box center [1229, 666] width 74 height 17
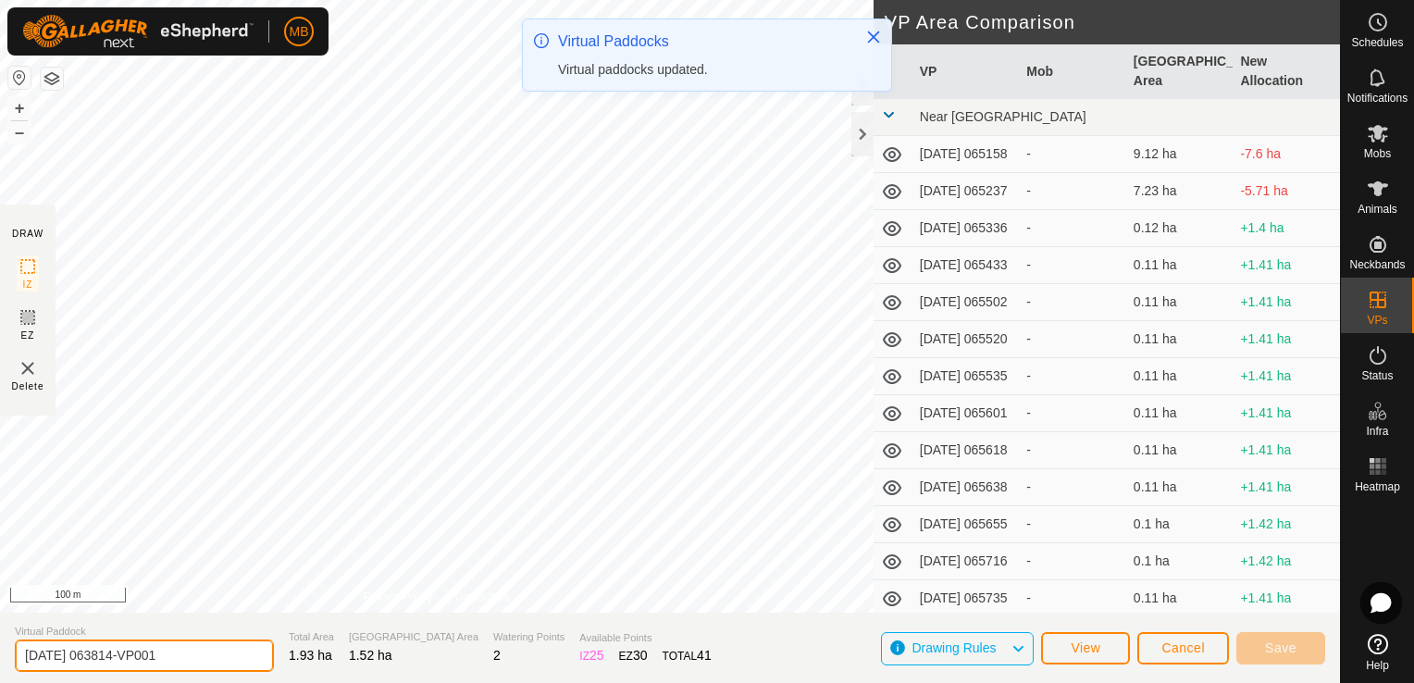
click at [209, 653] on input "[DATE] 063814-VP001" at bounding box center [144, 656] width 259 height 32
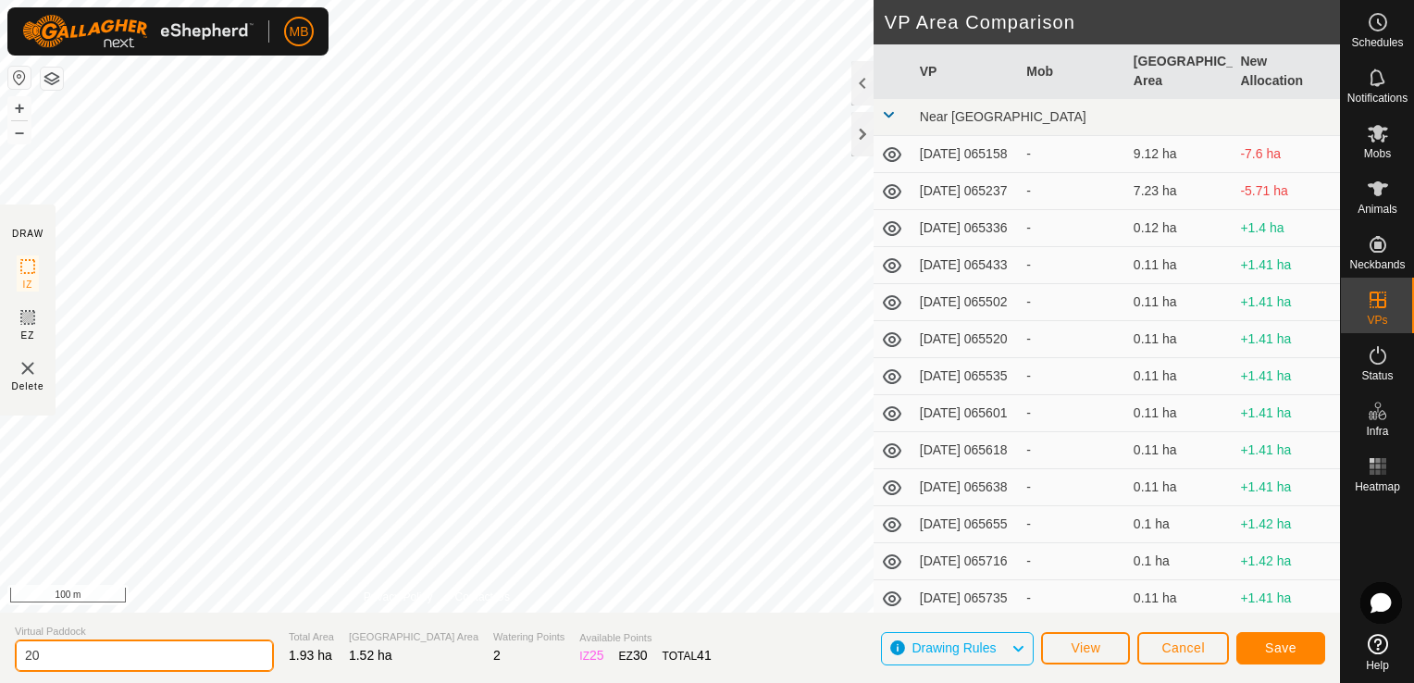
type input "2"
type input "Start P1"
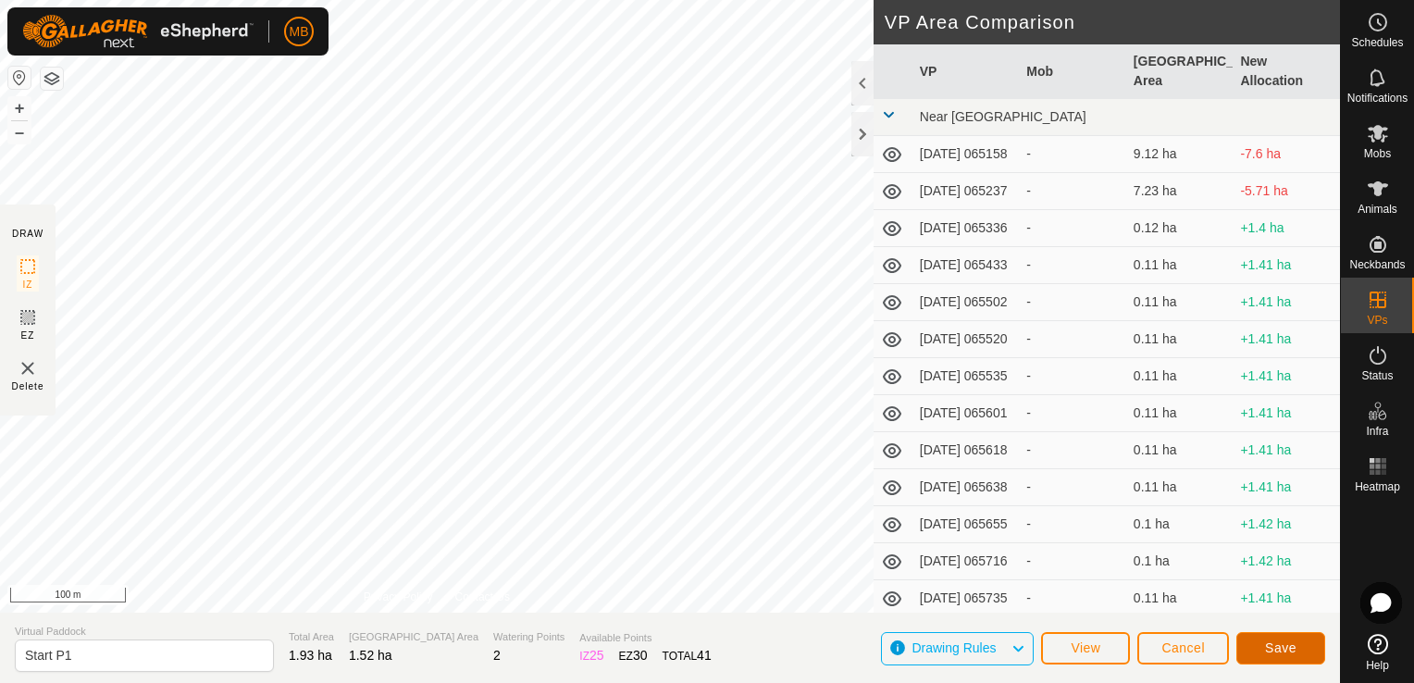
click at [1291, 660] on button "Save" at bounding box center [1281, 648] width 89 height 32
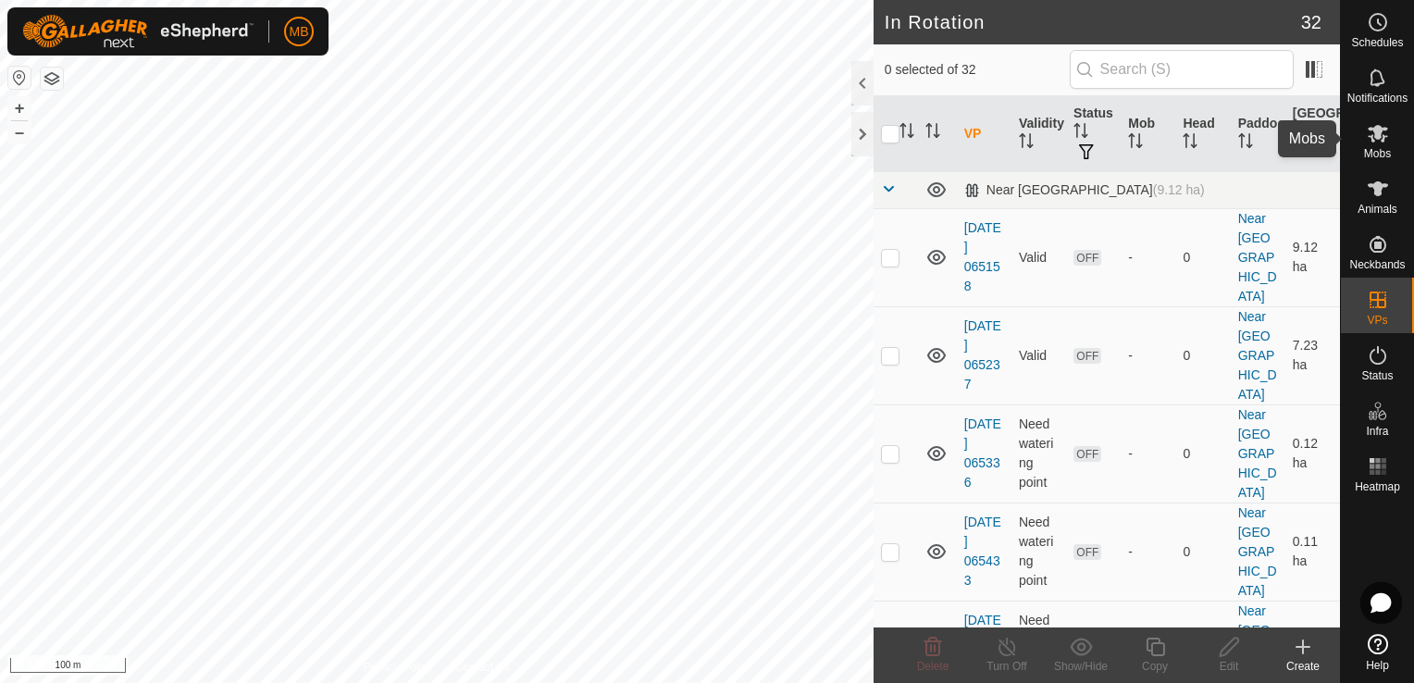
click at [1384, 139] on icon at bounding box center [1378, 134] width 20 height 18
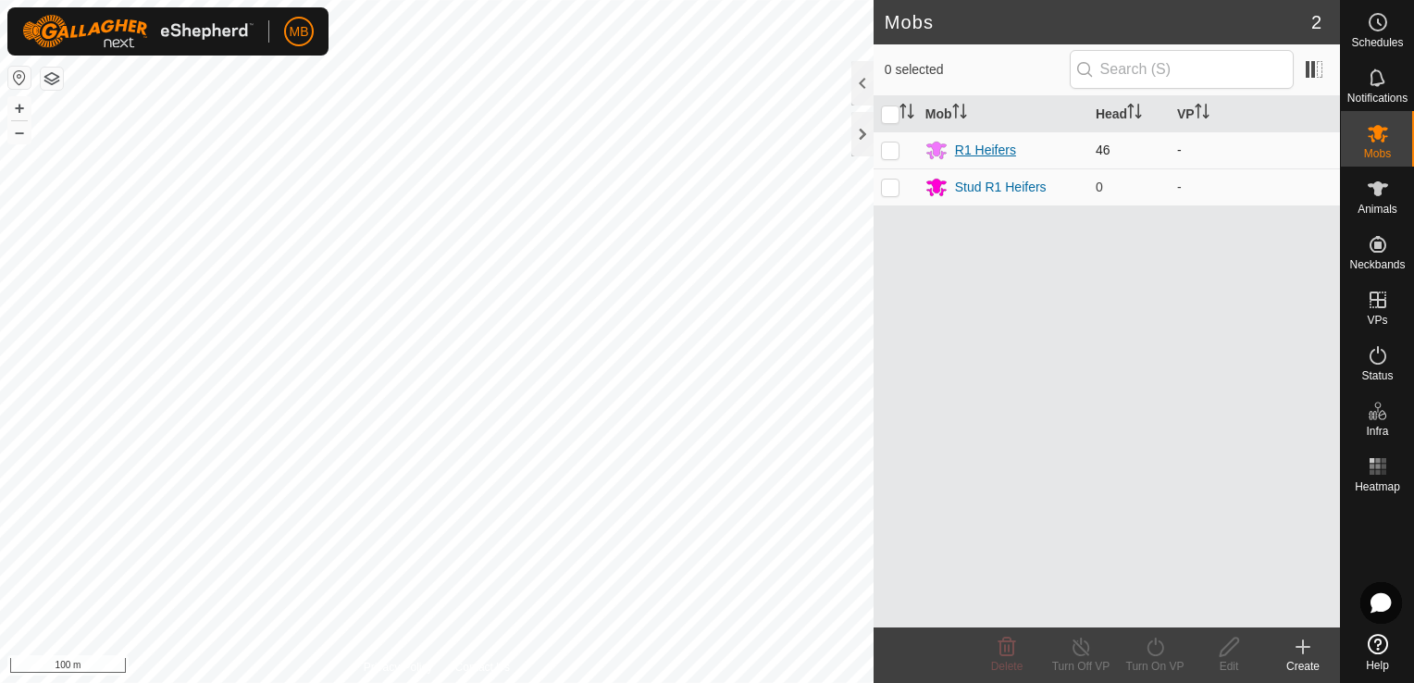
click at [985, 142] on div "R1 Heifers" at bounding box center [985, 150] width 61 height 19
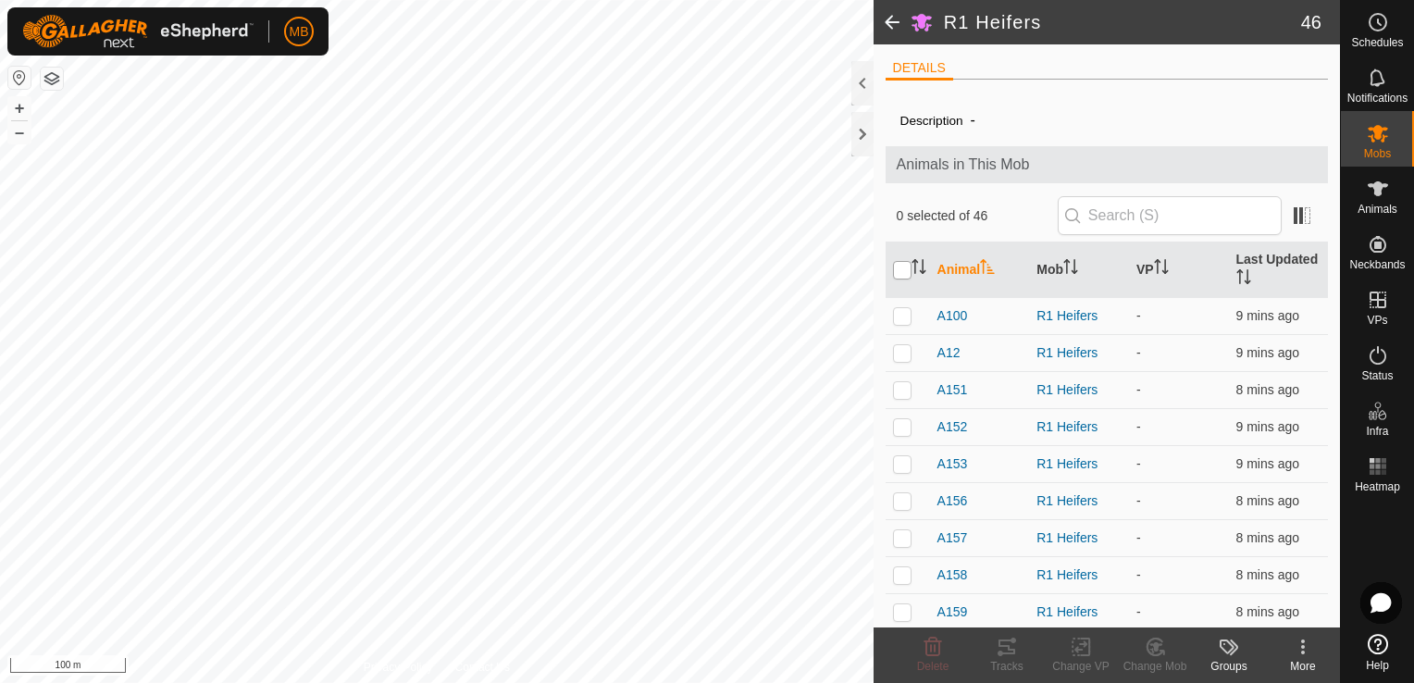
click at [899, 261] on input "checkbox" at bounding box center [902, 270] width 19 height 19
checkbox input "true"
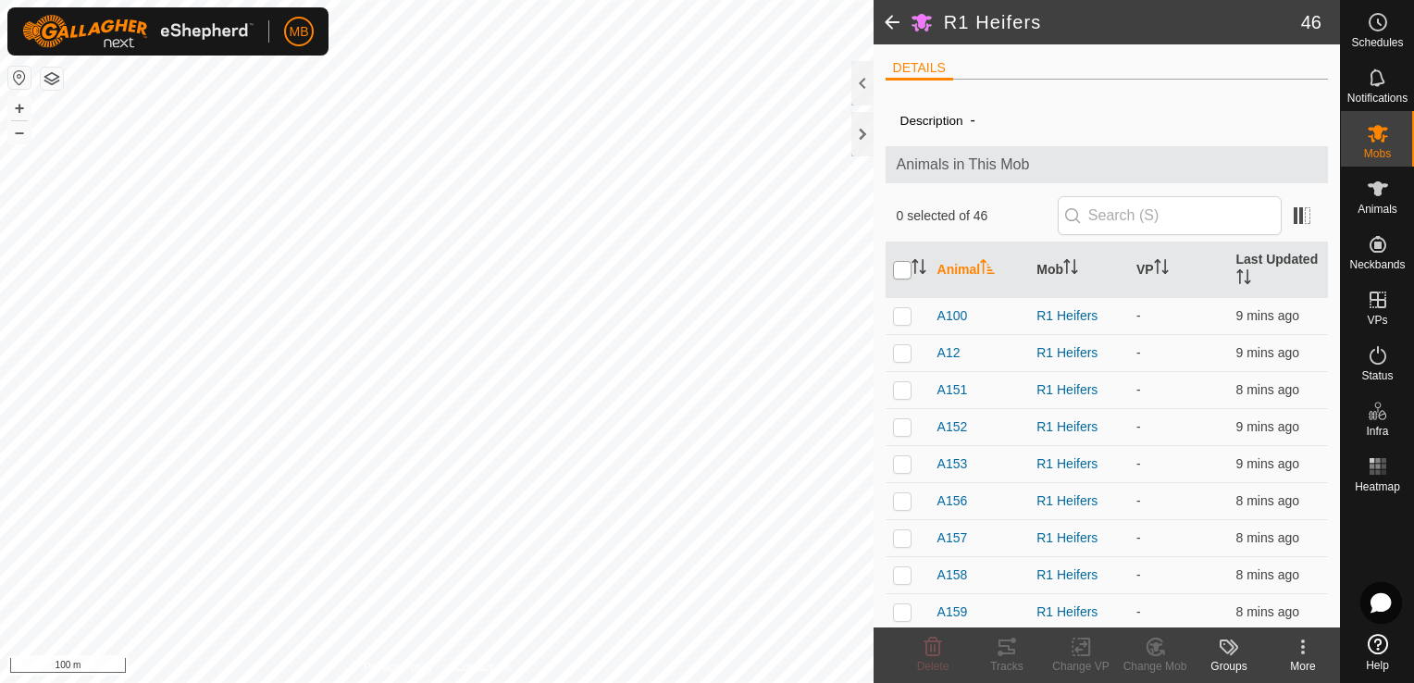
checkbox input "true"
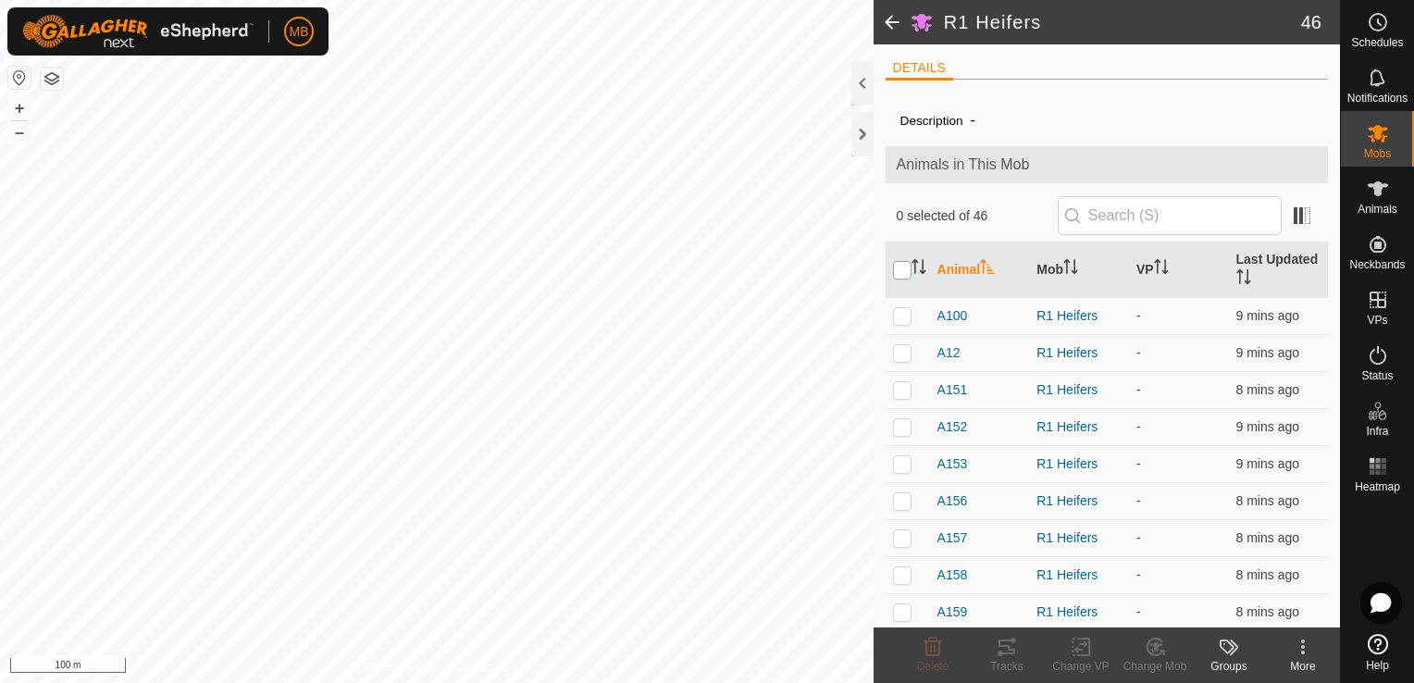
checkbox input "true"
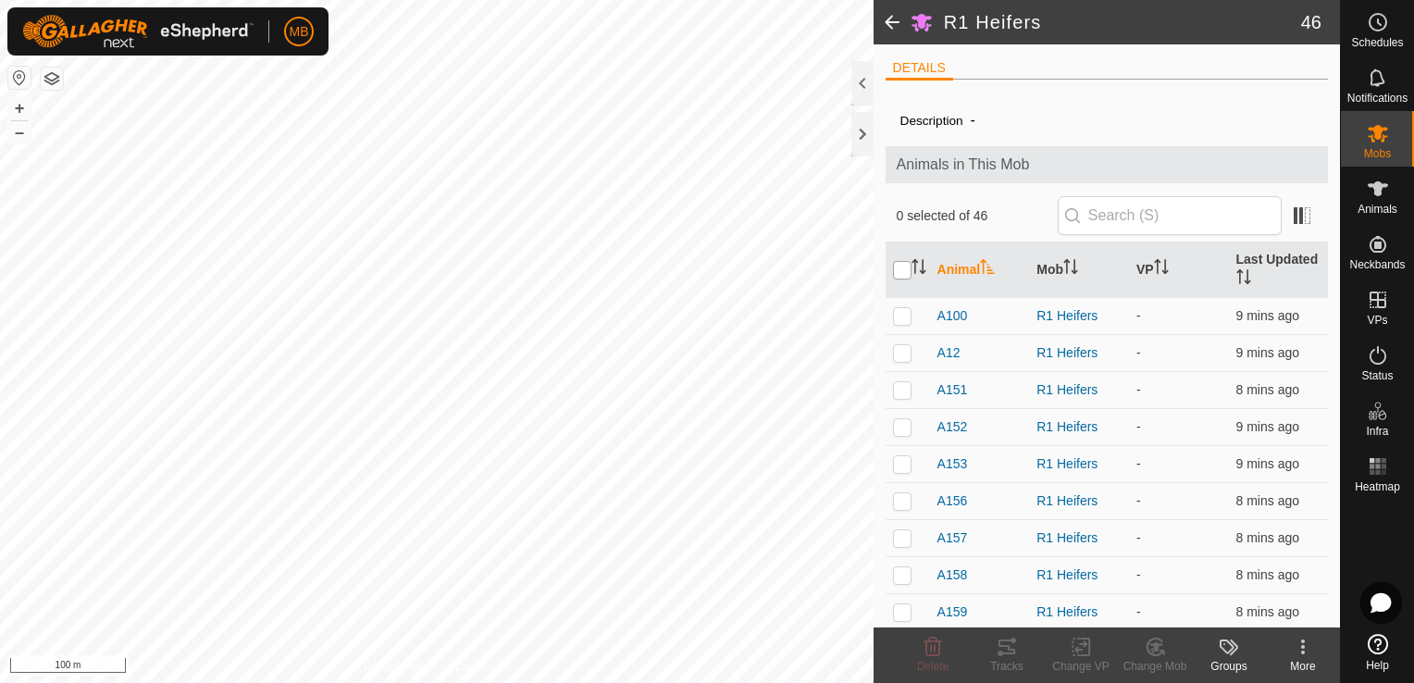
checkbox input "true"
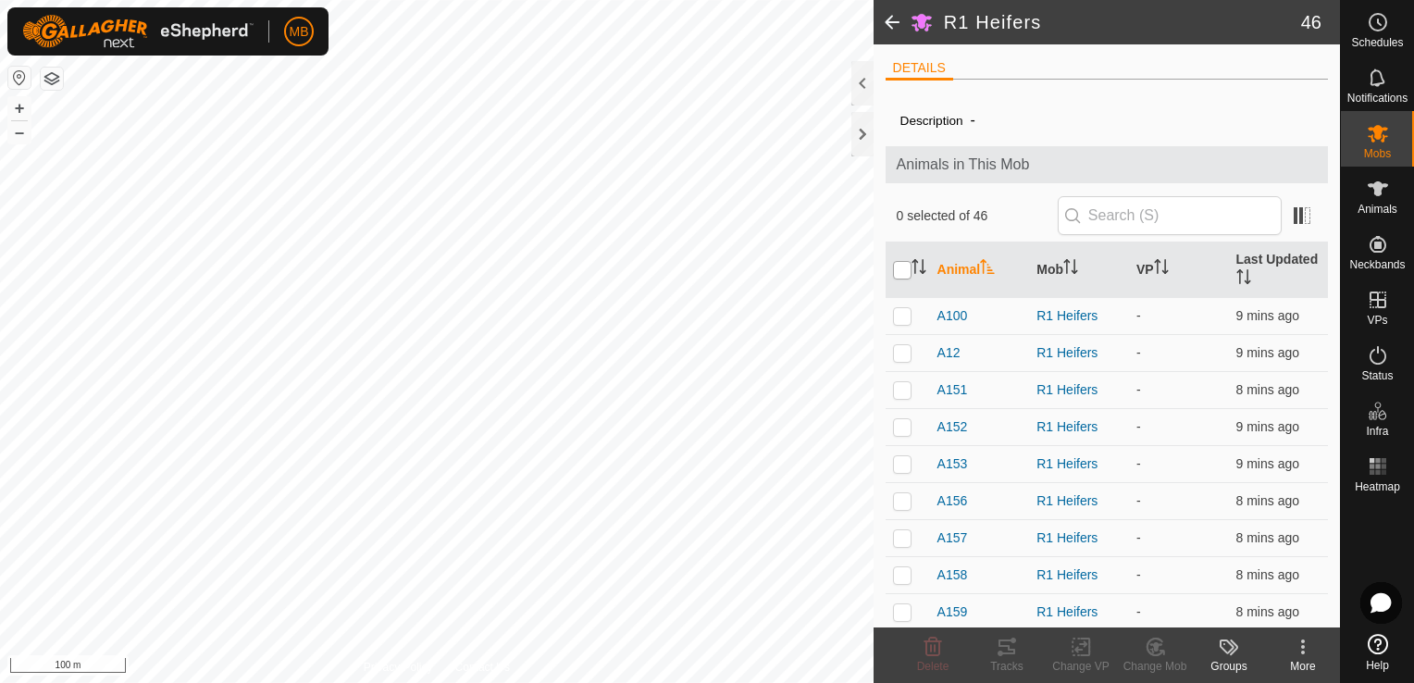
checkbox input "true"
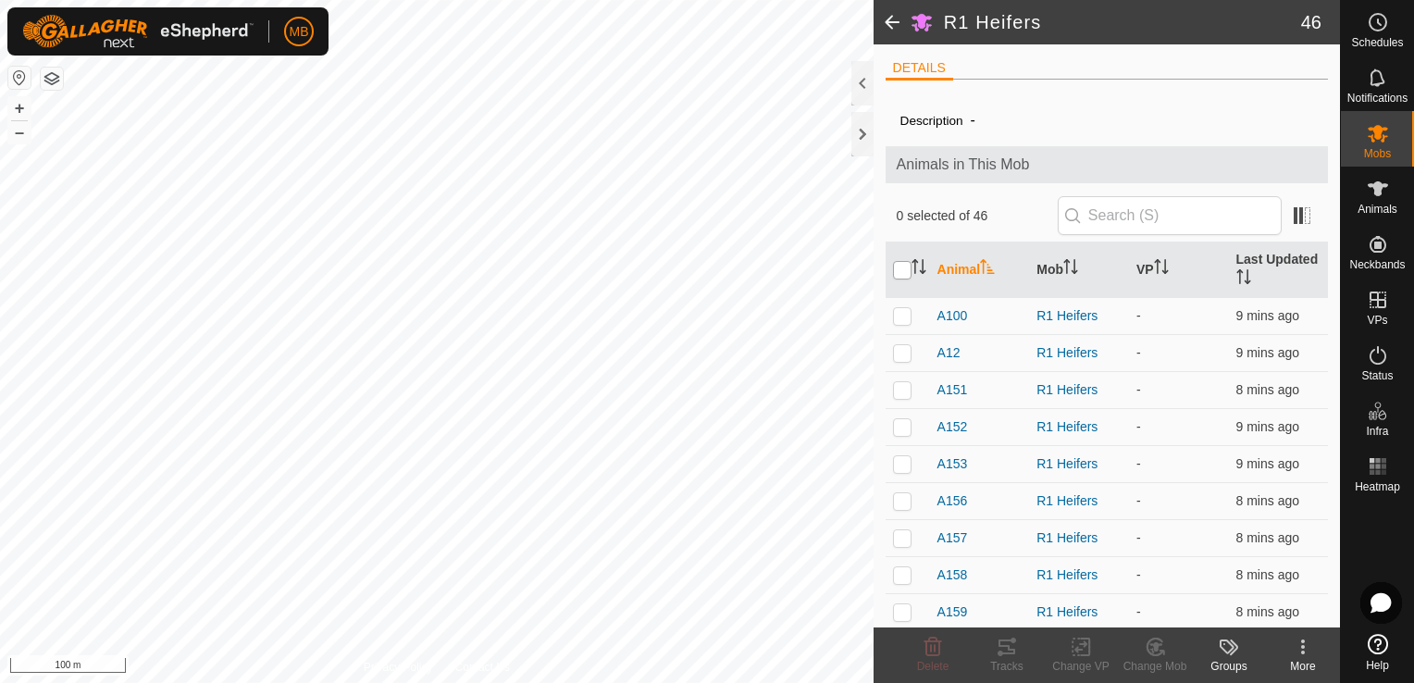
checkbox input "true"
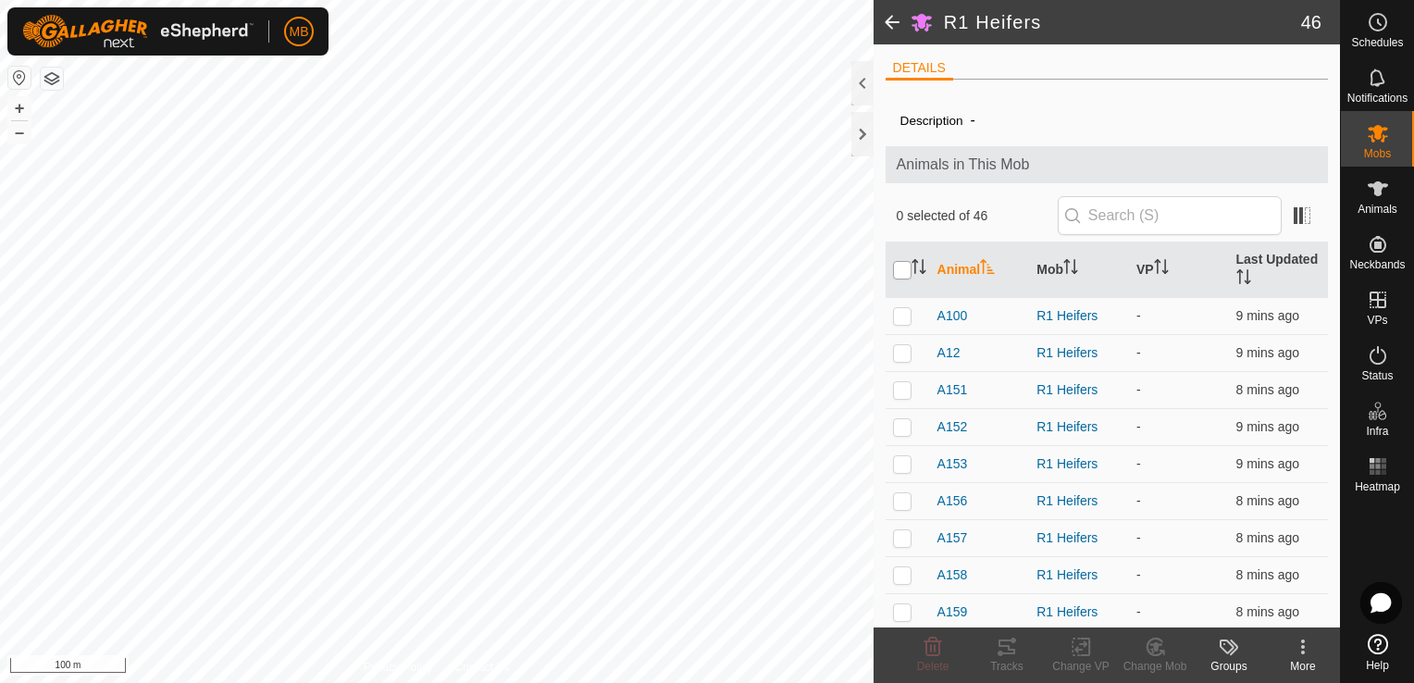
checkbox input "true"
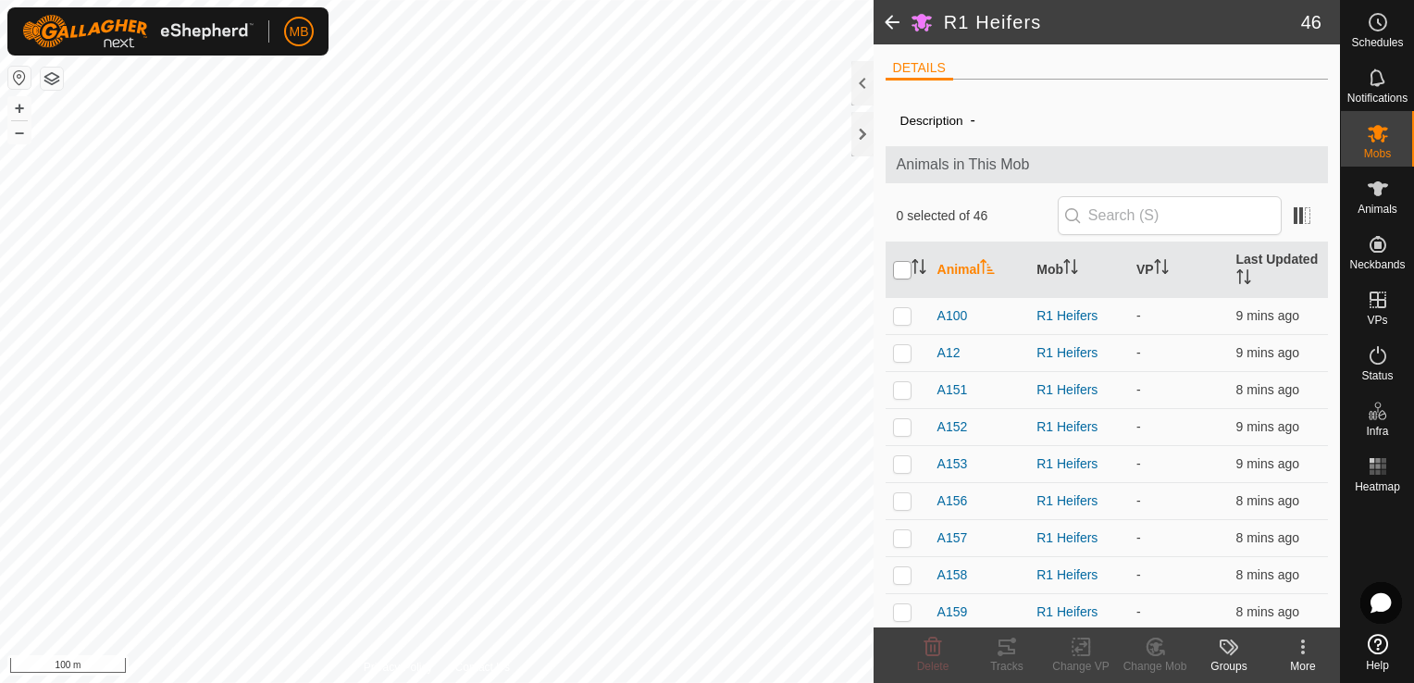
checkbox input "true"
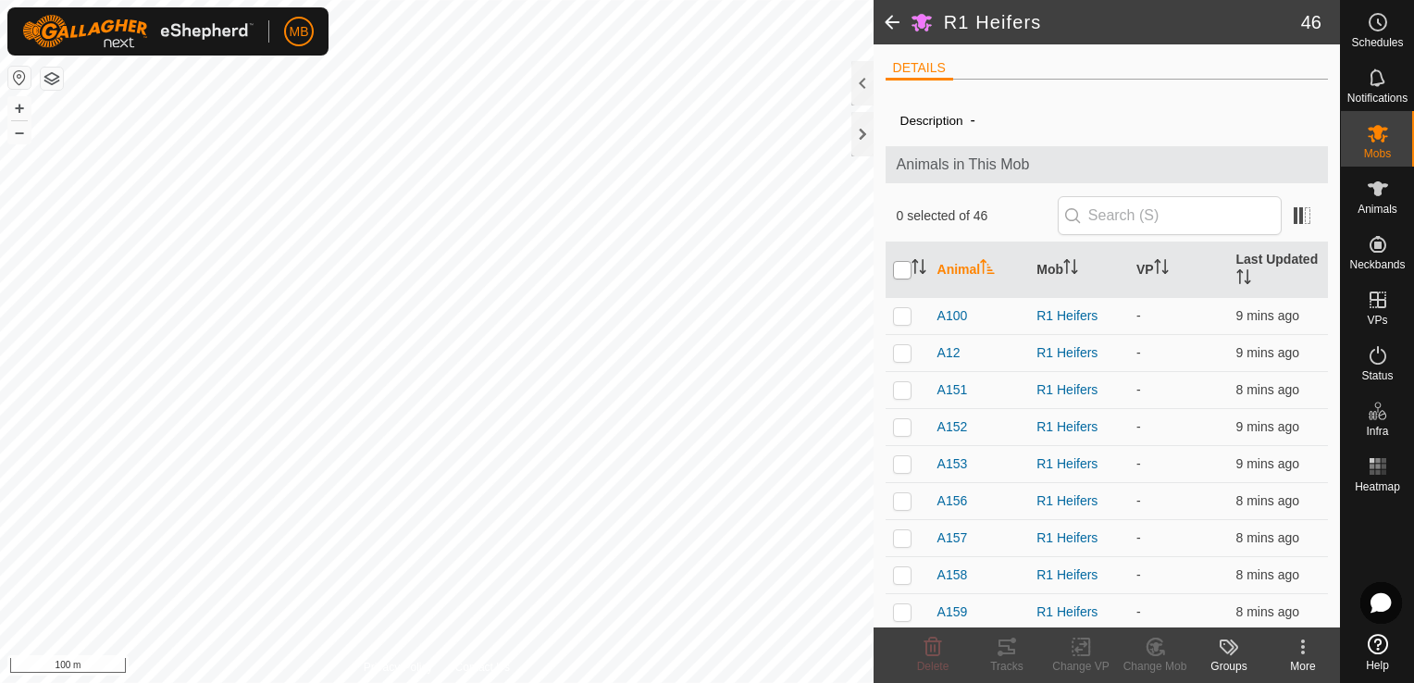
checkbox input "true"
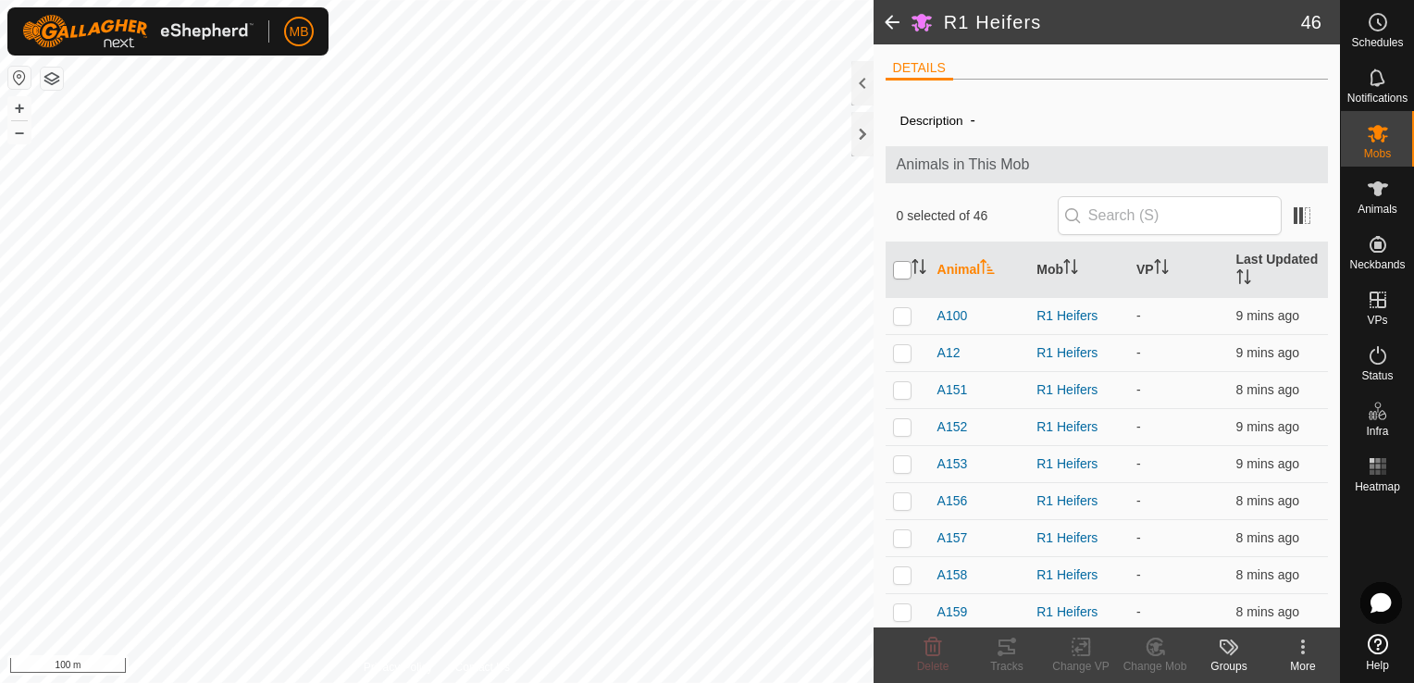
checkbox input "true"
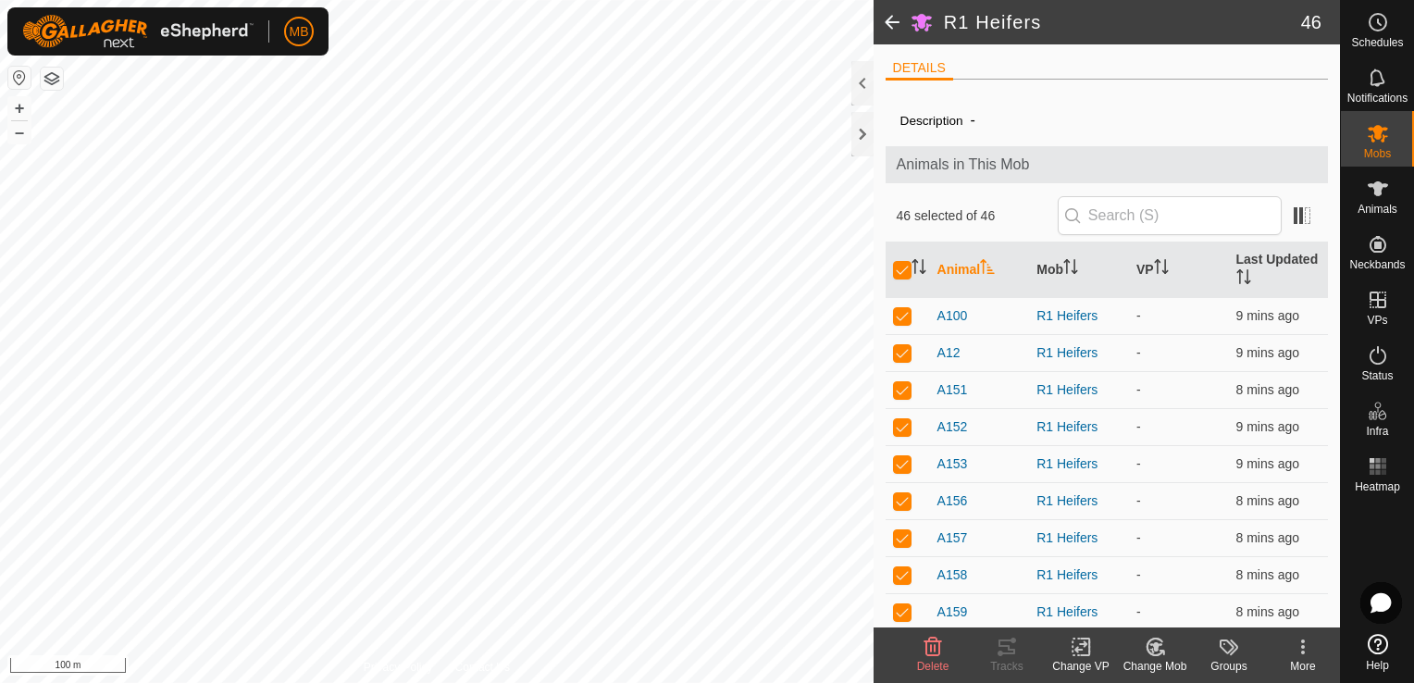
click at [1078, 653] on icon at bounding box center [1081, 647] width 23 height 22
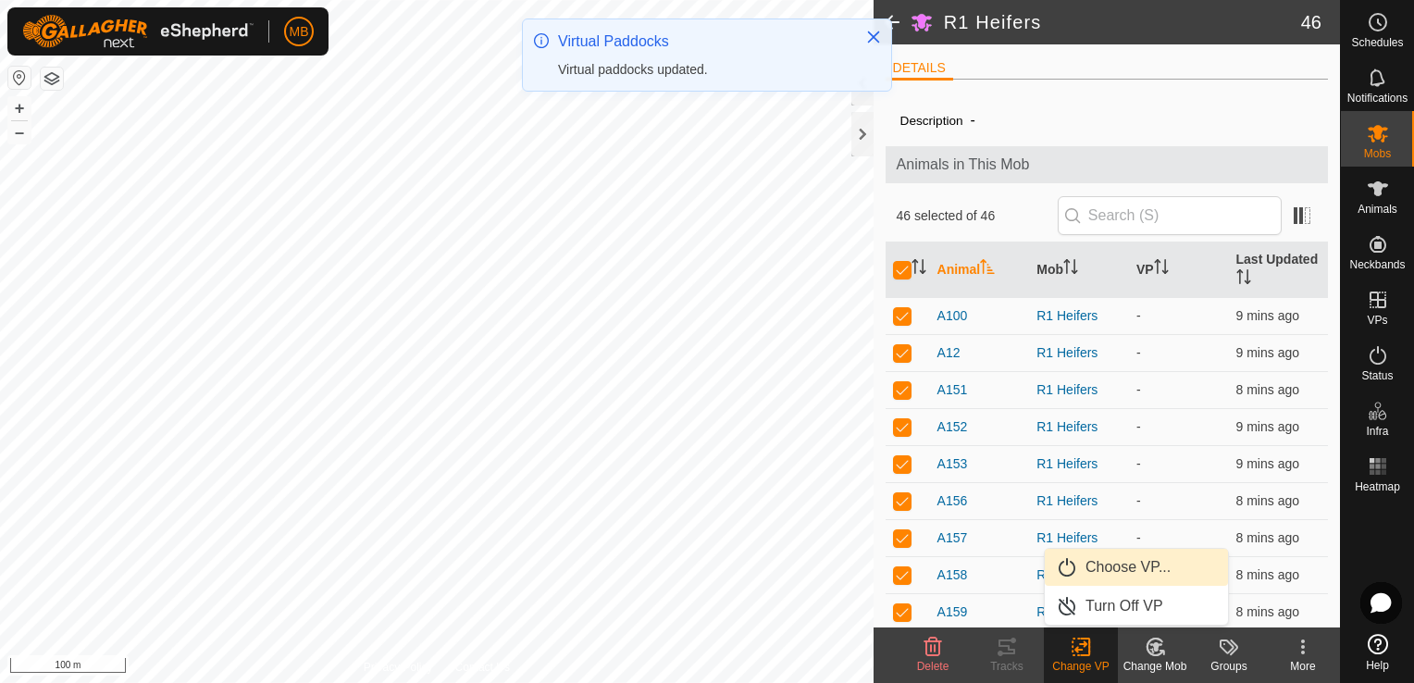
click at [1111, 575] on link "Choose VP..." at bounding box center [1136, 567] width 183 height 37
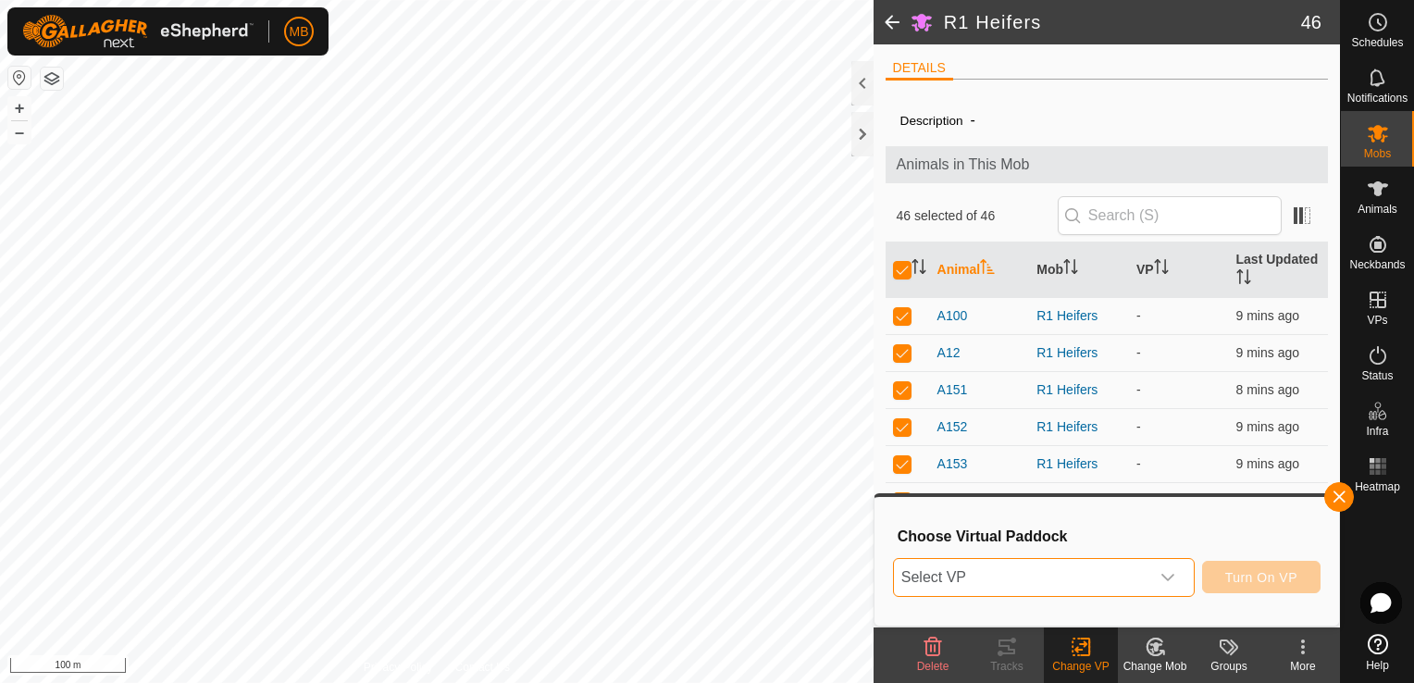
click at [1111, 576] on span "Select VP" at bounding box center [1021, 577] width 255 height 37
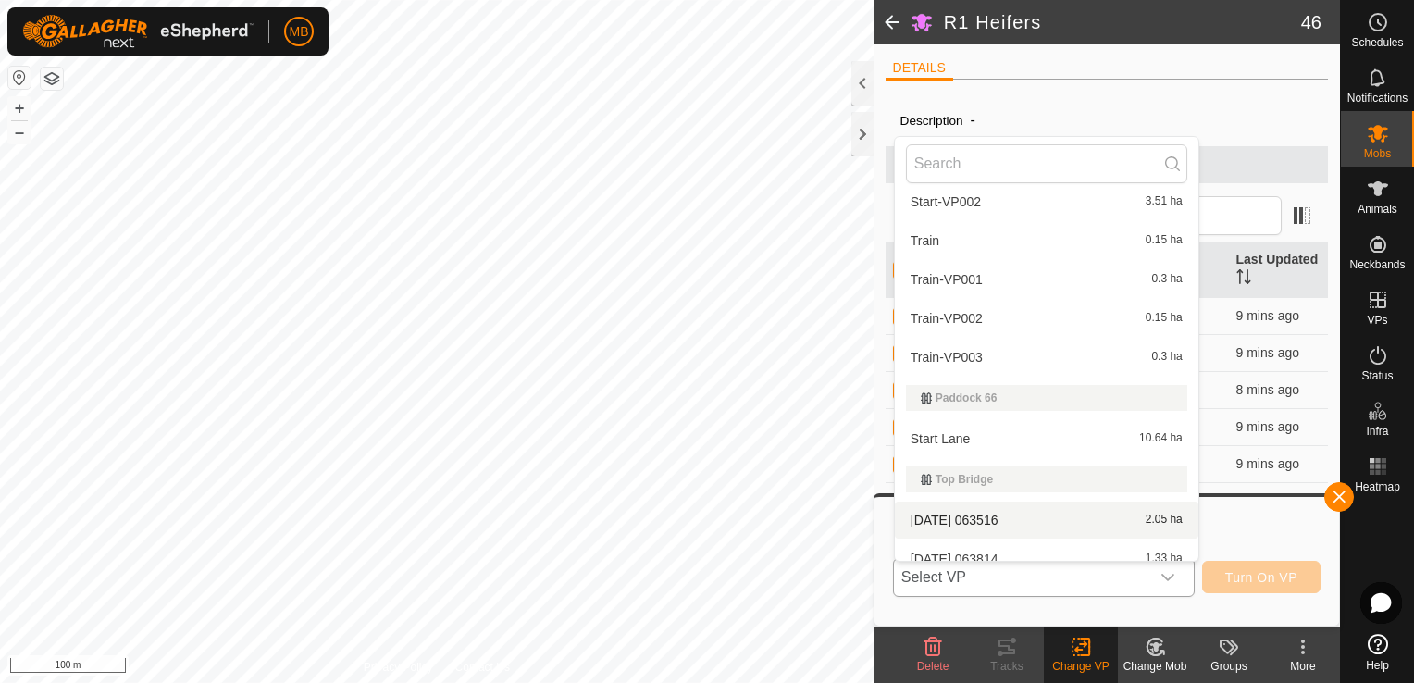
scroll to position [883, 0]
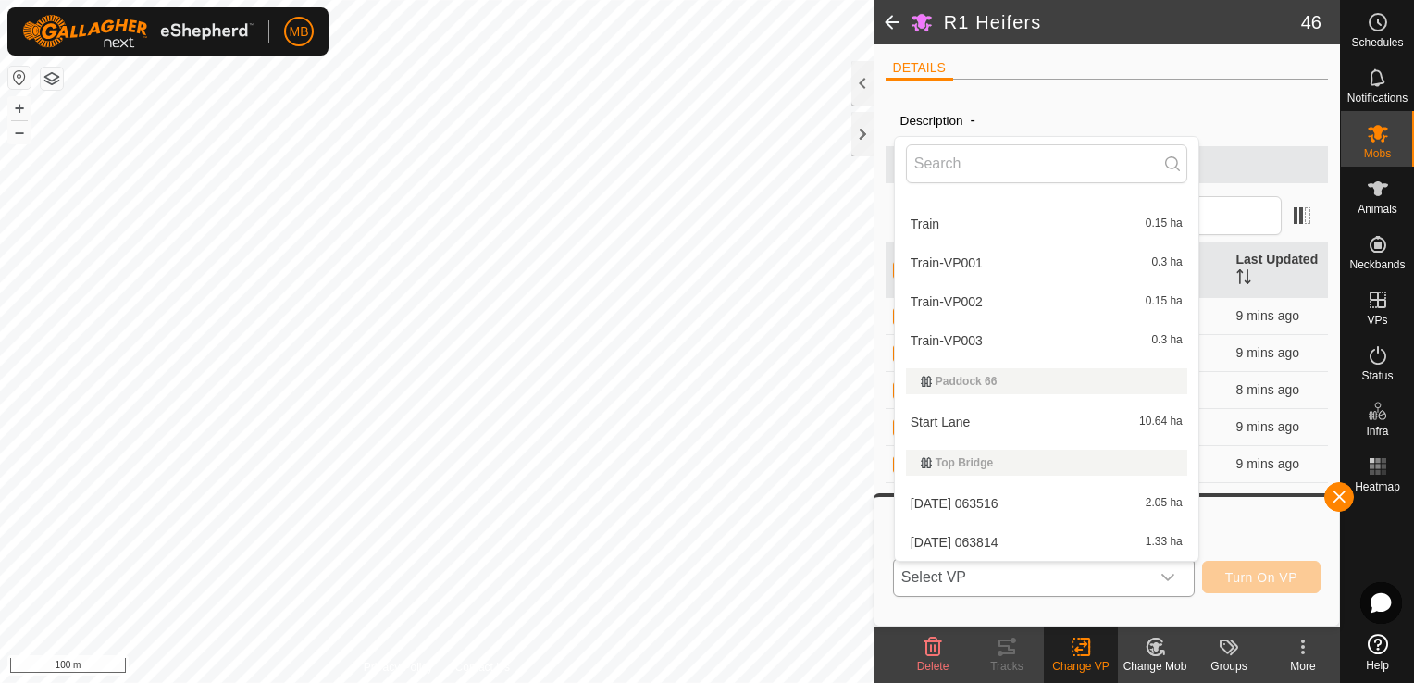
click at [1069, 418] on li "Start Lane 10.64 ha" at bounding box center [1047, 422] width 304 height 37
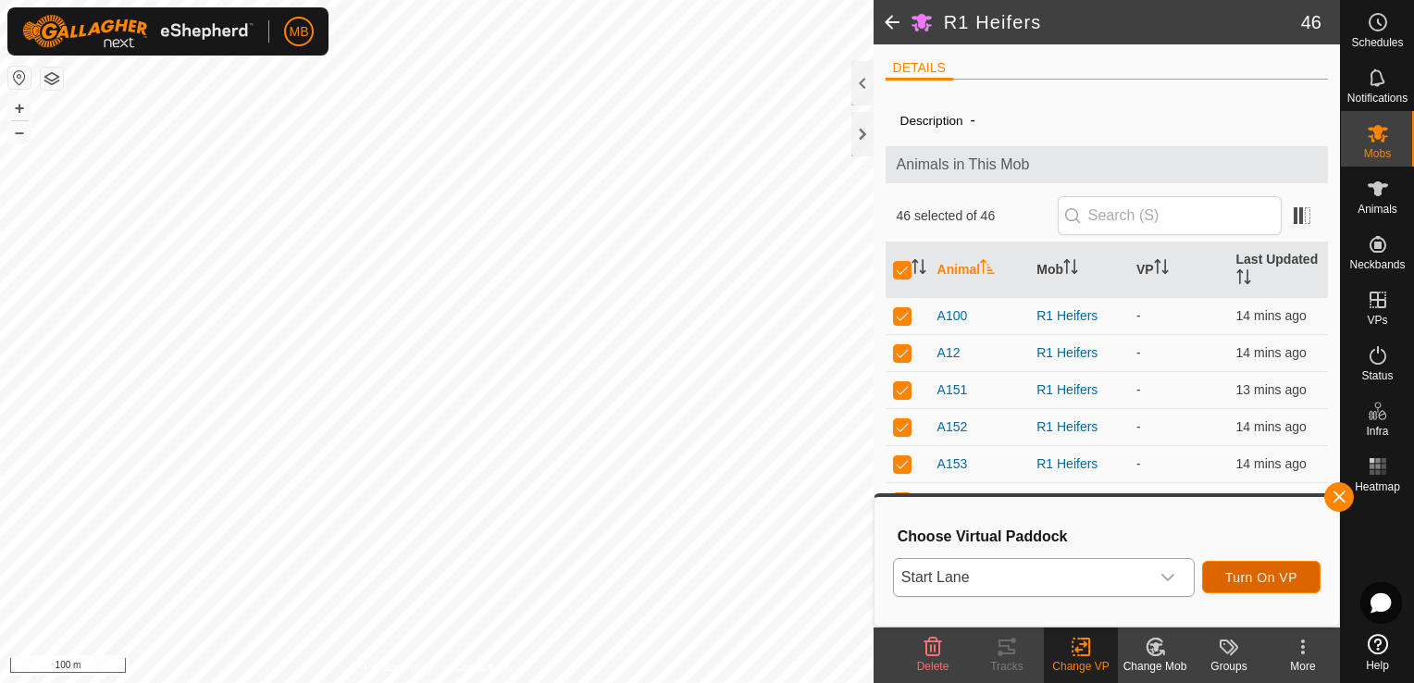
click at [1263, 583] on span "Turn On VP" at bounding box center [1262, 577] width 72 height 15
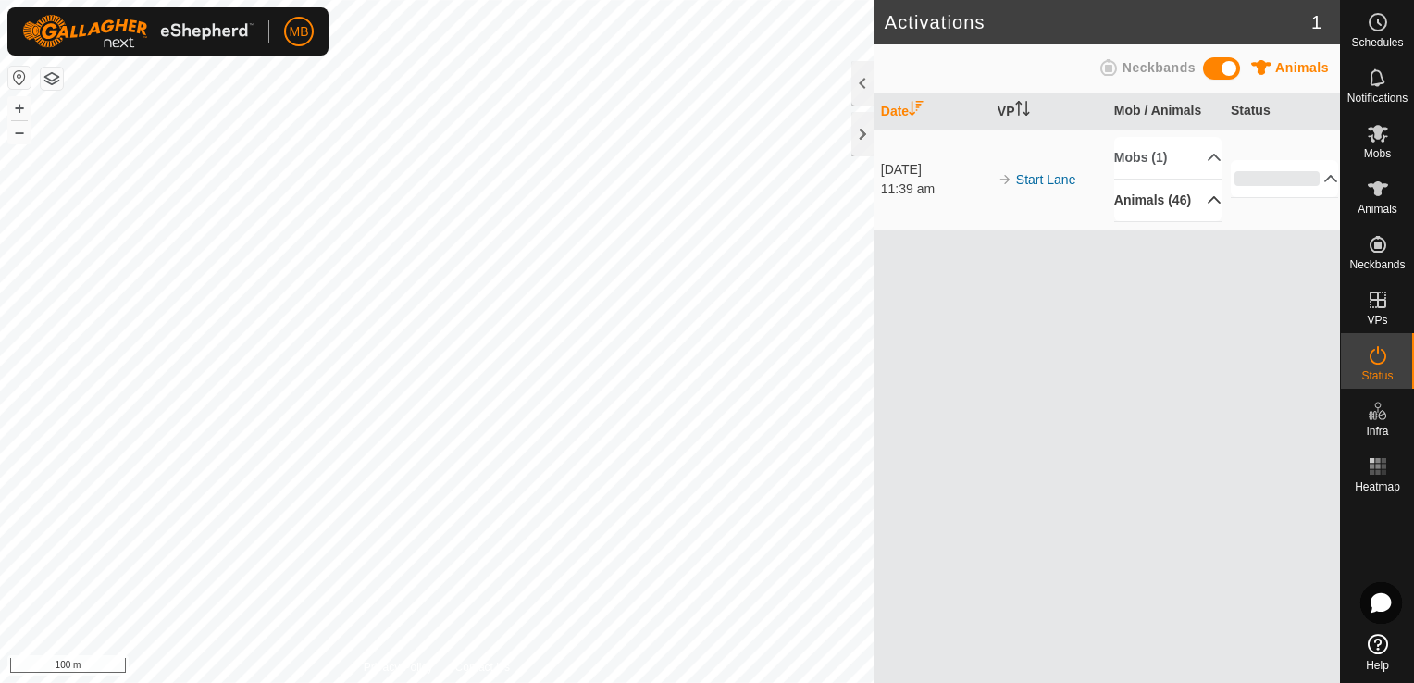
click at [1201, 212] on p-accordion-header "Animals (46)" at bounding box center [1167, 201] width 107 height 42
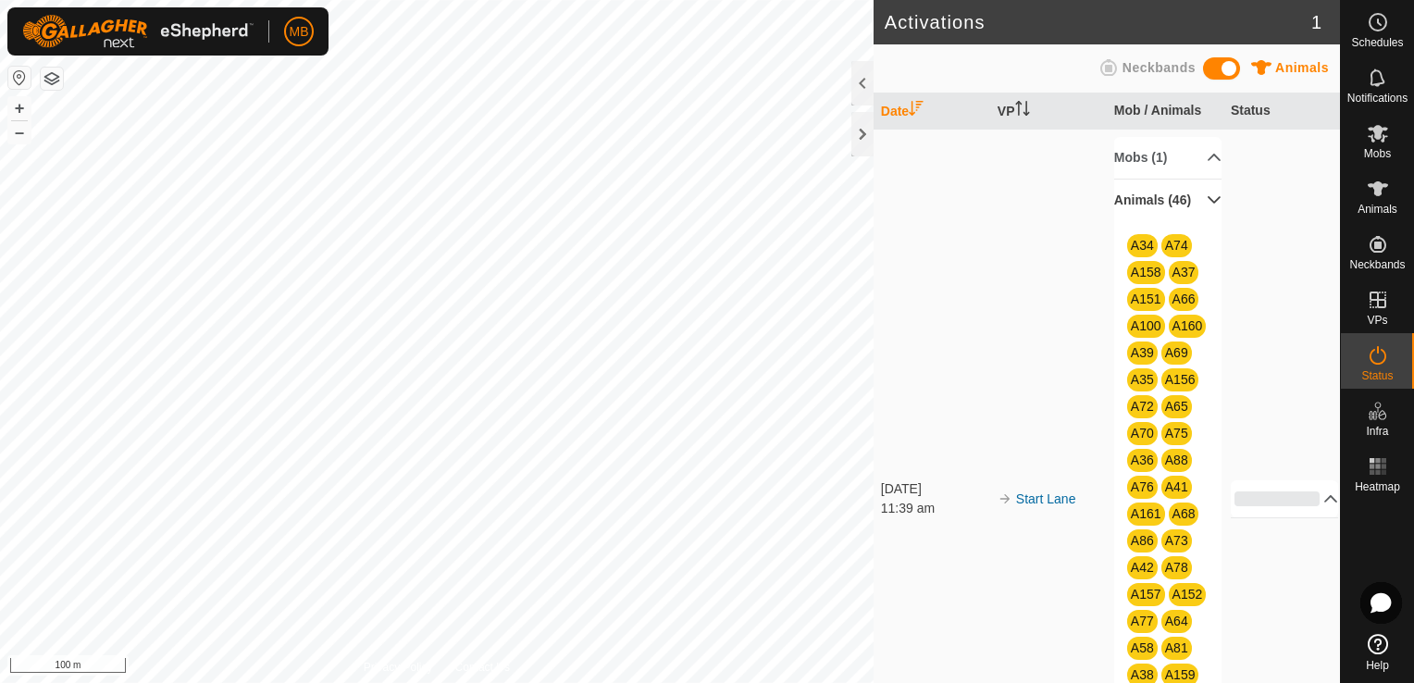
click at [1201, 212] on p-accordion-header "Animals (46)" at bounding box center [1167, 201] width 107 height 42
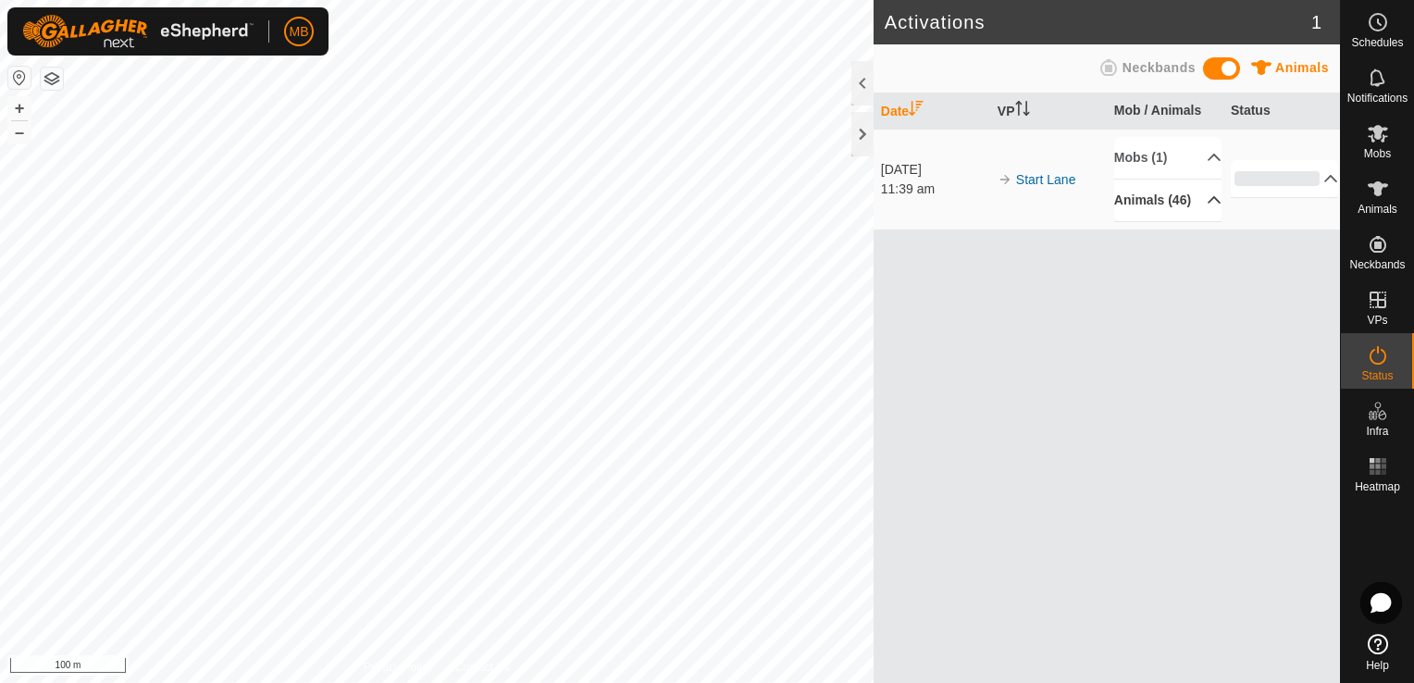
click at [1373, 646] on icon at bounding box center [1378, 644] width 20 height 20
